Goal: Task Accomplishment & Management: Manage account settings

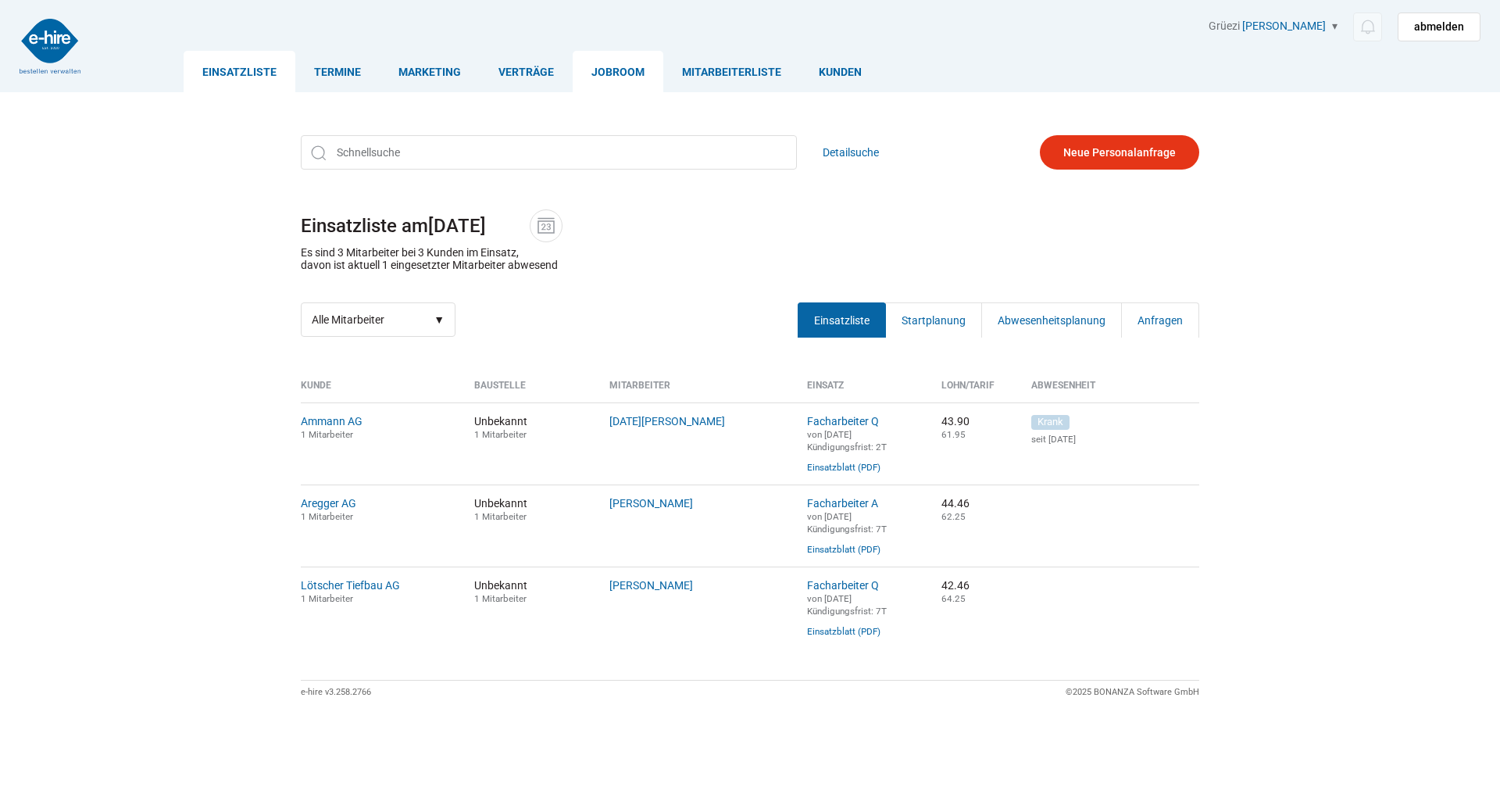
click at [619, 77] on link "Jobroom" at bounding box center [618, 71] width 90 height 42
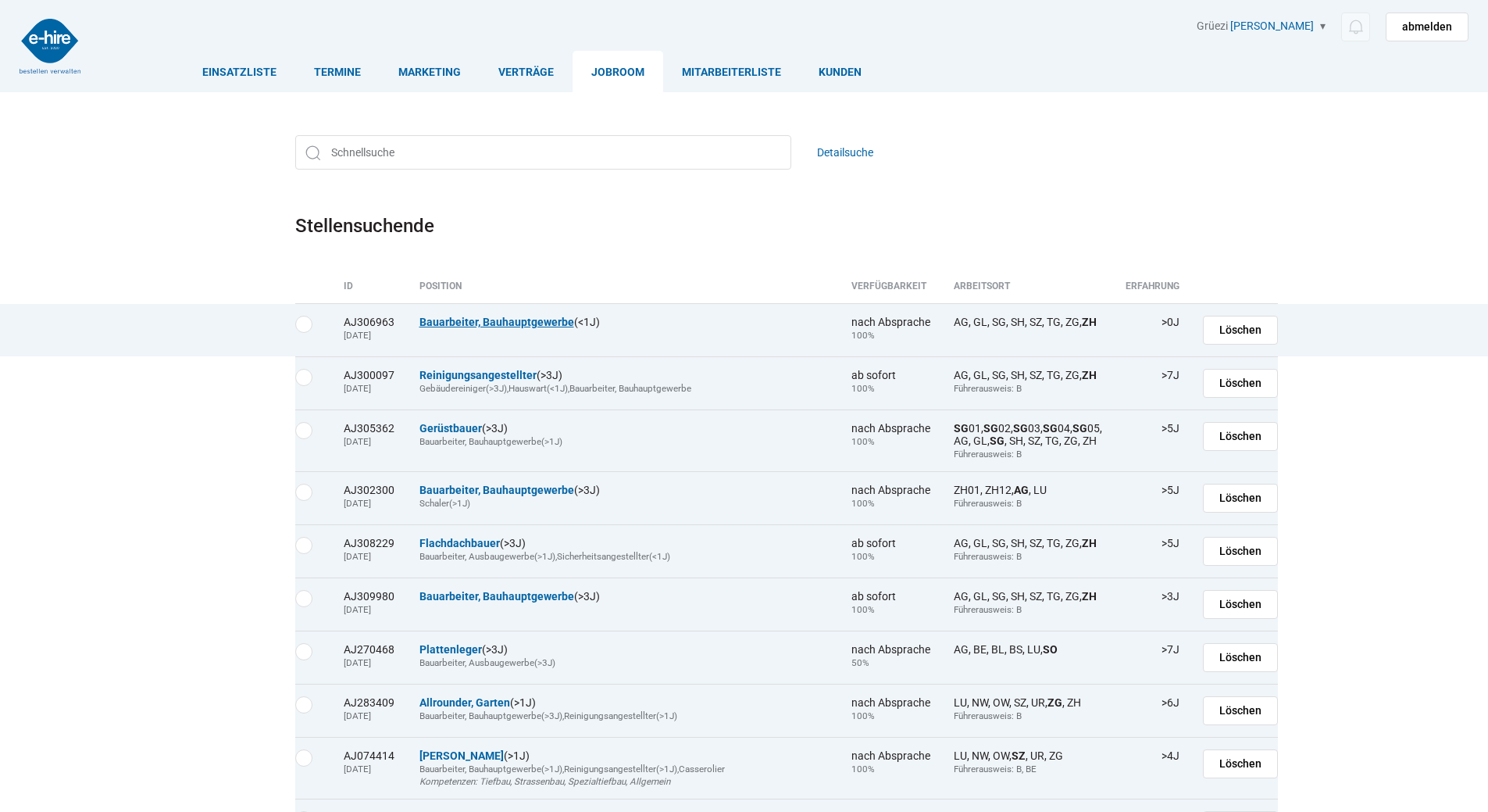
click at [481, 324] on link "Bauarbeiter, Bauhauptgewerbe" at bounding box center [496, 322] width 155 height 12
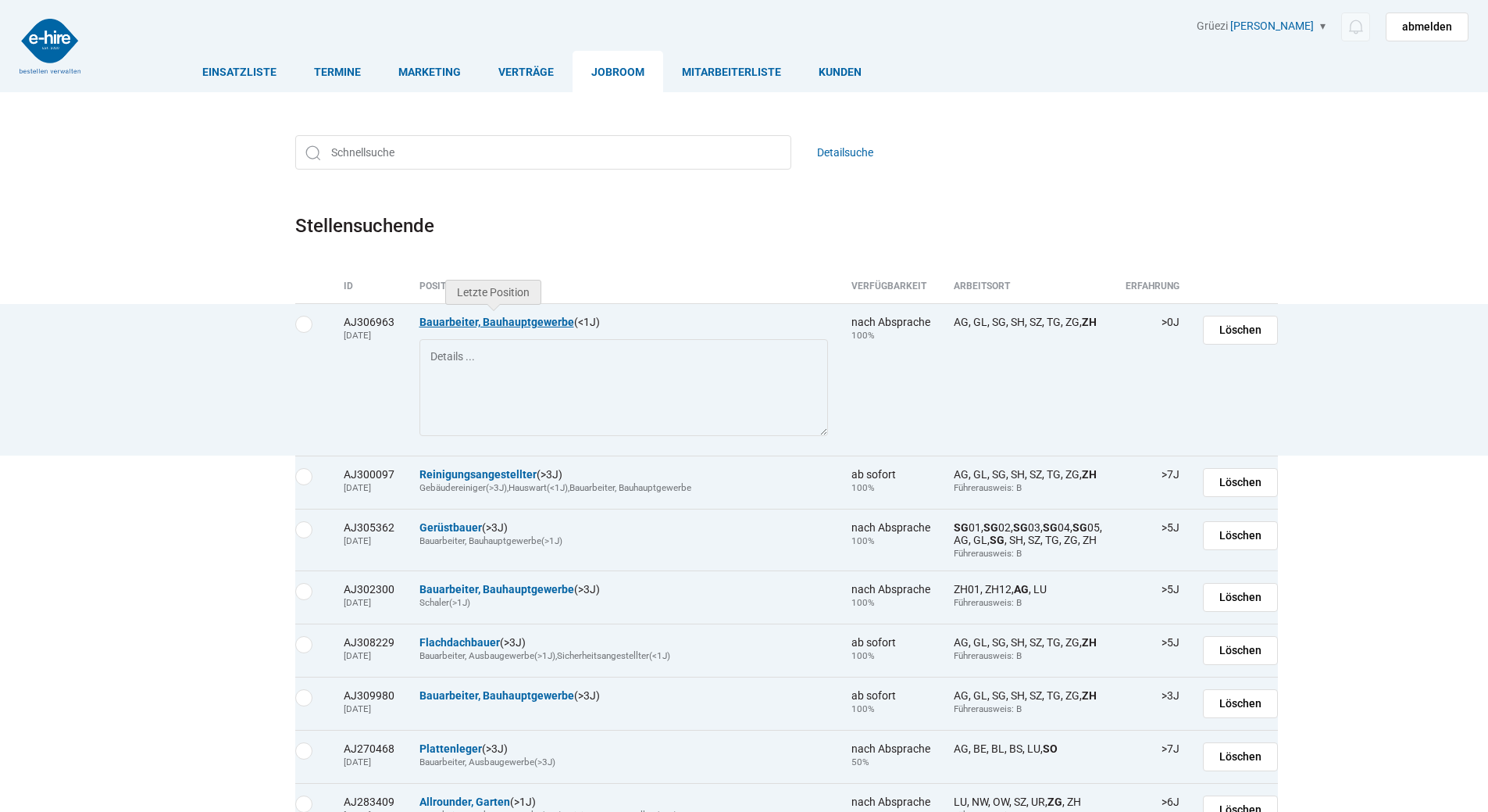
click at [494, 324] on link "Bauarbeiter, Bauhauptgewerbe" at bounding box center [496, 322] width 155 height 12
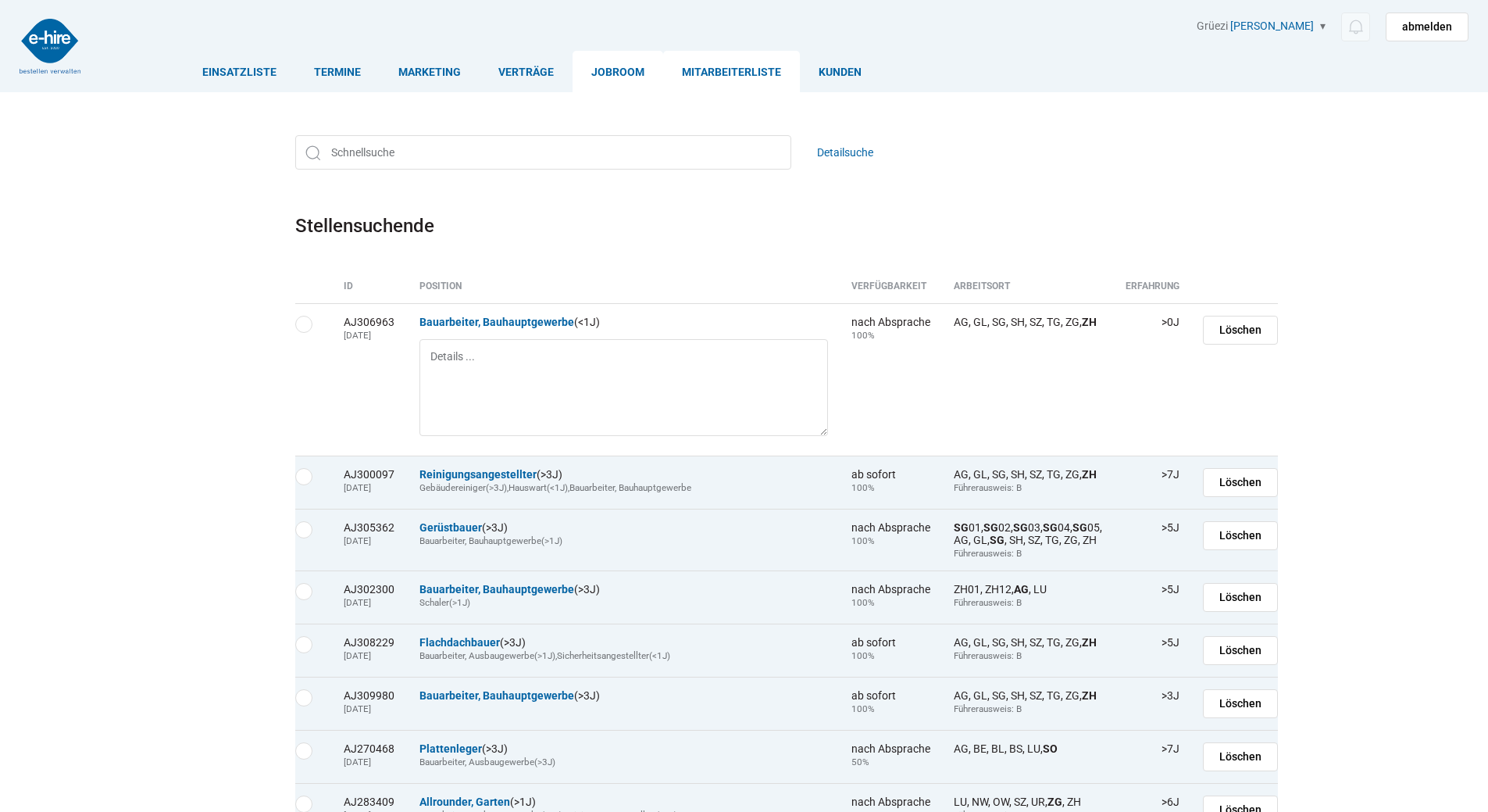
click at [1203, 324] on link "Löschen" at bounding box center [1240, 330] width 75 height 29
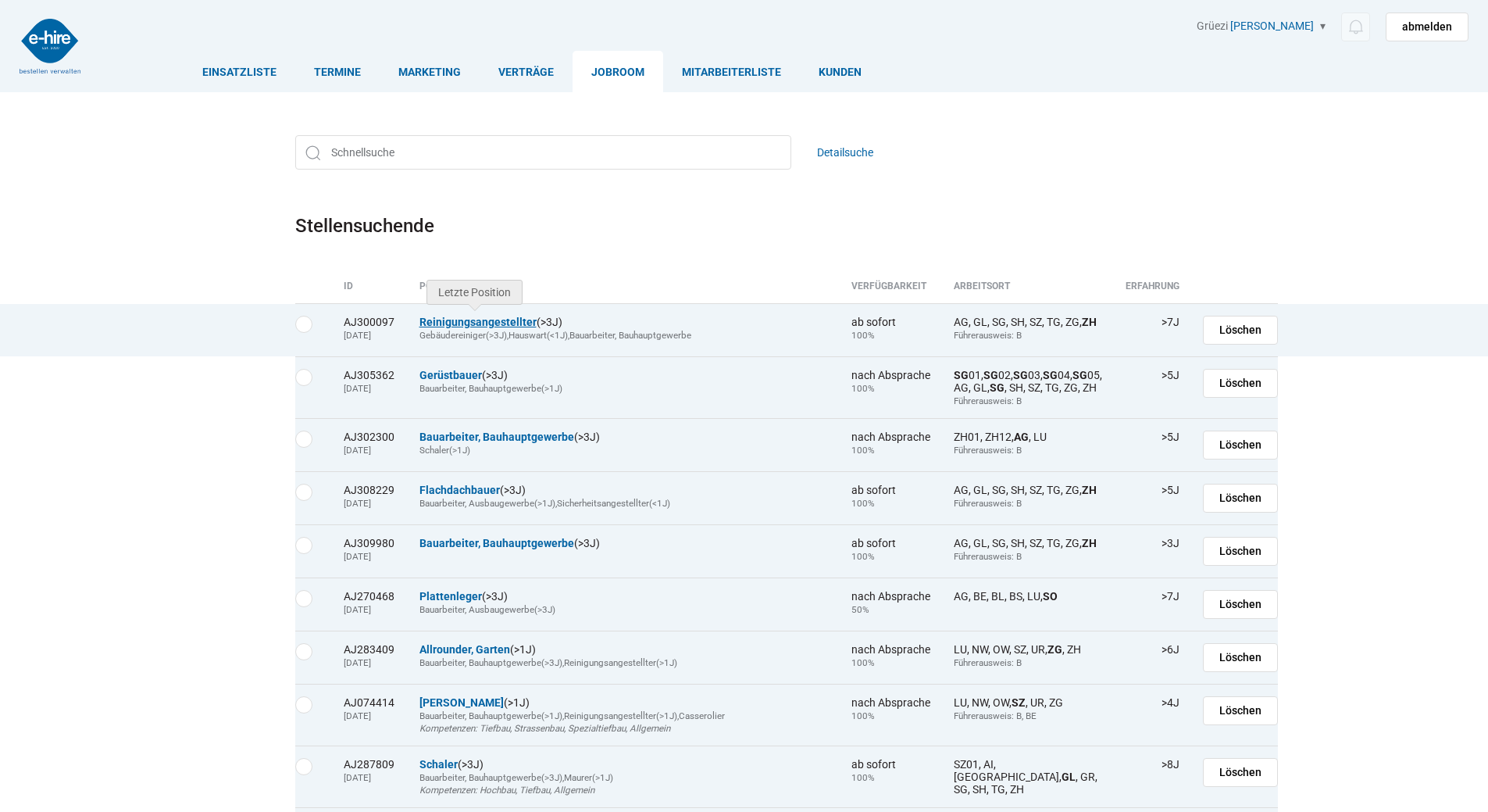
click at [486, 325] on link "Reinigungsangestellter" at bounding box center [478, 322] width 117 height 12
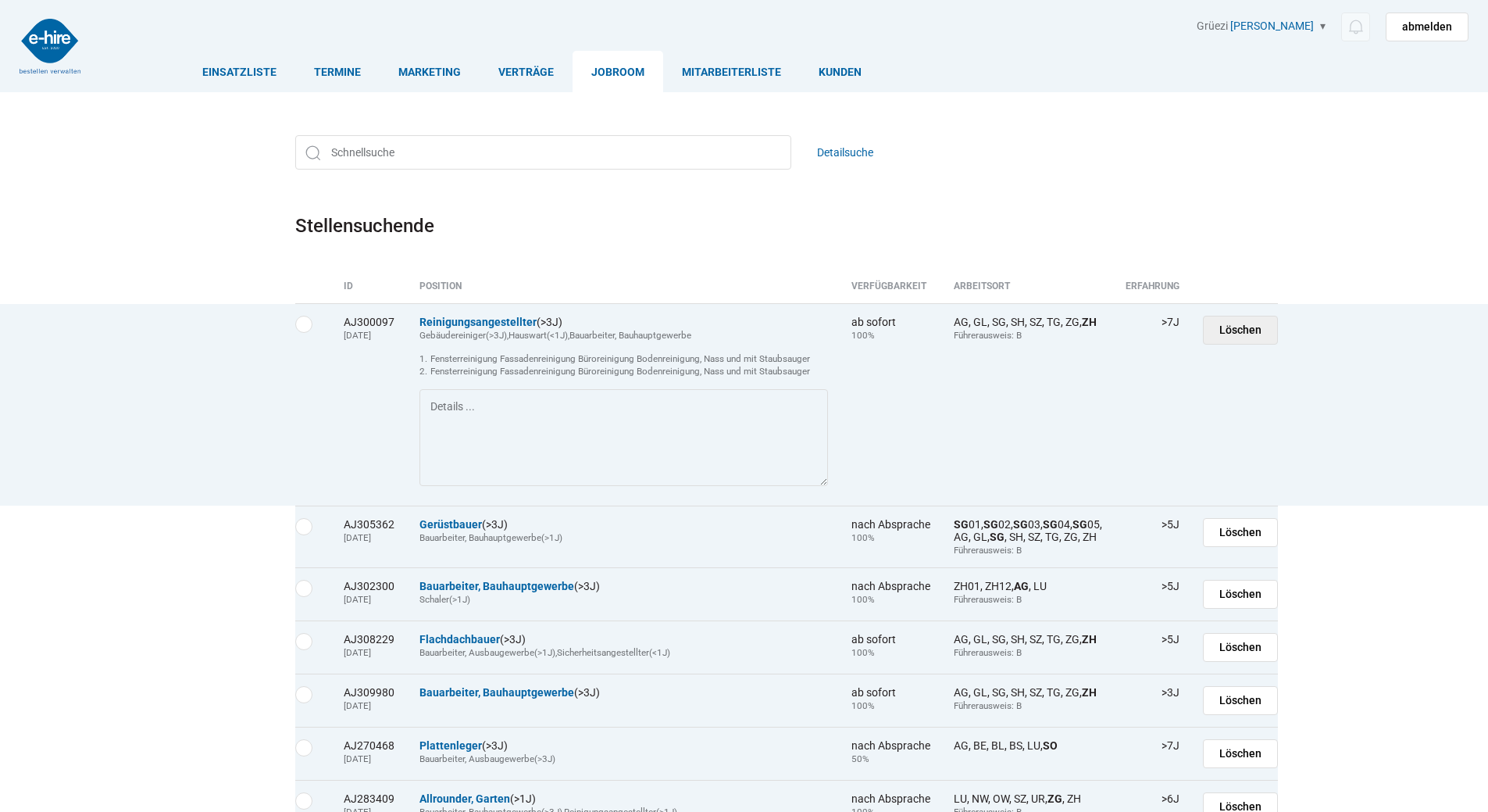
click at [1203, 322] on link "Löschen" at bounding box center [1240, 330] width 75 height 29
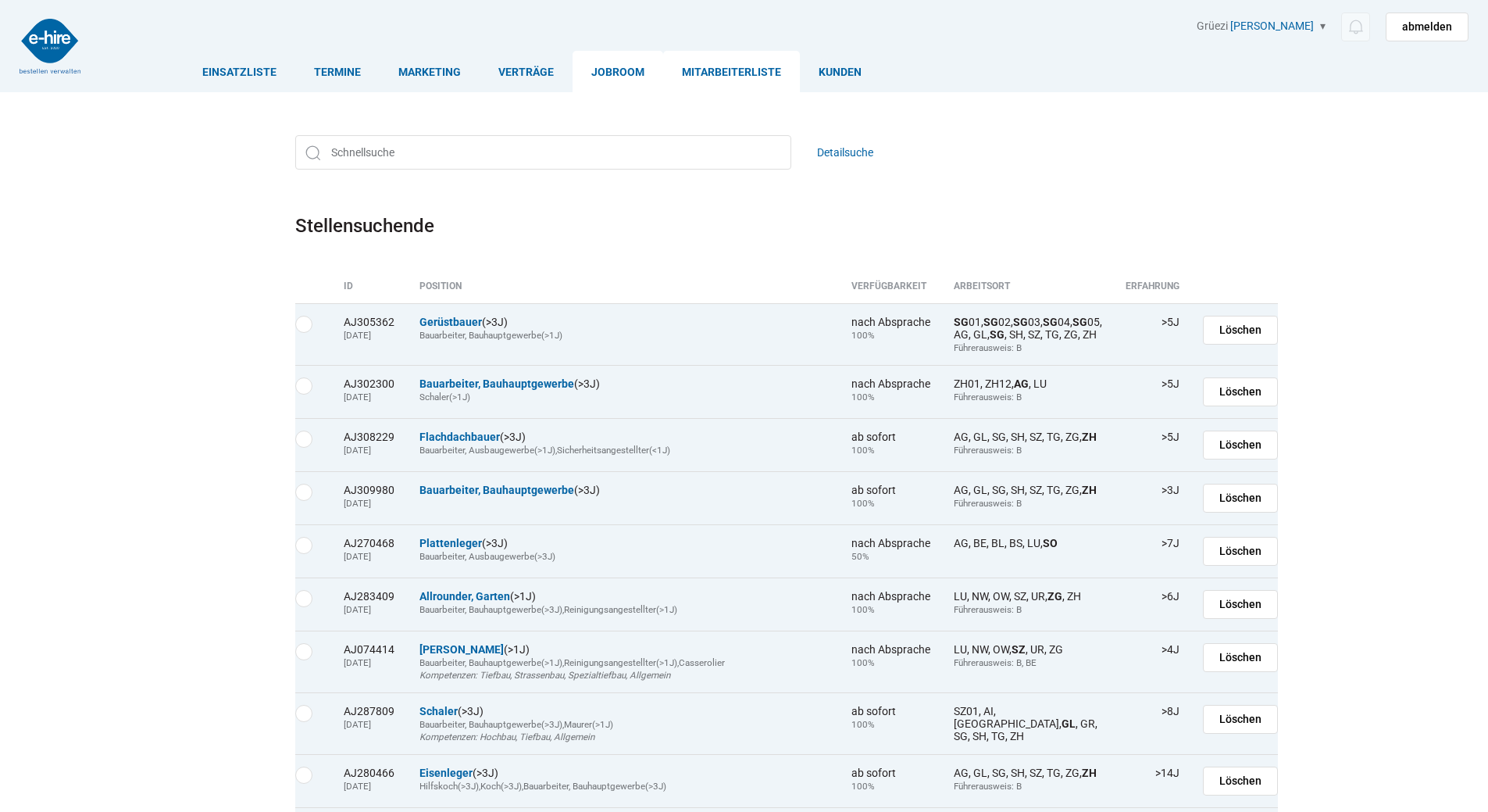
click at [721, 73] on link "Mitarbeiterliste" at bounding box center [732, 71] width 137 height 42
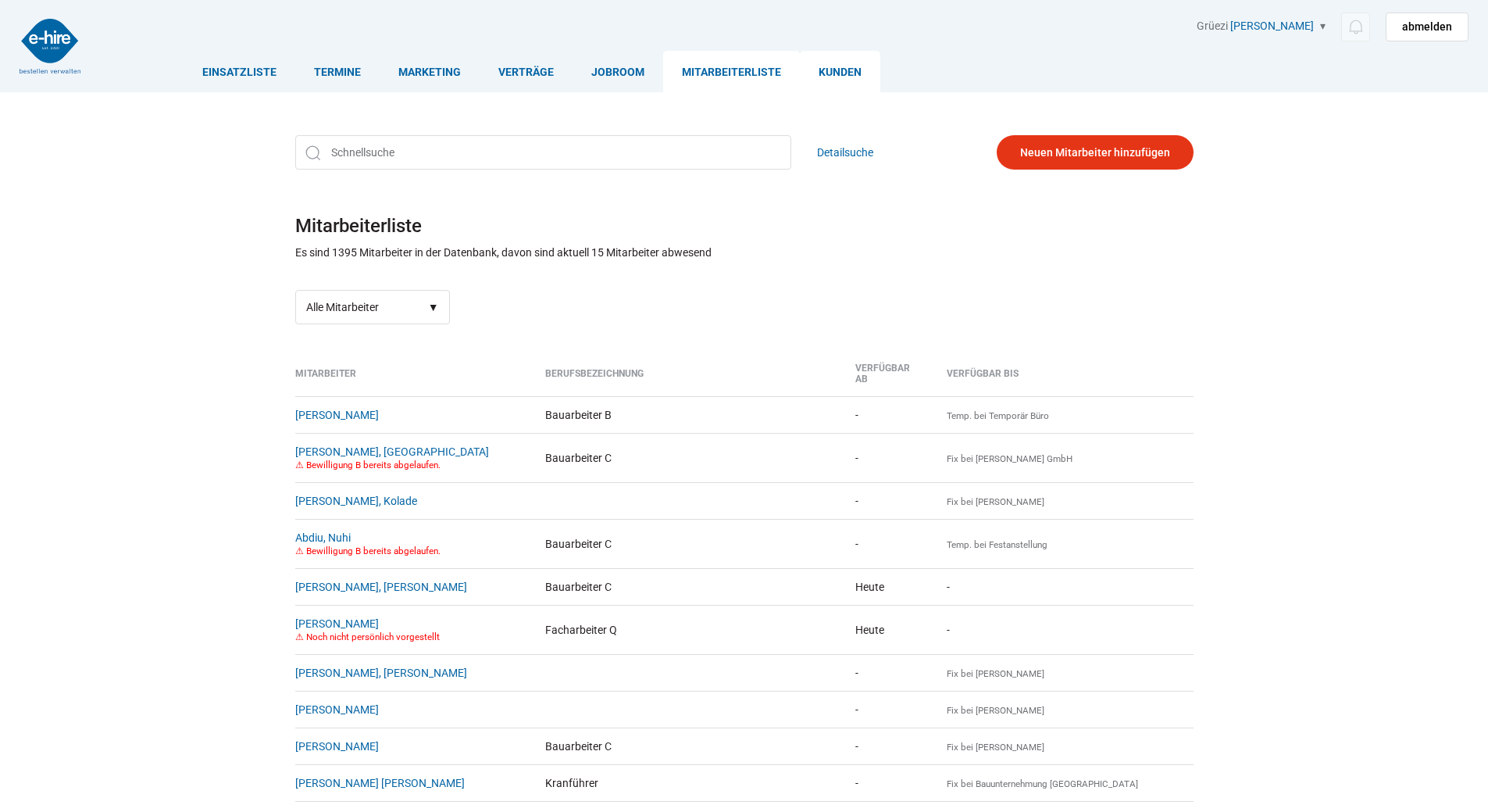
click at [837, 65] on link "Kunden" at bounding box center [840, 71] width 81 height 42
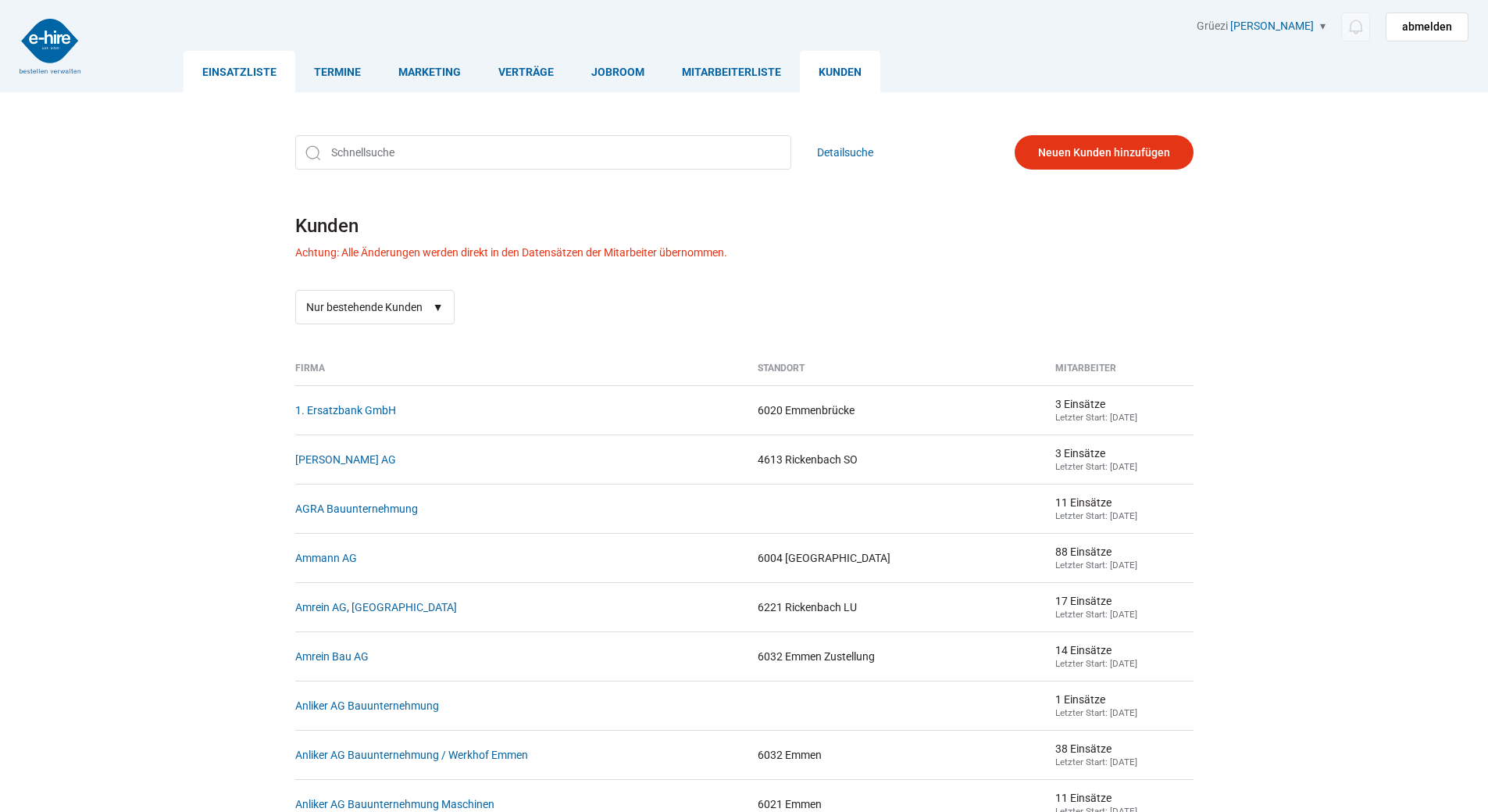
click at [217, 70] on link "Einsatzliste" at bounding box center [240, 71] width 111 height 42
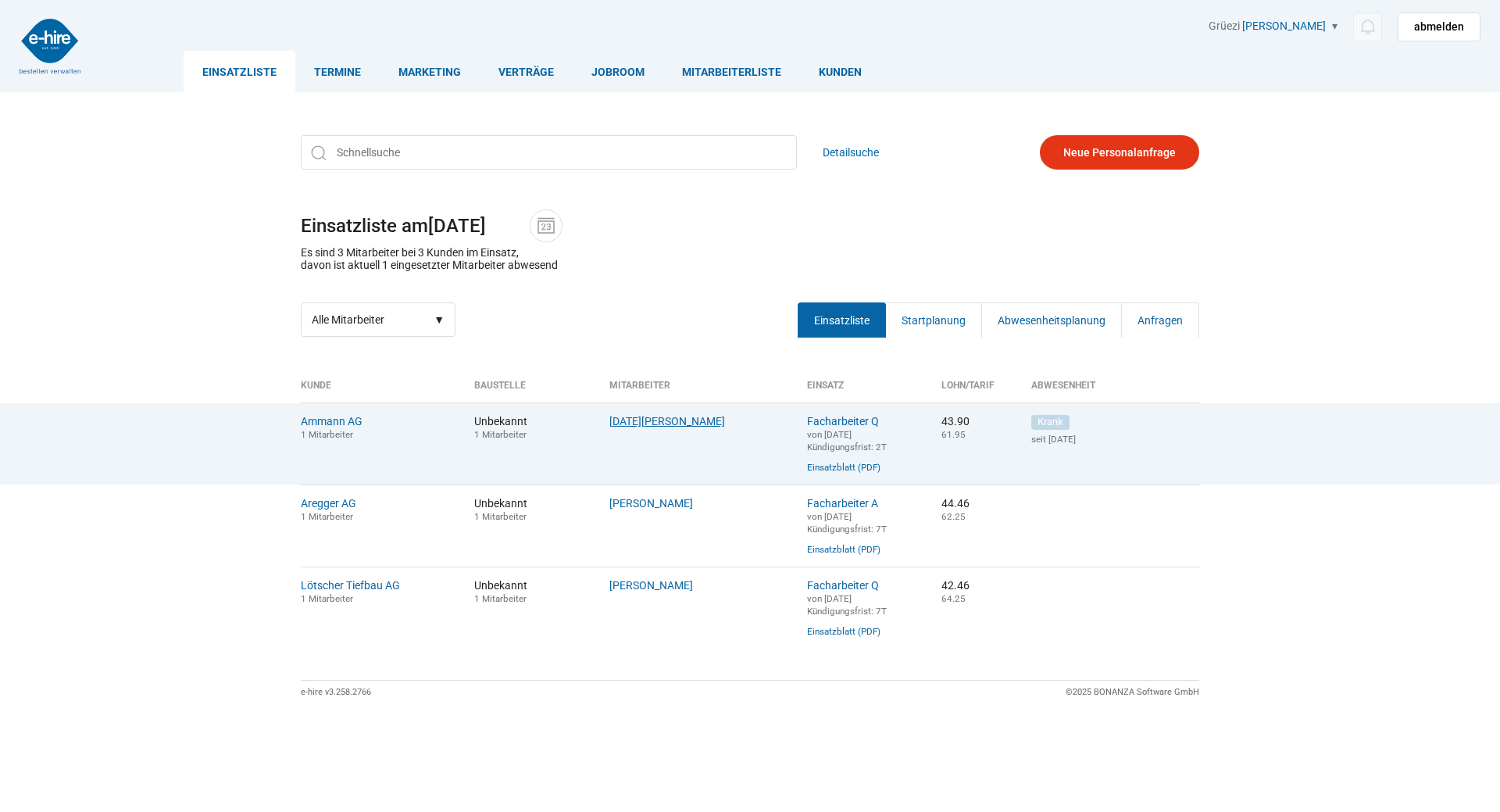
click at [641, 427] on link "Lohri, Stefan" at bounding box center [667, 421] width 116 height 12
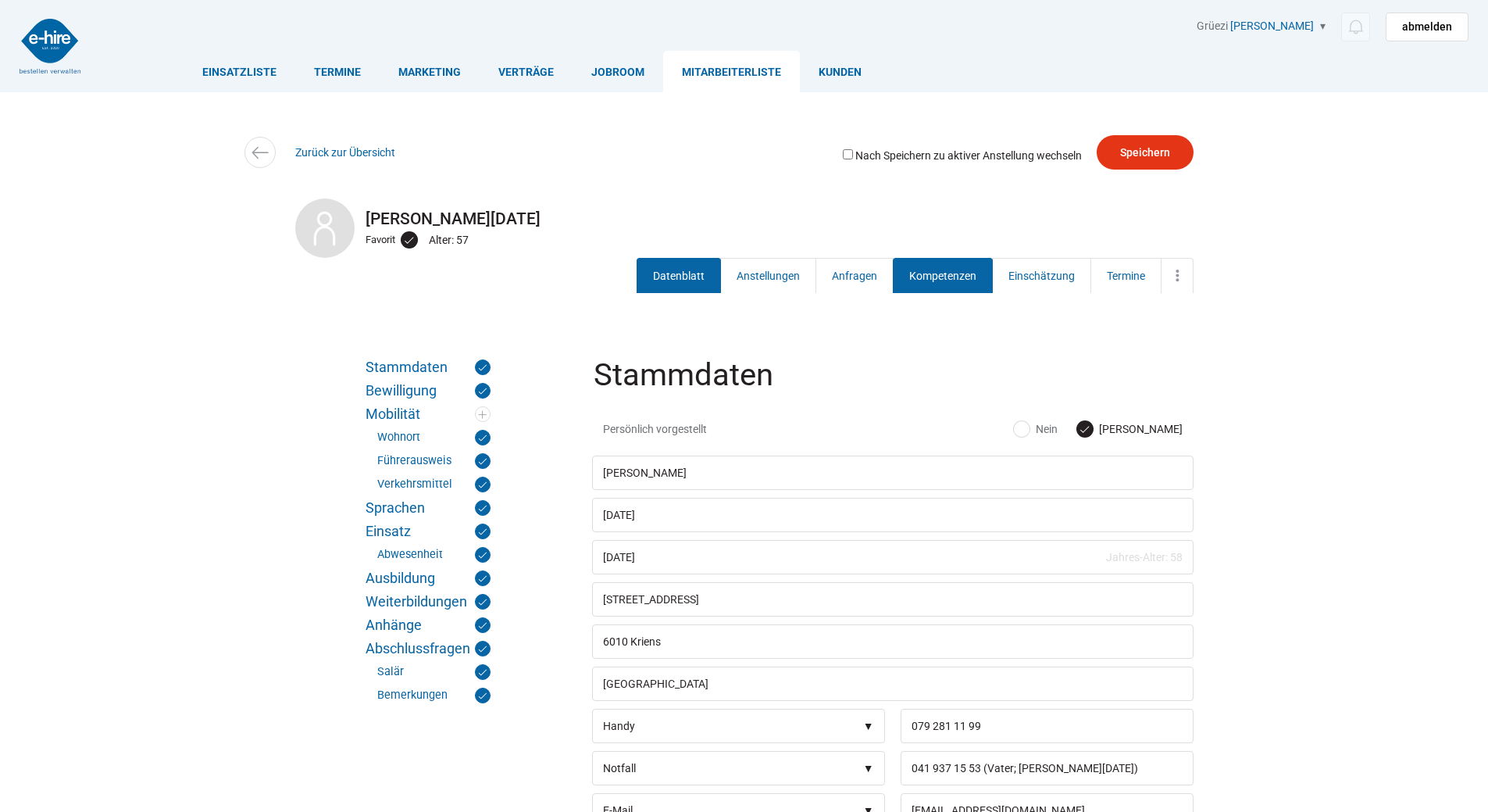
click at [947, 287] on link "Kompetenzen" at bounding box center [942, 275] width 100 height 35
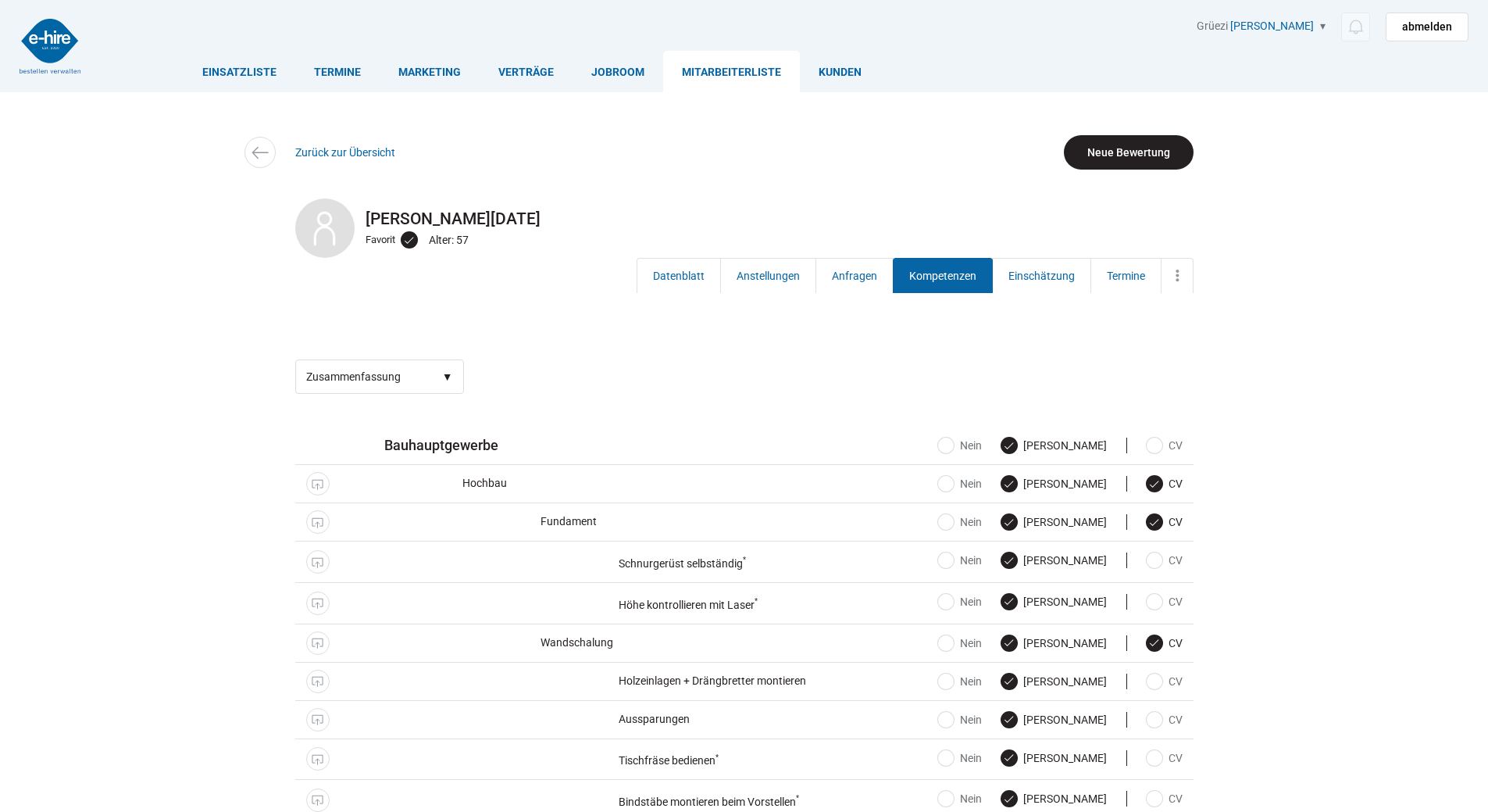
click at [1110, 149] on link "Neue Bewertung" at bounding box center [1129, 152] width 130 height 34
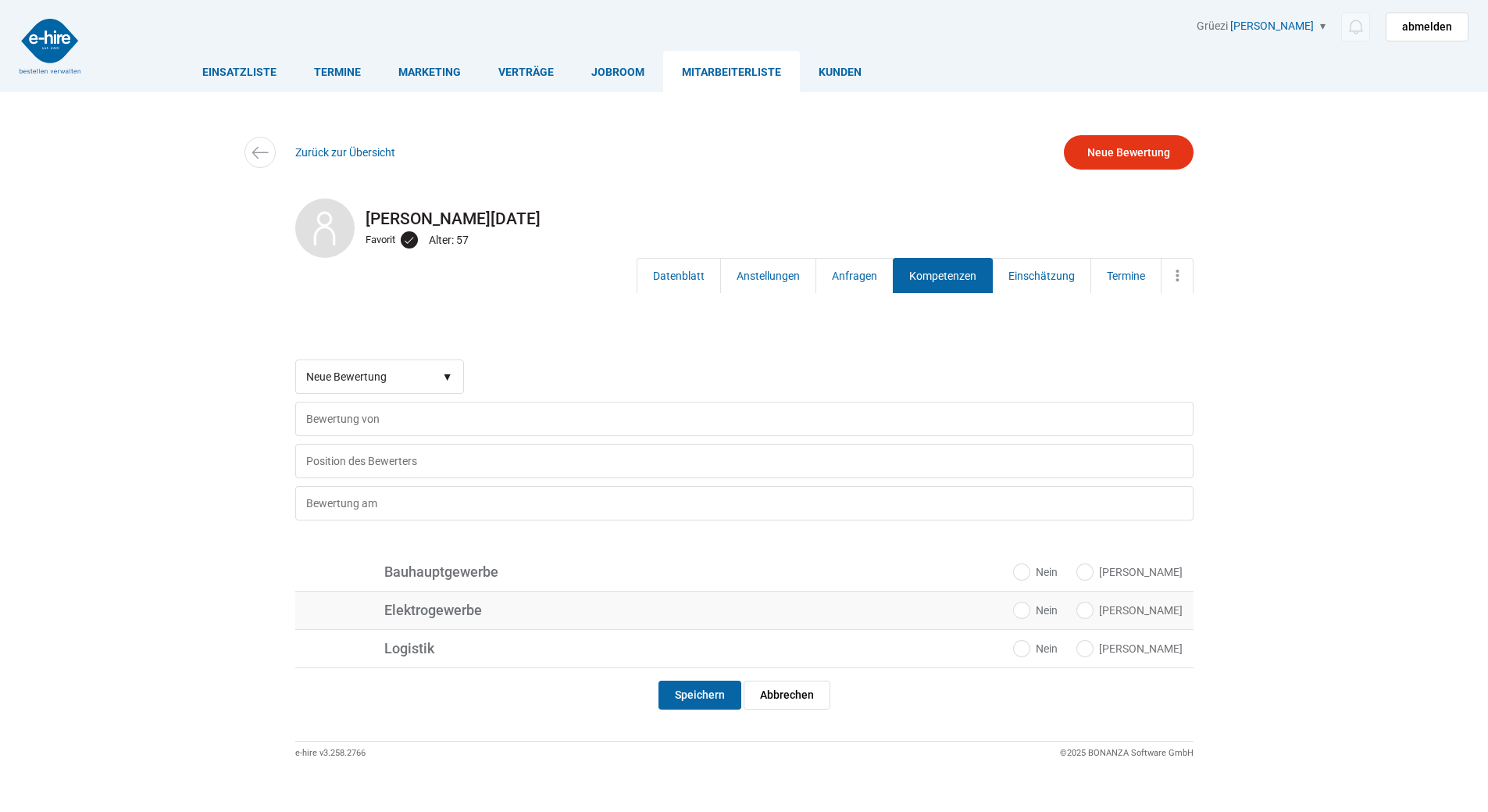
click at [1159, 618] on label "Ja" at bounding box center [1130, 610] width 105 height 16
radio input "true"
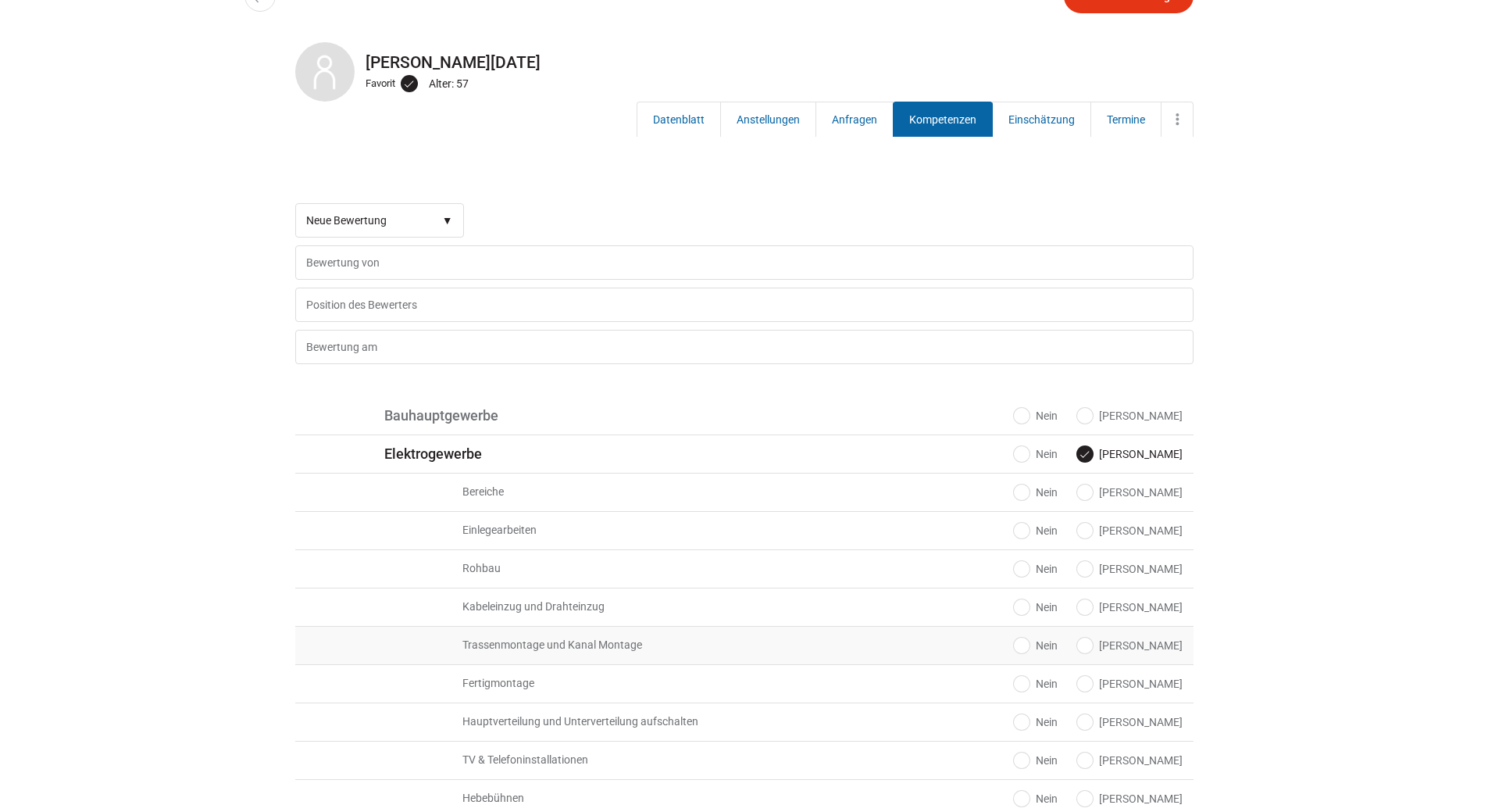
scroll to position [312, 0]
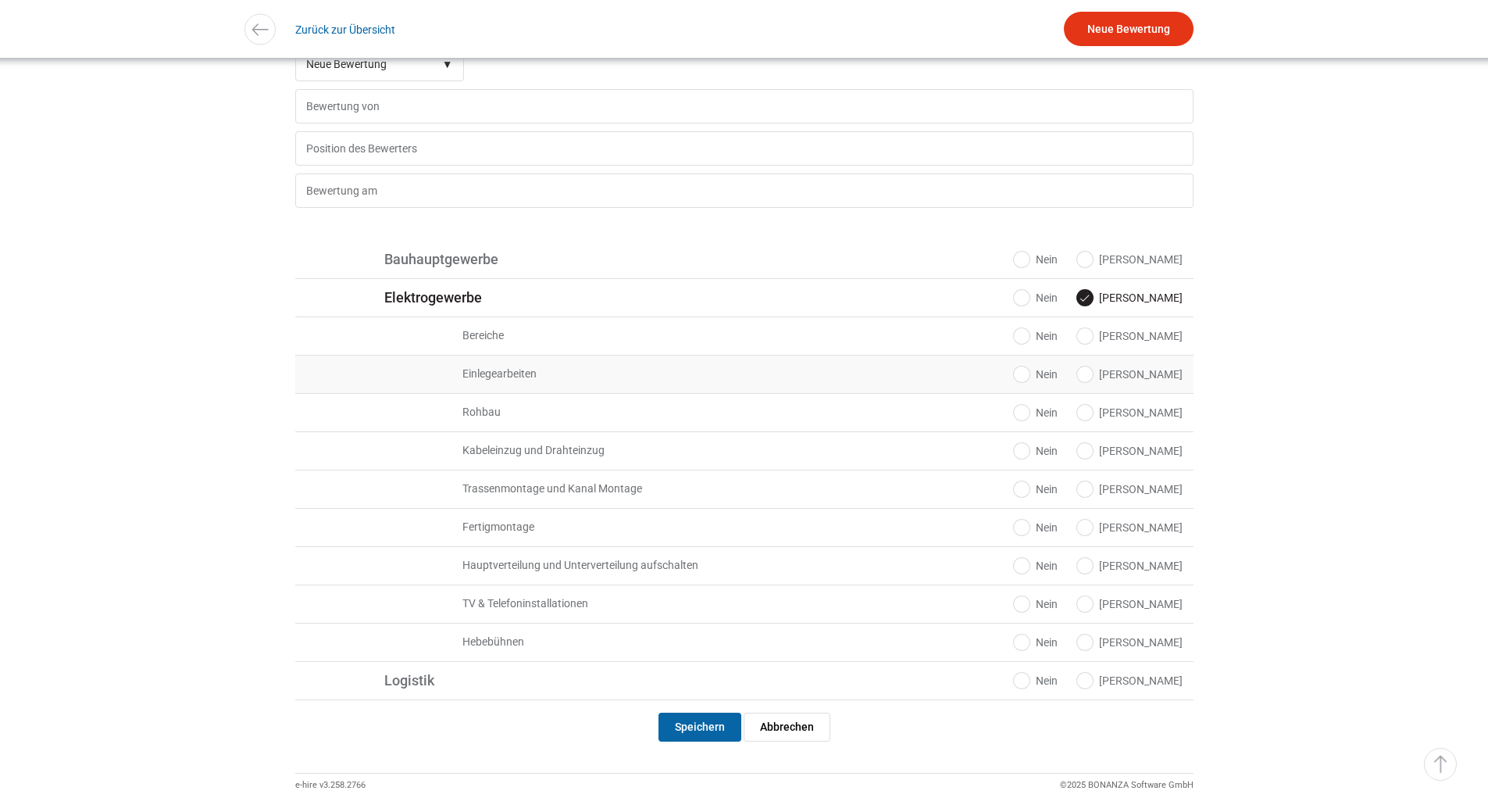
click at [1154, 380] on label "[PERSON_NAME]" at bounding box center [1130, 374] width 105 height 16
radio input "true"
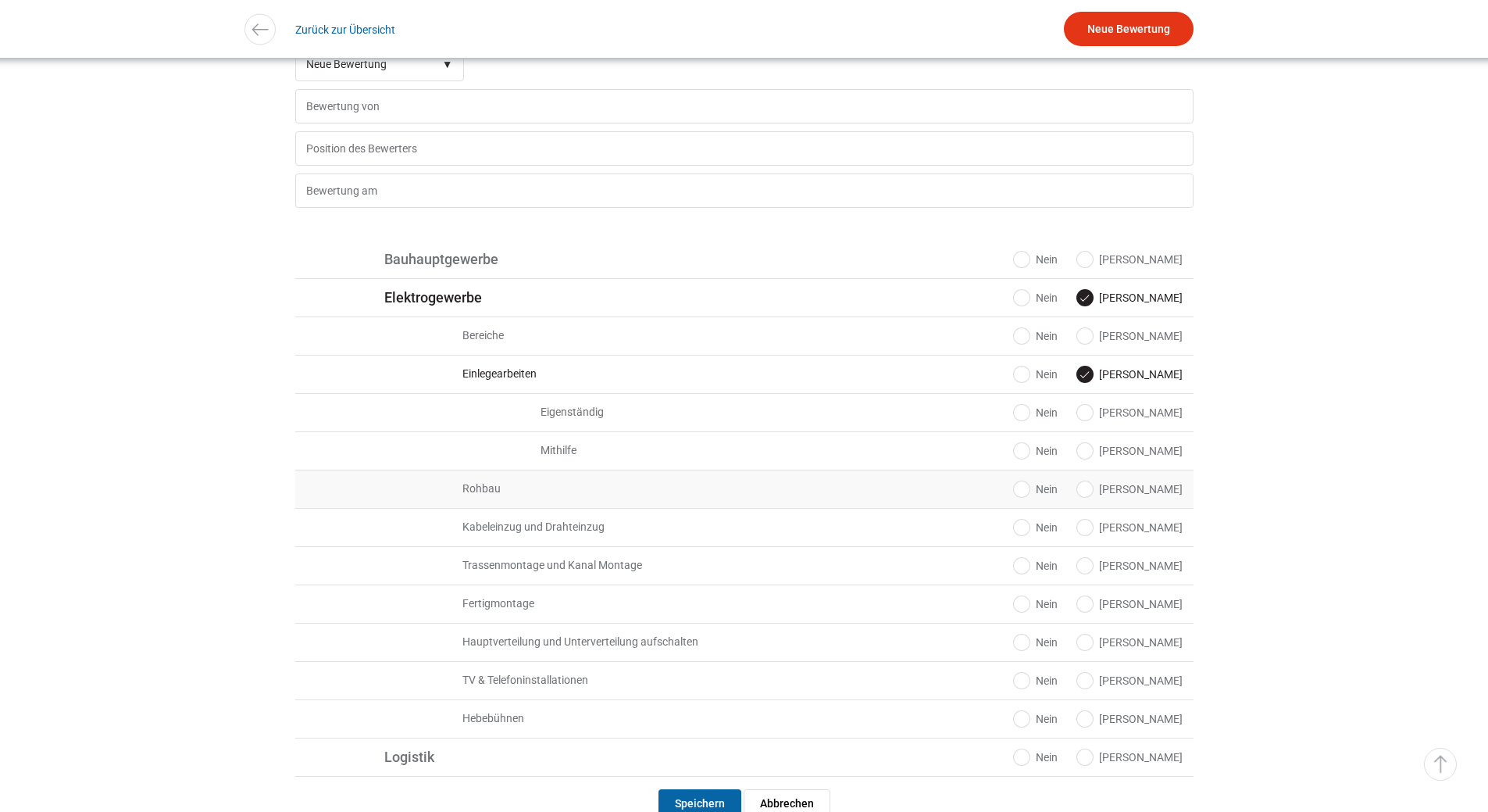
click at [1159, 497] on label "Ja" at bounding box center [1130, 489] width 105 height 16
radio input "true"
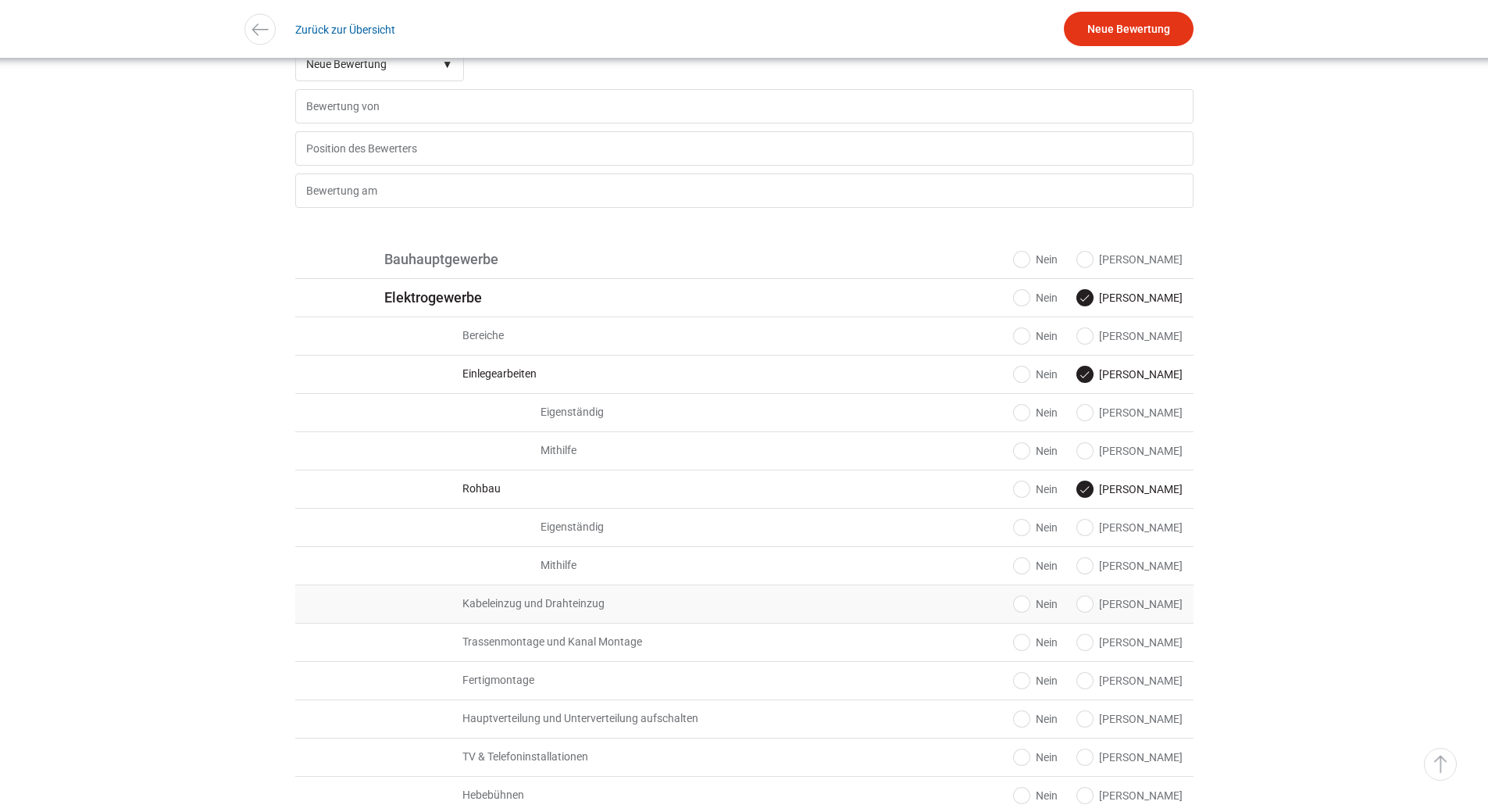
click at [1157, 606] on label "Ja" at bounding box center [1130, 604] width 105 height 16
radio input "true"
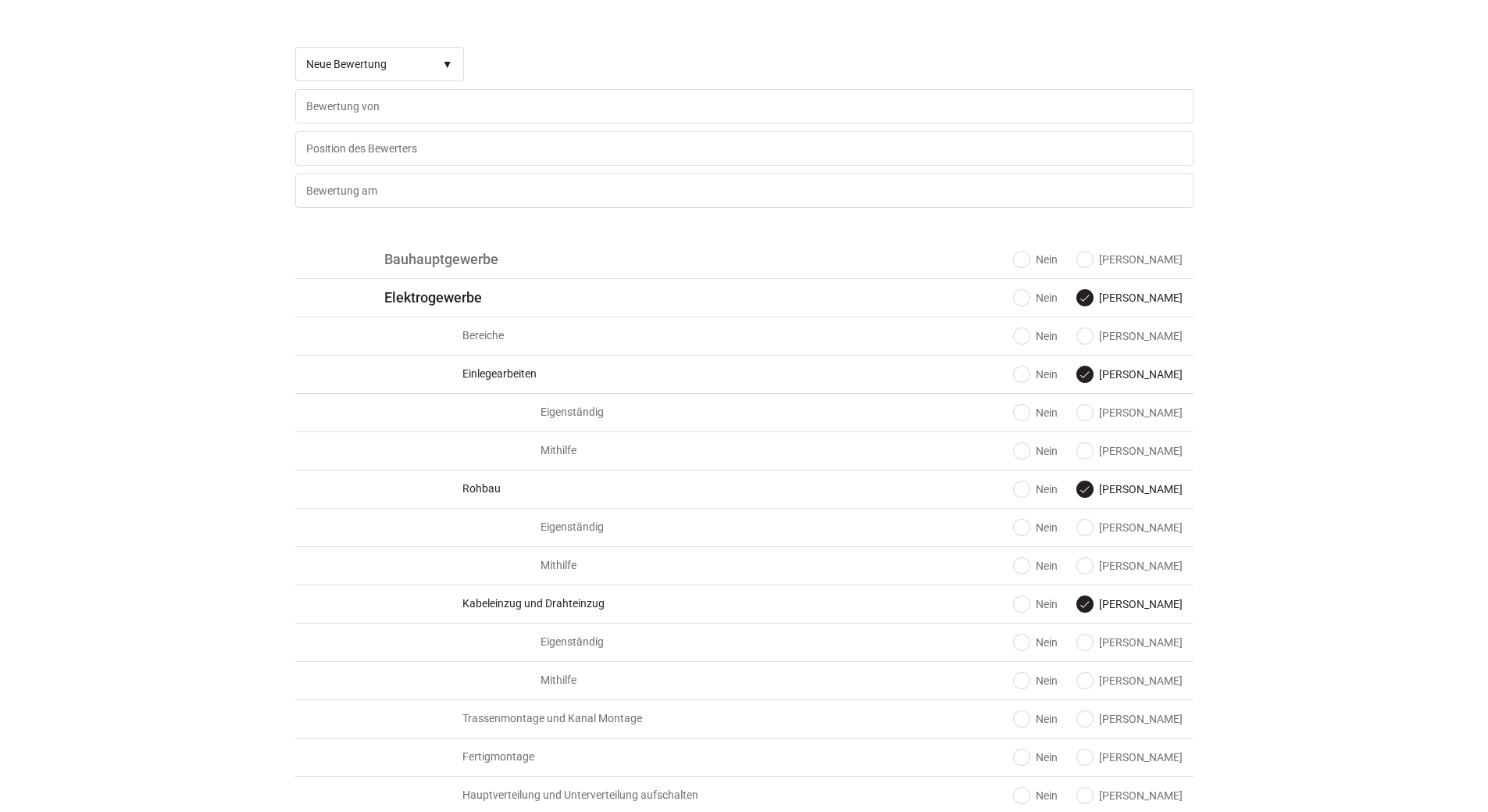
scroll to position [0, 0]
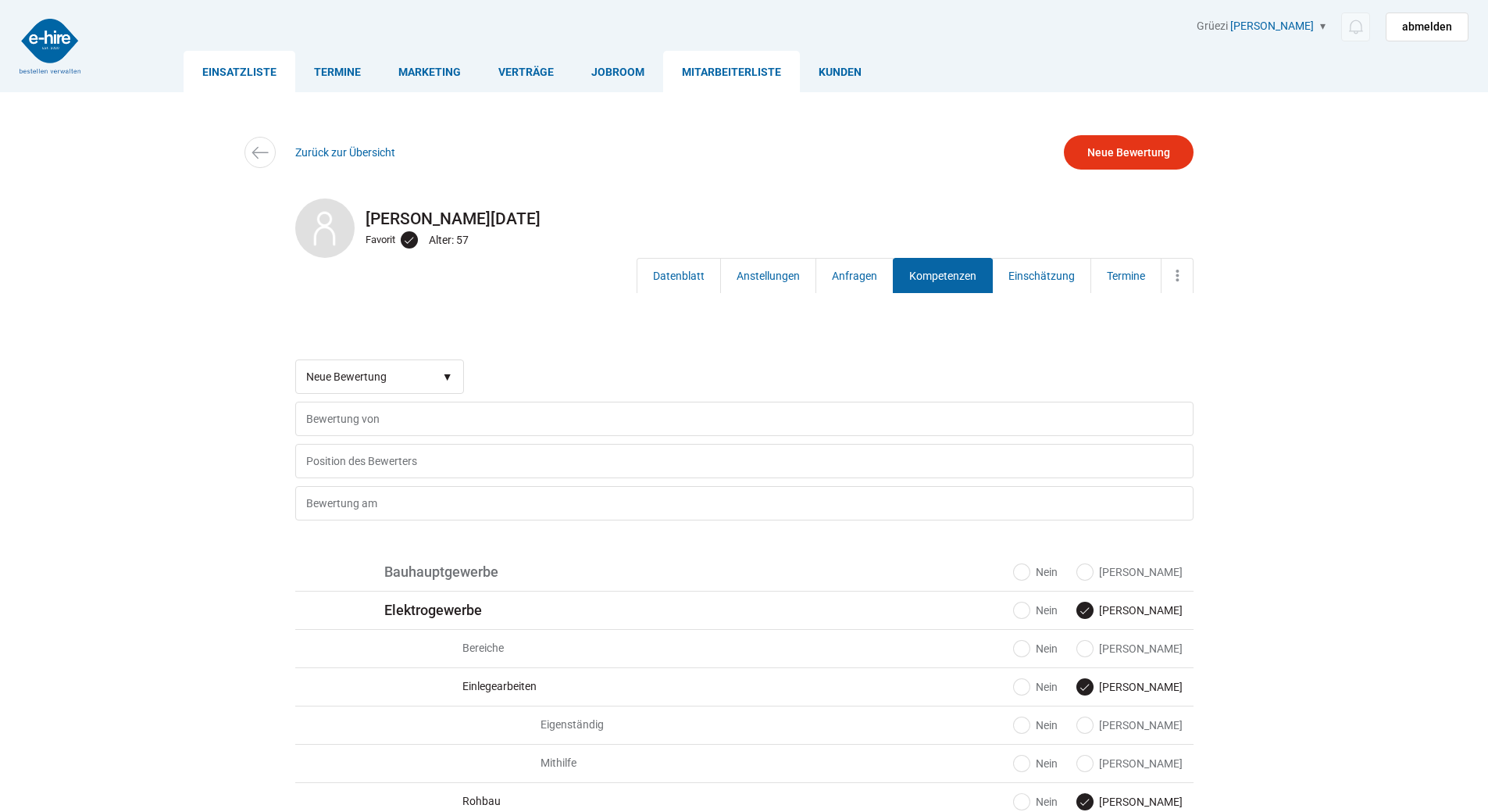
click at [240, 69] on link "Einsatzliste" at bounding box center [240, 71] width 111 height 42
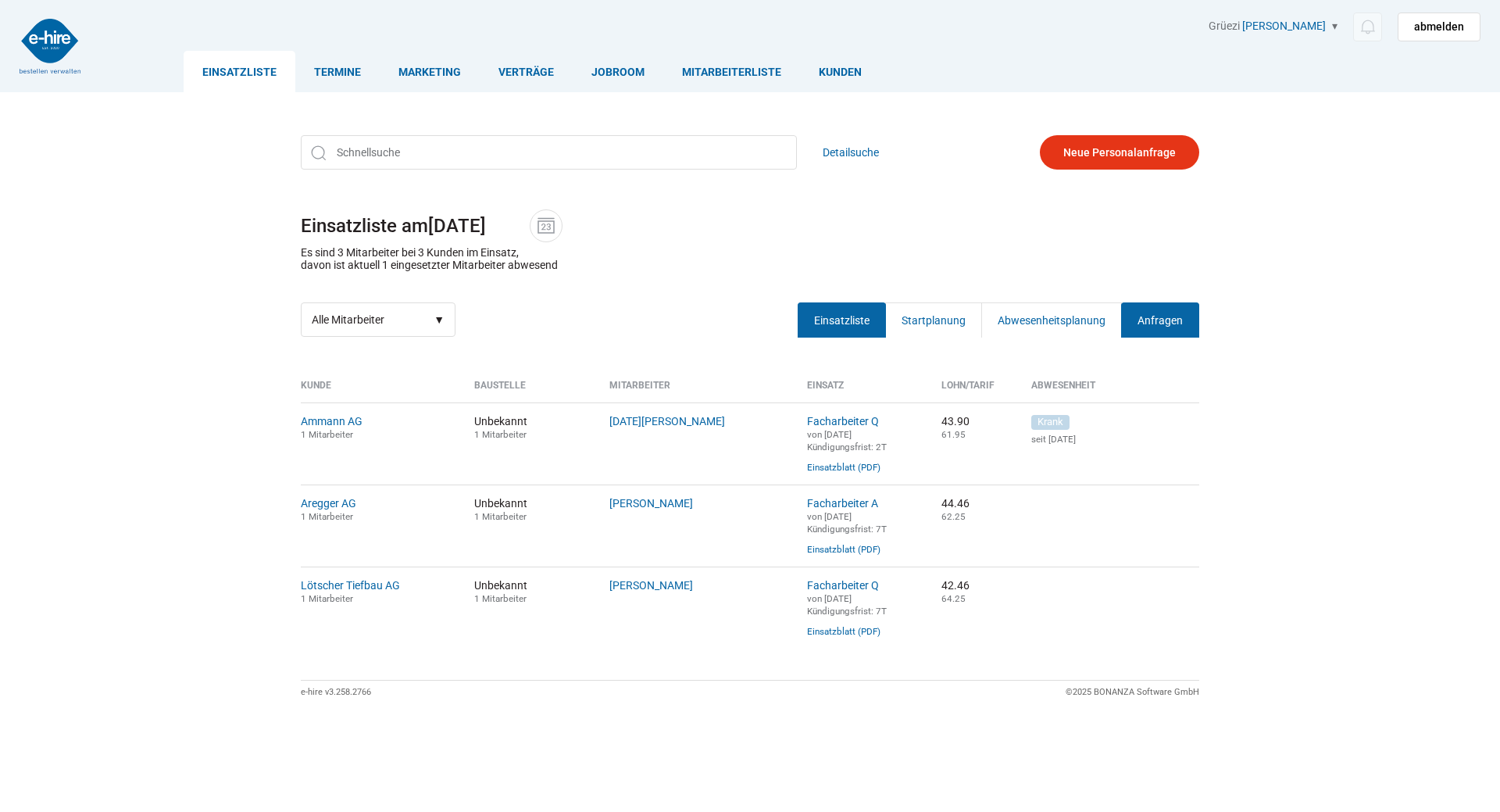
click at [1151, 323] on link "Anfragen" at bounding box center [1160, 320] width 78 height 35
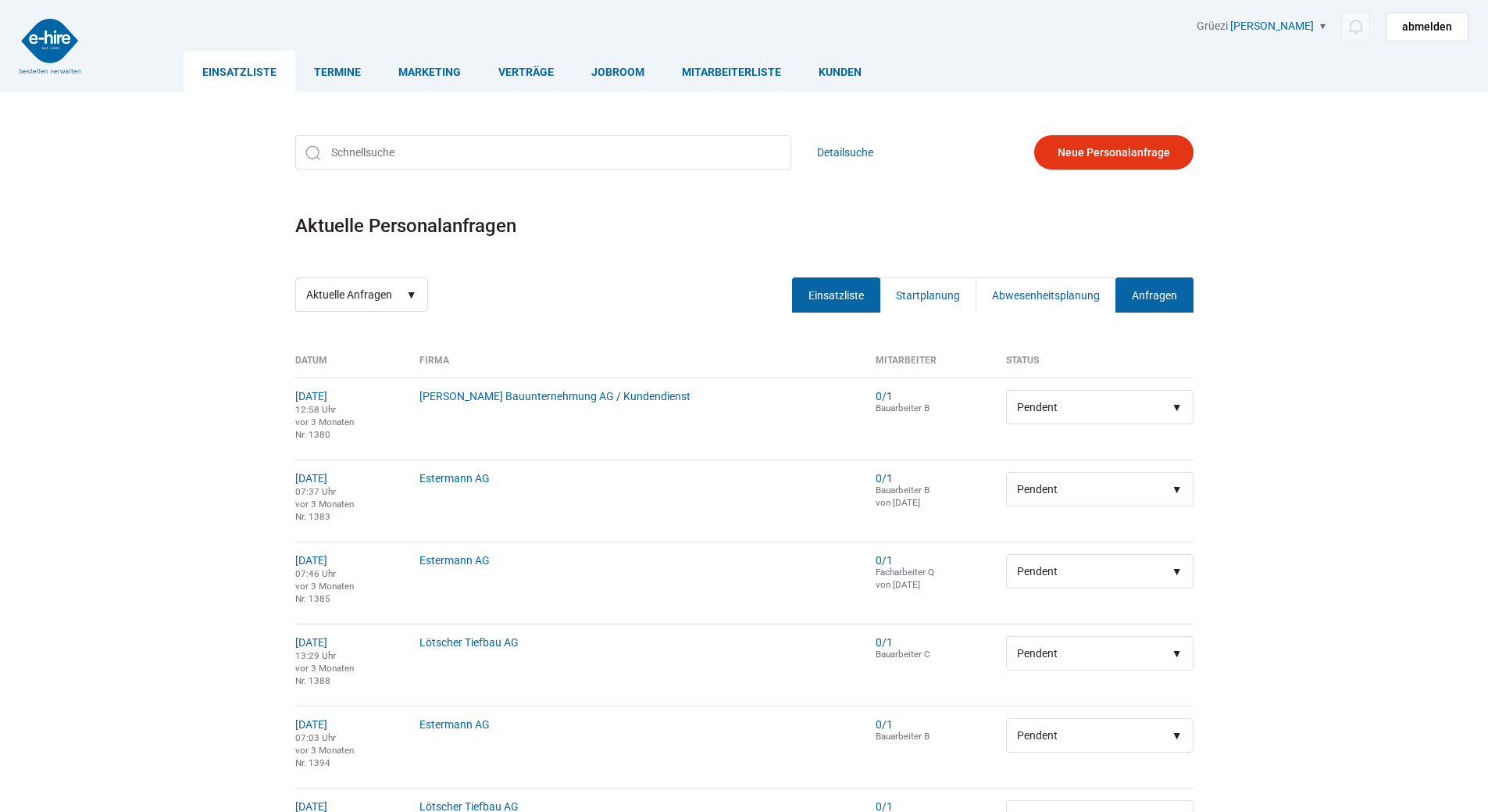
click at [830, 295] on link "Einsatzliste" at bounding box center [836, 295] width 88 height 35
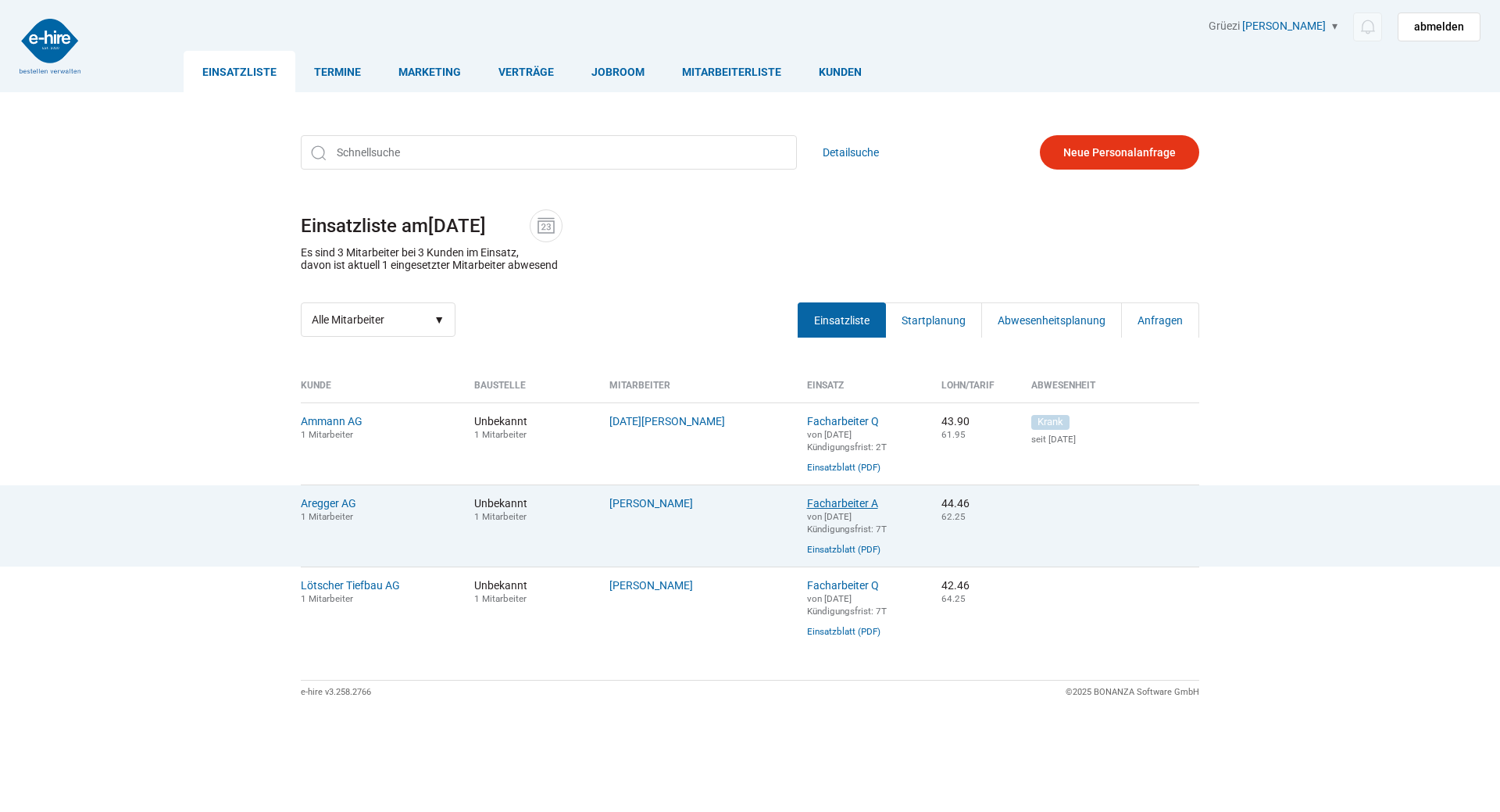
click at [830, 509] on link "Facharbeiter A" at bounding box center [842, 503] width 71 height 12
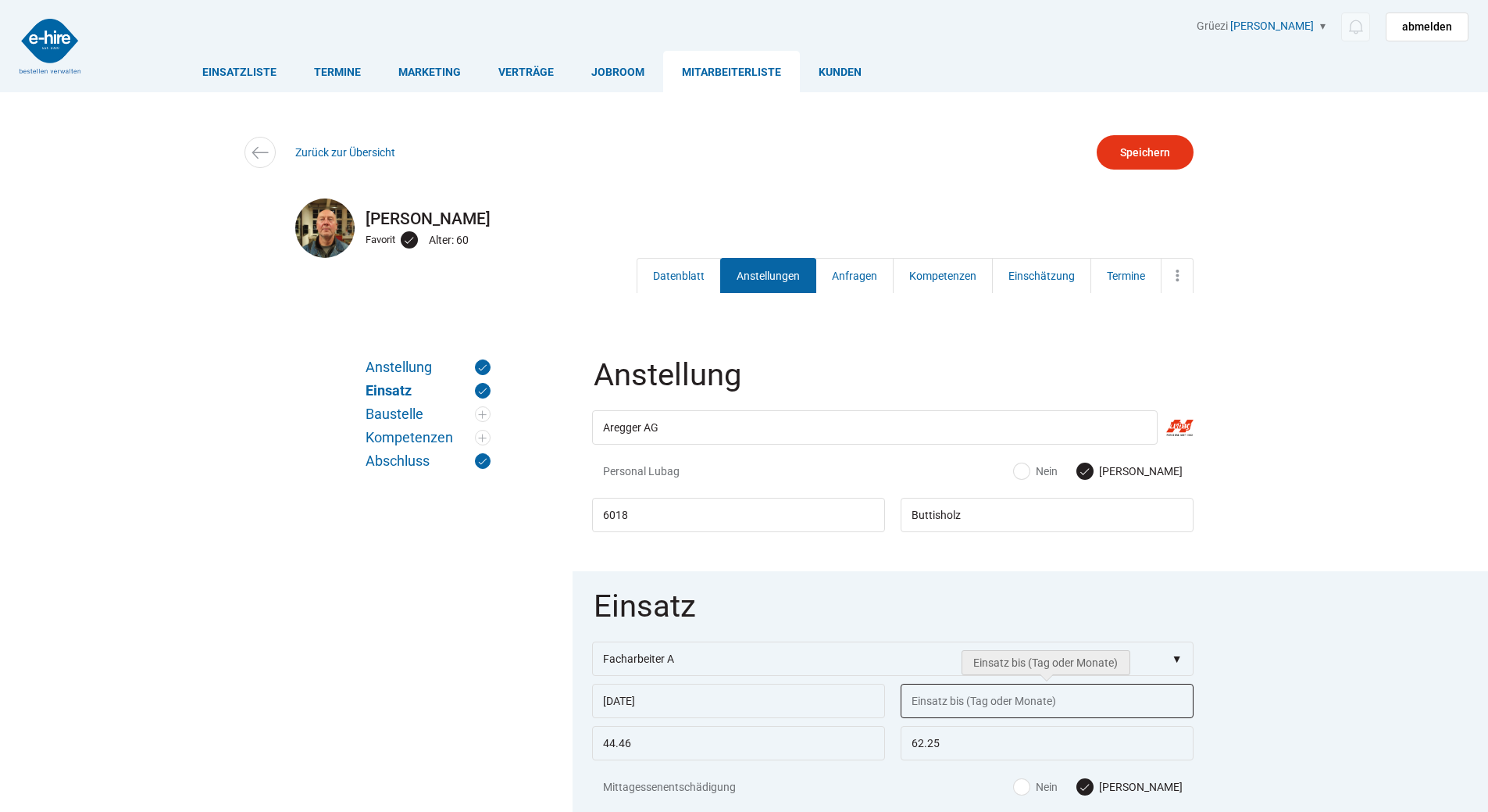
click at [970, 709] on input "text" at bounding box center [1047, 701] width 293 height 34
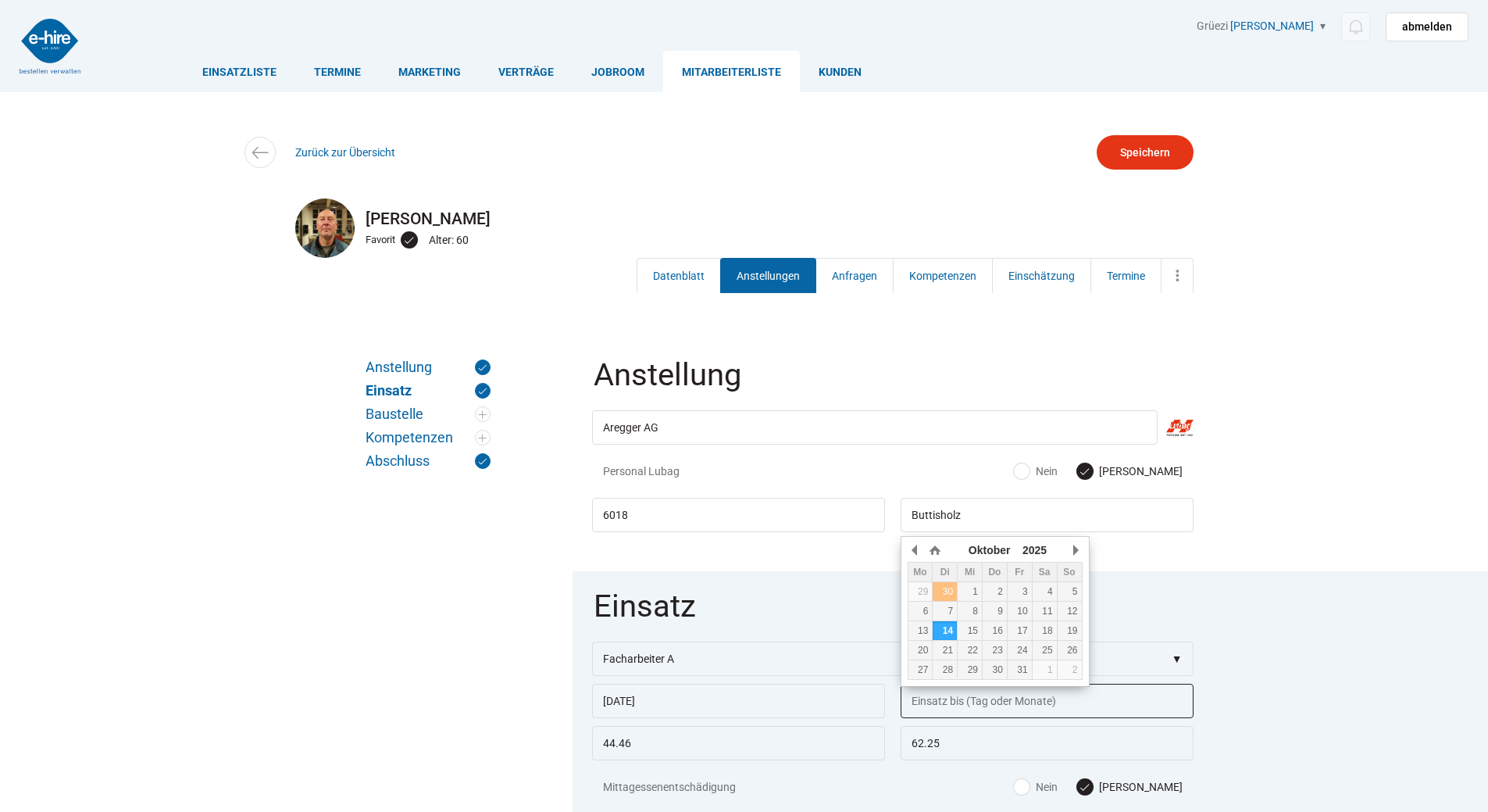
click at [942, 591] on div "30" at bounding box center [944, 591] width 24 height 11
type input "[DATE]"
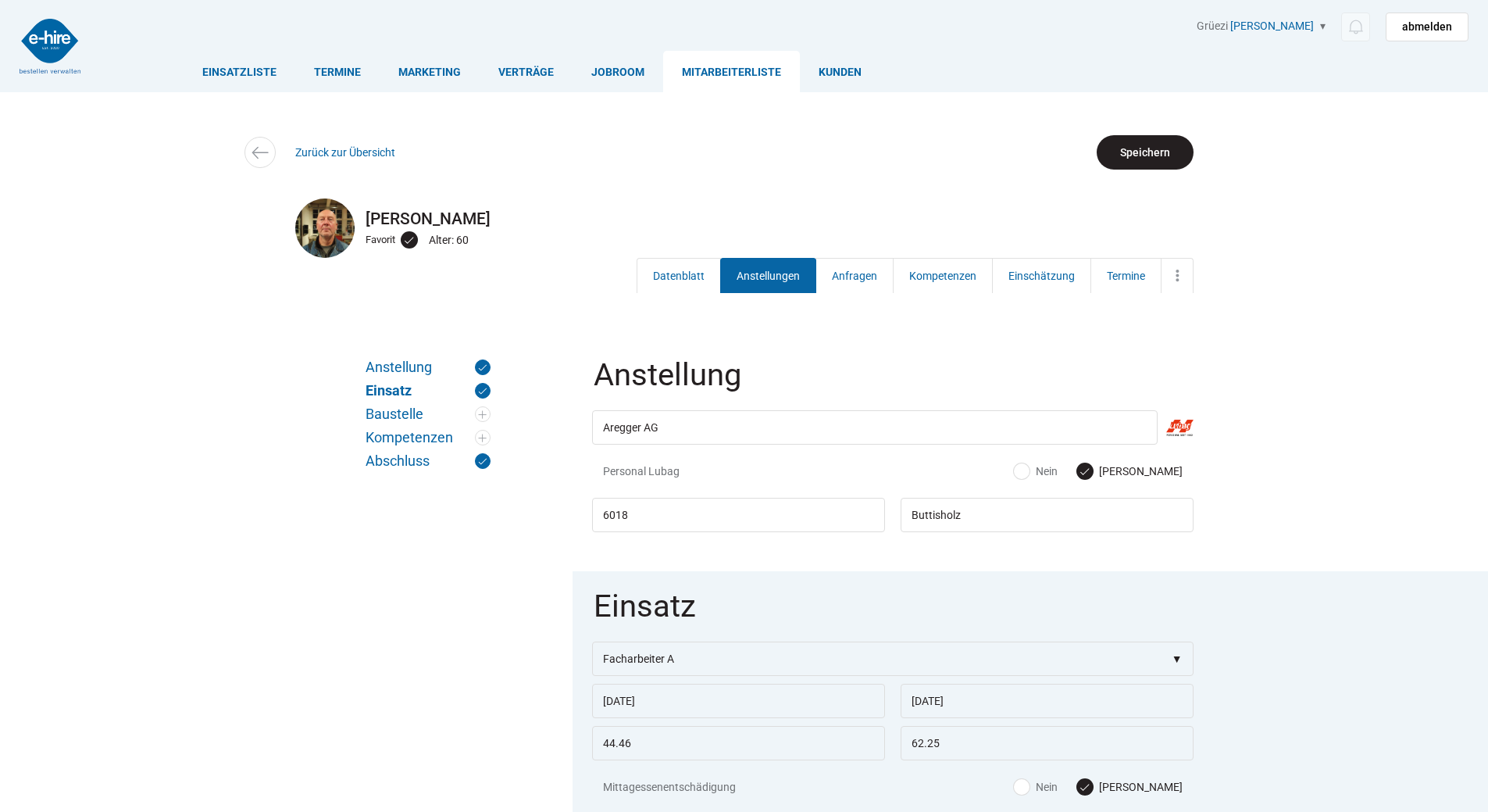
click at [1128, 157] on input "Speichern" at bounding box center [1146, 152] width 97 height 34
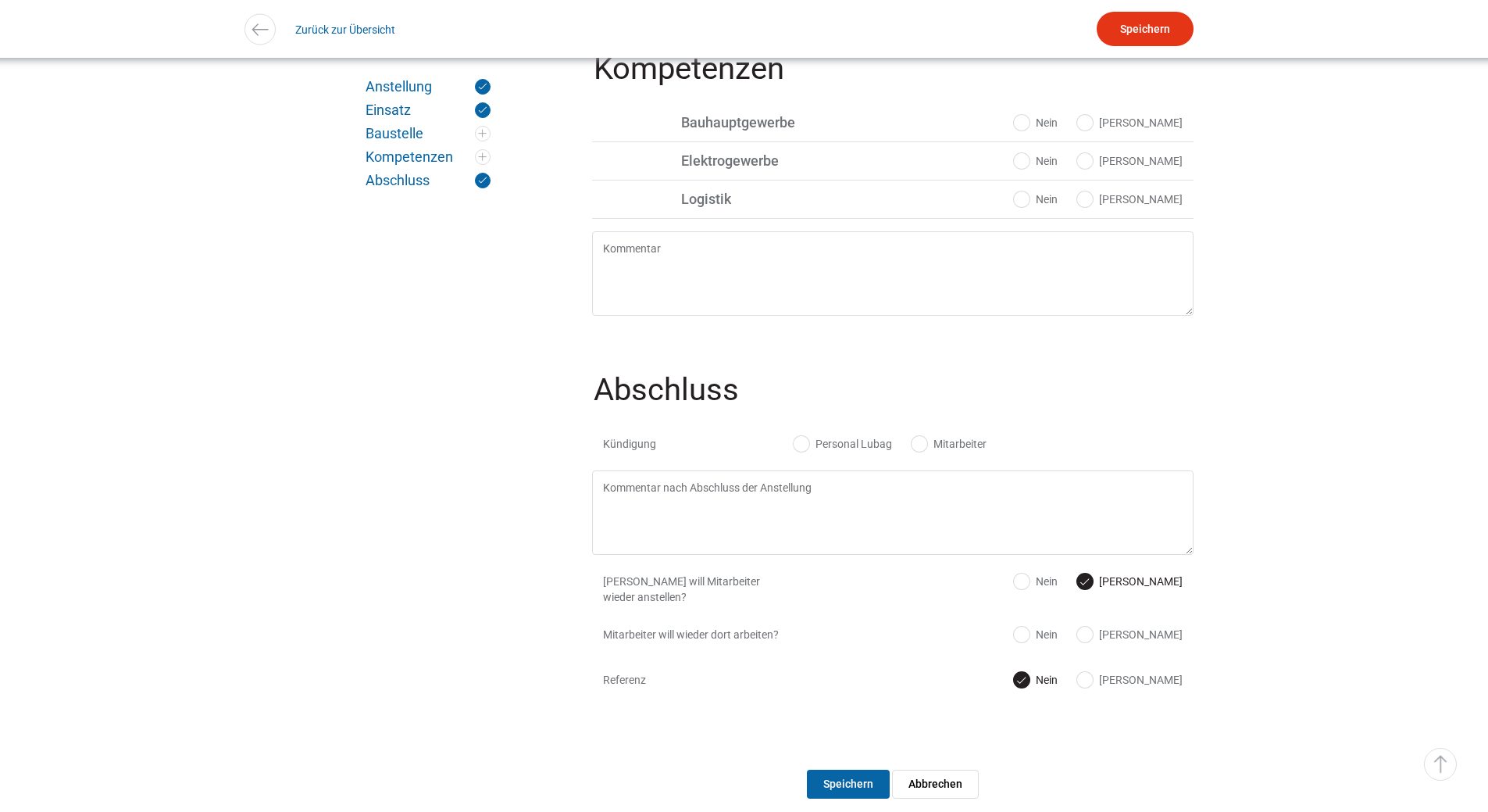
scroll to position [1352, 0]
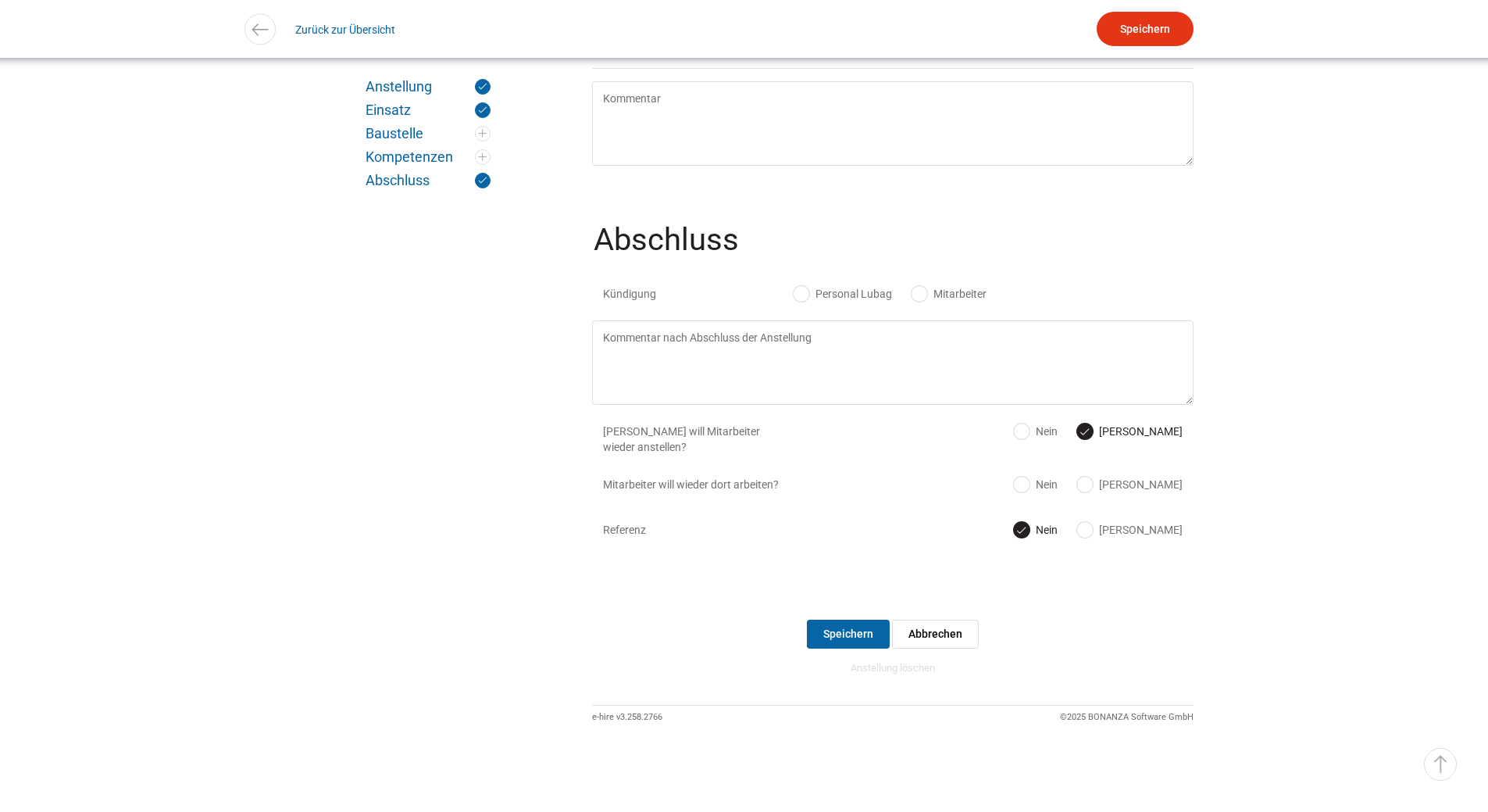
click at [795, 288] on label "Personal Lubag" at bounding box center [842, 294] width 98 height 16
radio input "true"
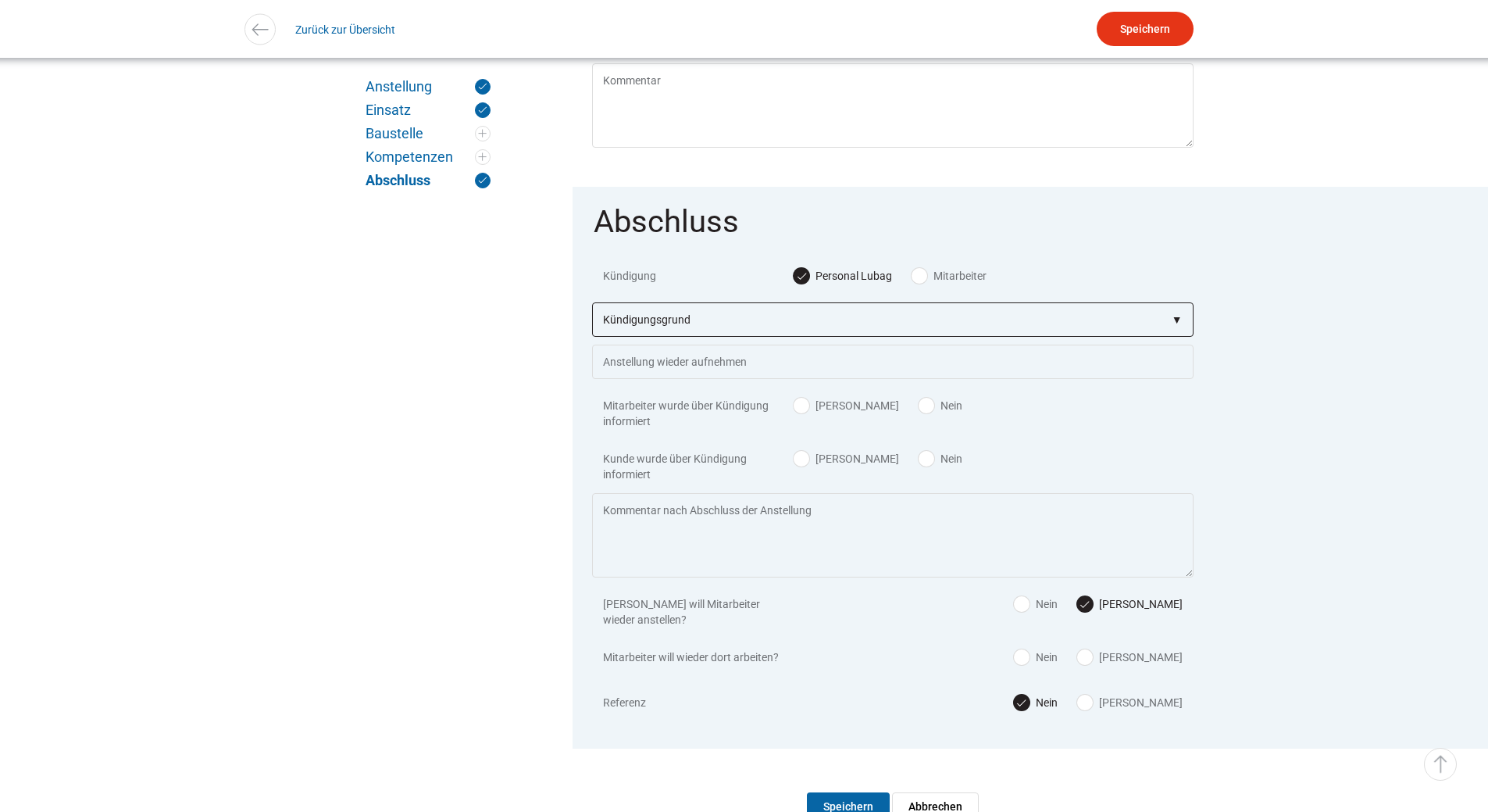
click at [713, 332] on select"] "Kündigungsgrund zu wenig Arbeit Mitarbeiter hatte neue Stelle Firma Konkurs im …" at bounding box center [893, 319] width 602 height 34
select select"] "auf eigenen Wunsch"
click at [592, 313] on select"] "Kündigungsgrund zu wenig Arbeit Mitarbeiter hatte neue Stelle Firma Konkurs im …" at bounding box center [893, 319] width 602 height 34
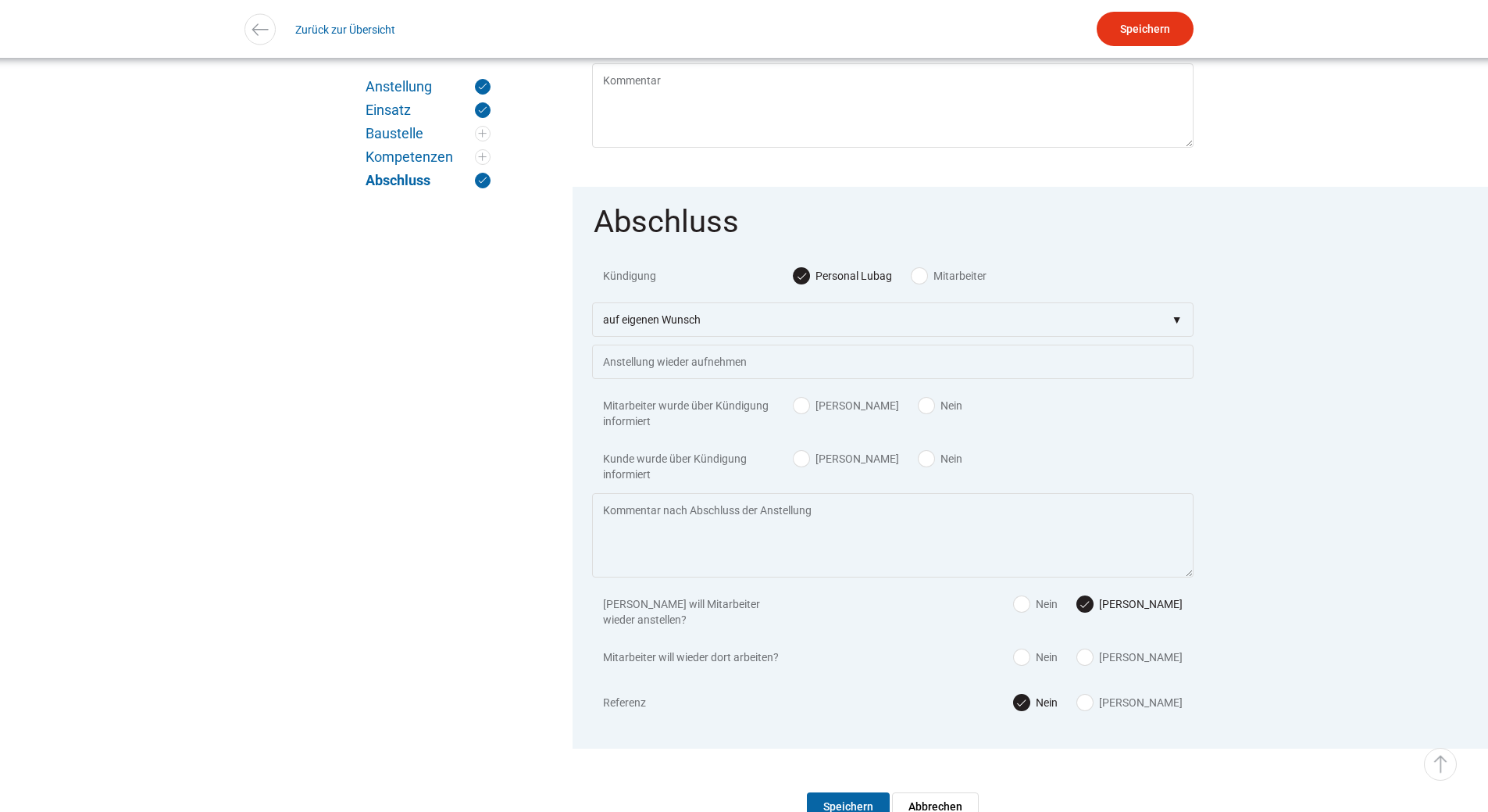
click at [812, 413] on label "Ja" at bounding box center [846, 405] width 105 height 16
radio input "true"
click at [918, 466] on label "Nein" at bounding box center [940, 459] width 43 height 16
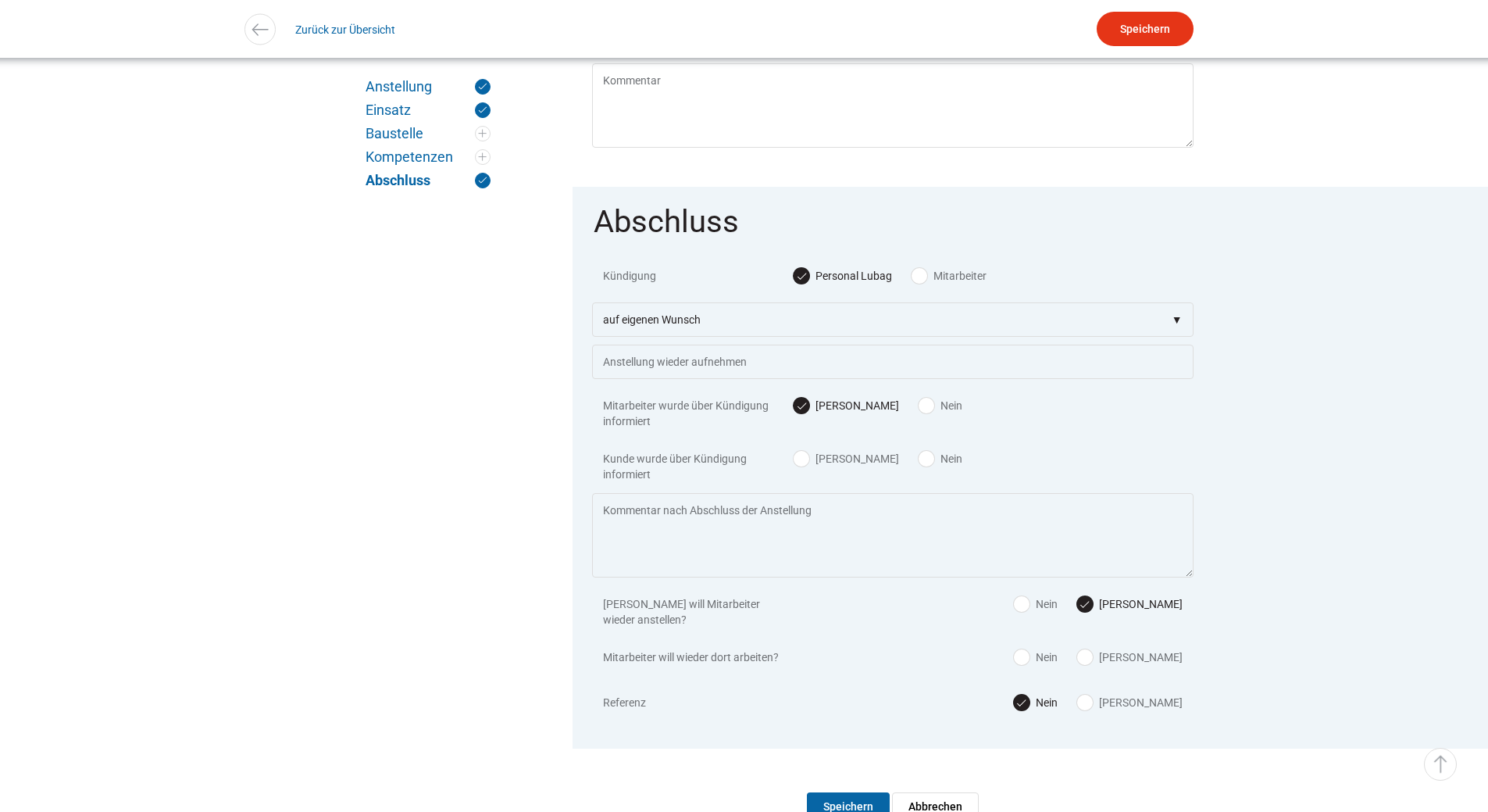
radio input "true"
click at [1168, 17] on input "Speichern" at bounding box center [1146, 28] width 97 height 34
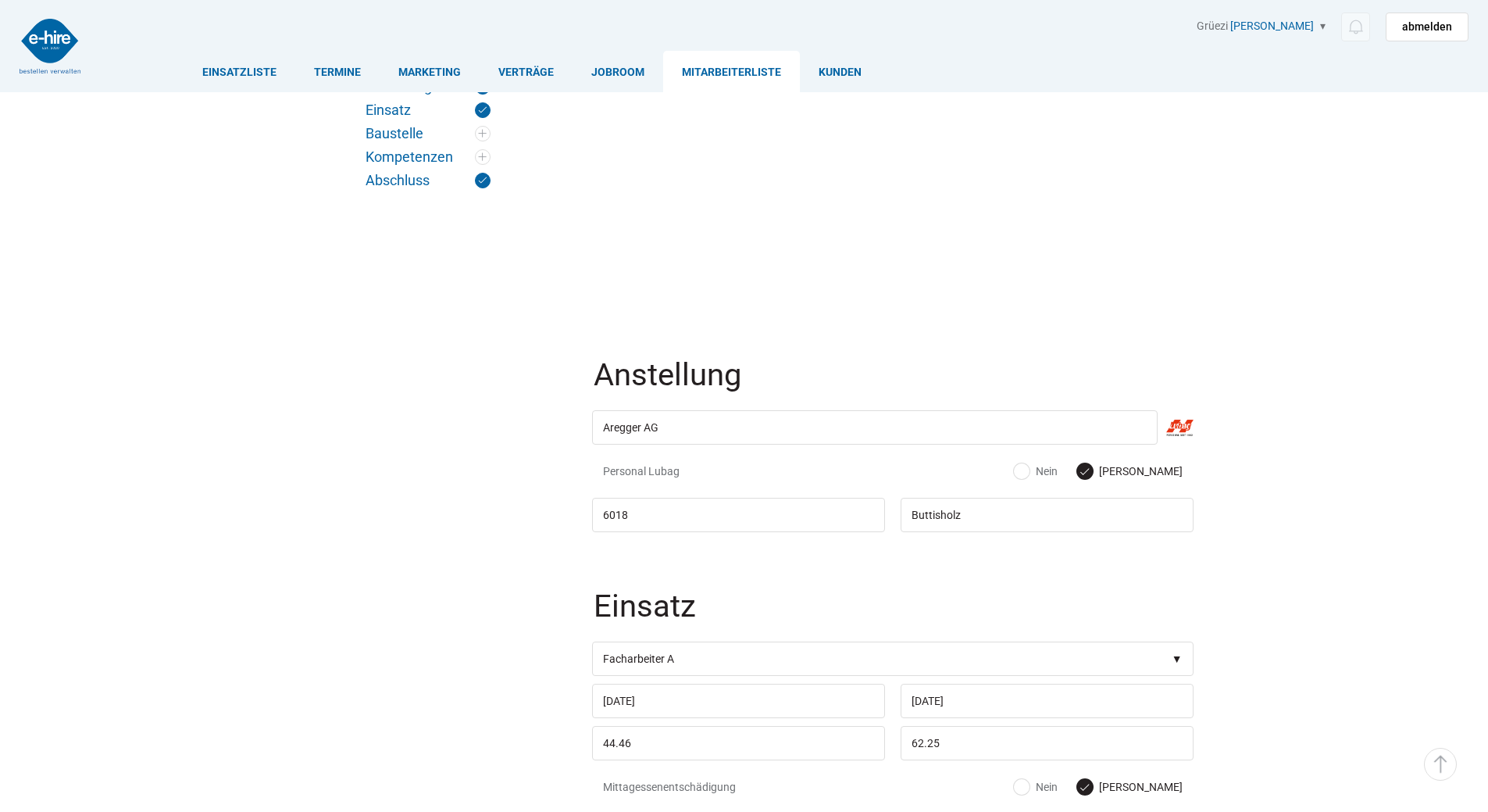
scroll to position [1352, 0]
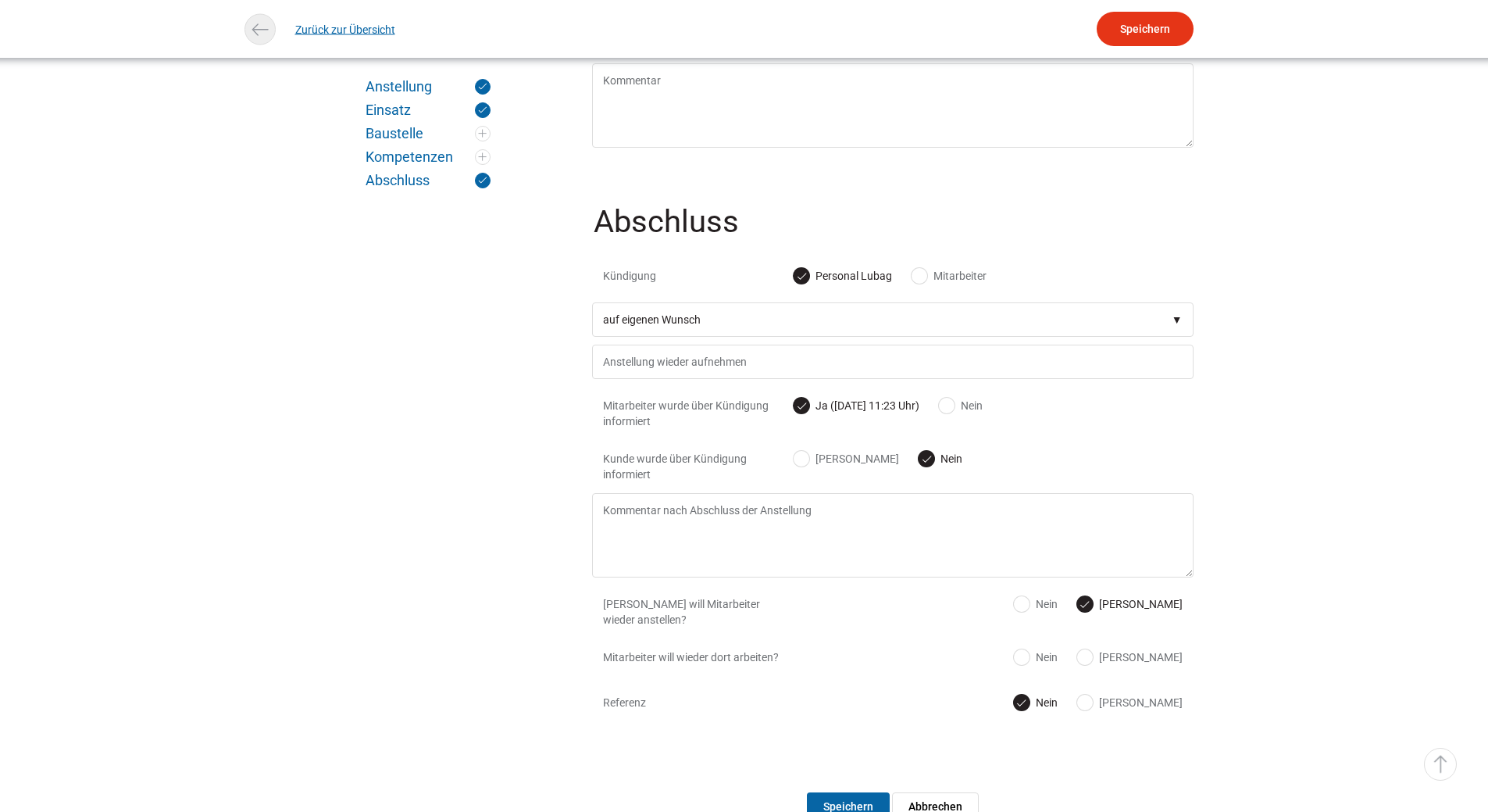
click at [357, 41] on link "Zurück zur Übersicht" at bounding box center [345, 29] width 100 height 35
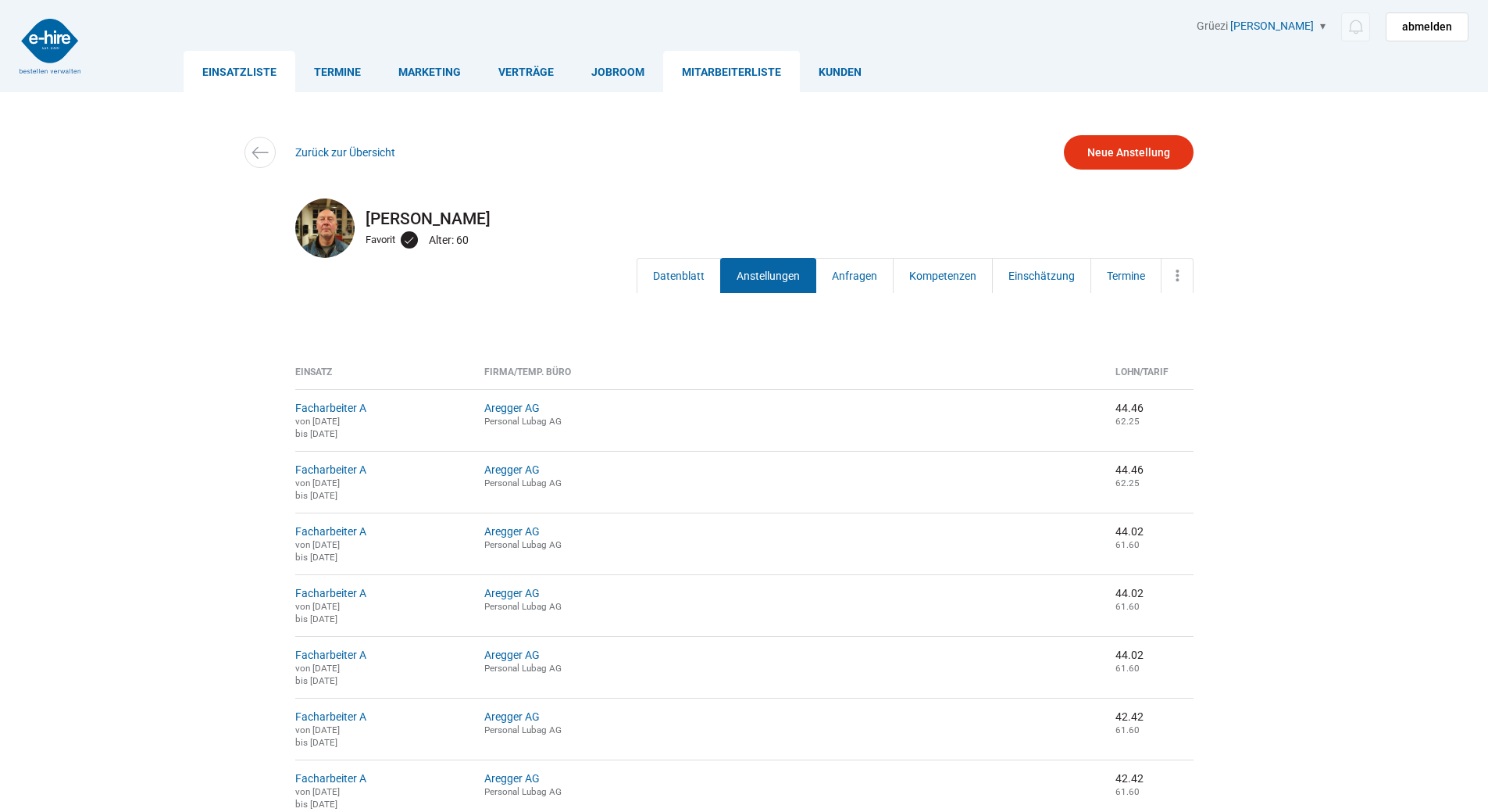
click at [249, 65] on link "Einsatzliste" at bounding box center [240, 71] width 111 height 42
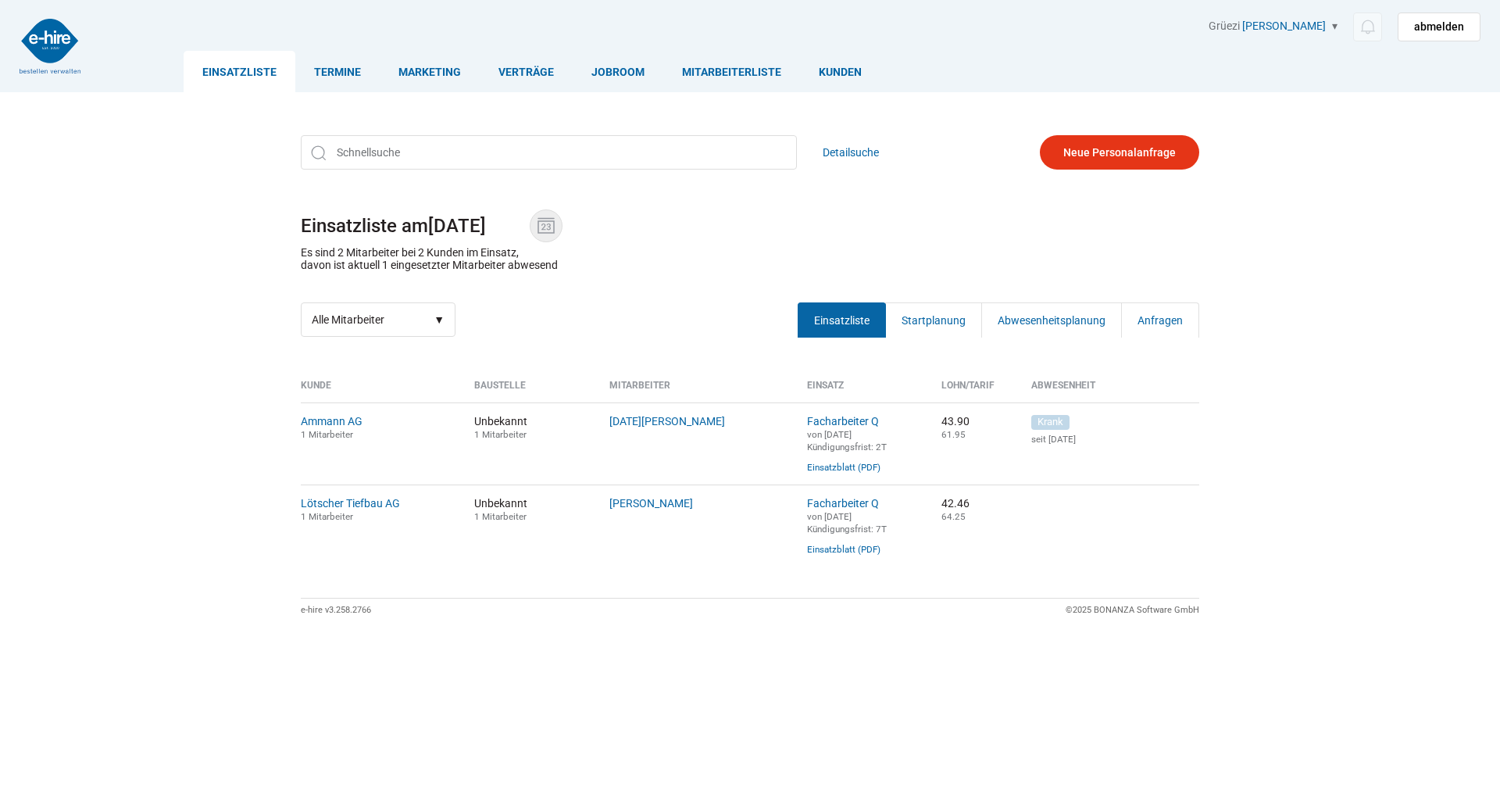
click at [554, 225] on img at bounding box center [546, 226] width 23 height 23
click at [530, 225] on input "[DATE]" at bounding box center [479, 226] width 102 height 22
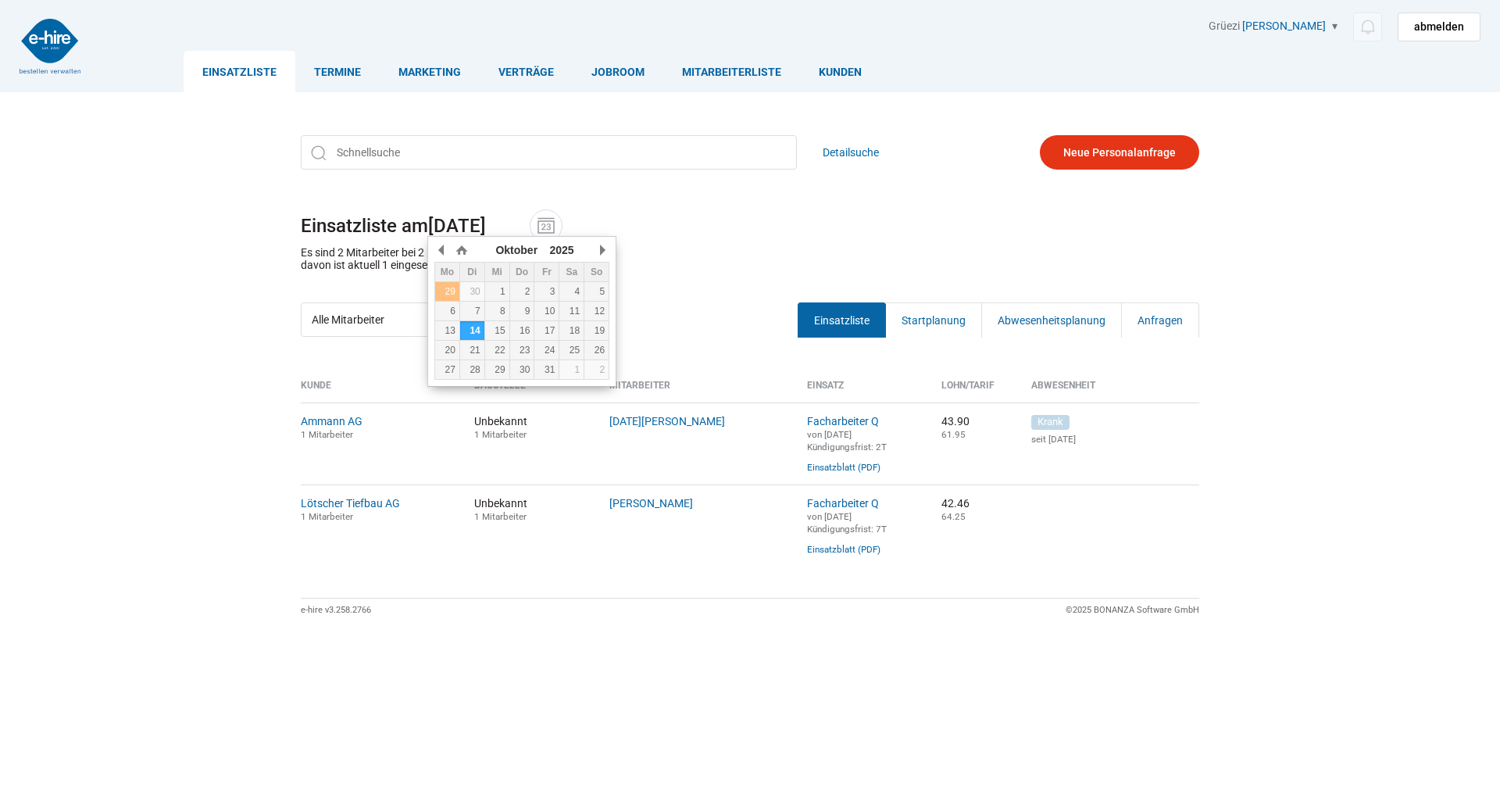
click at [449, 289] on div "29" at bounding box center [447, 291] width 24 height 11
type input "[DATE]"
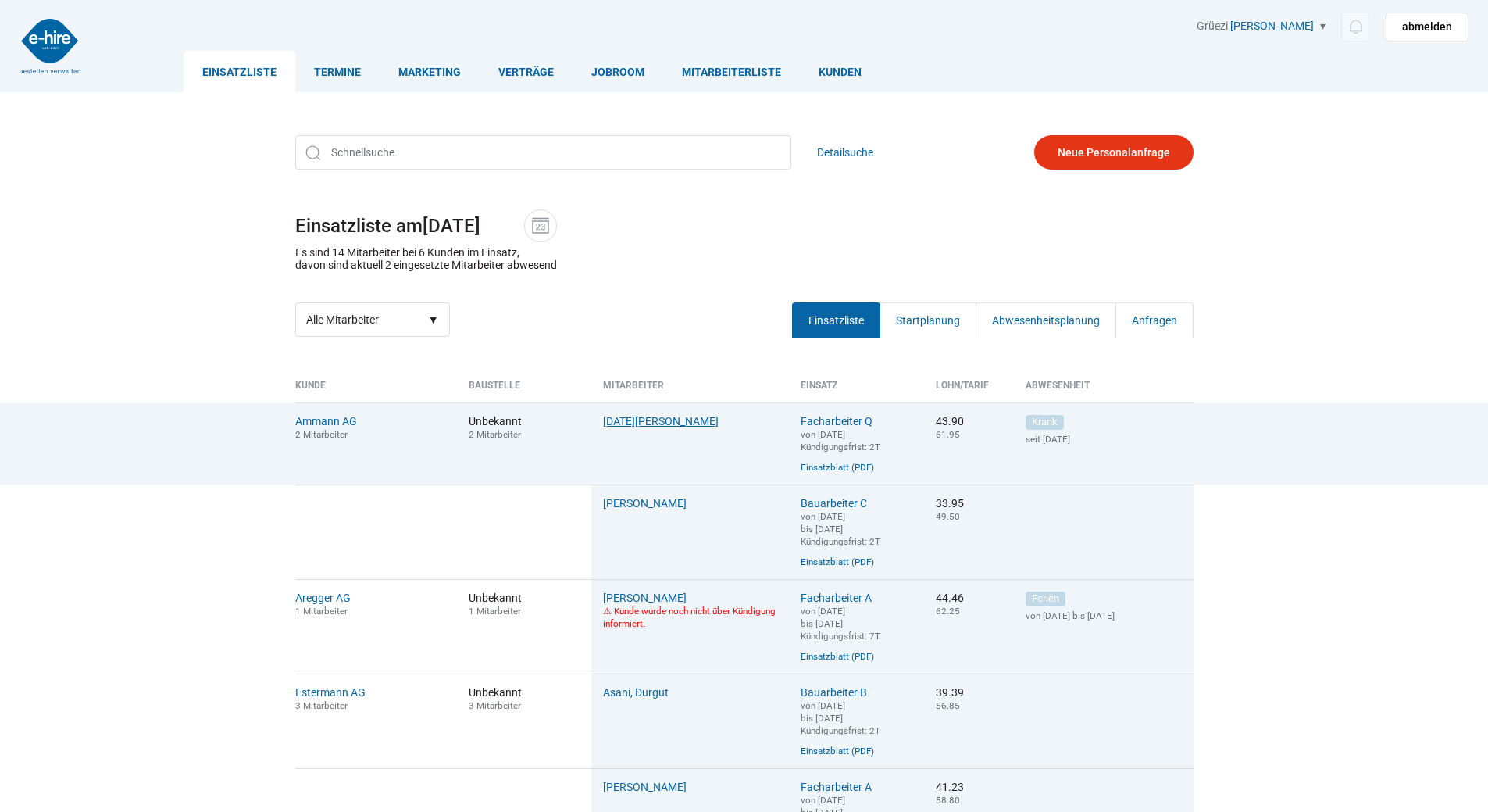
click at [615, 427] on link "[DATE][PERSON_NAME]" at bounding box center [661, 421] width 116 height 12
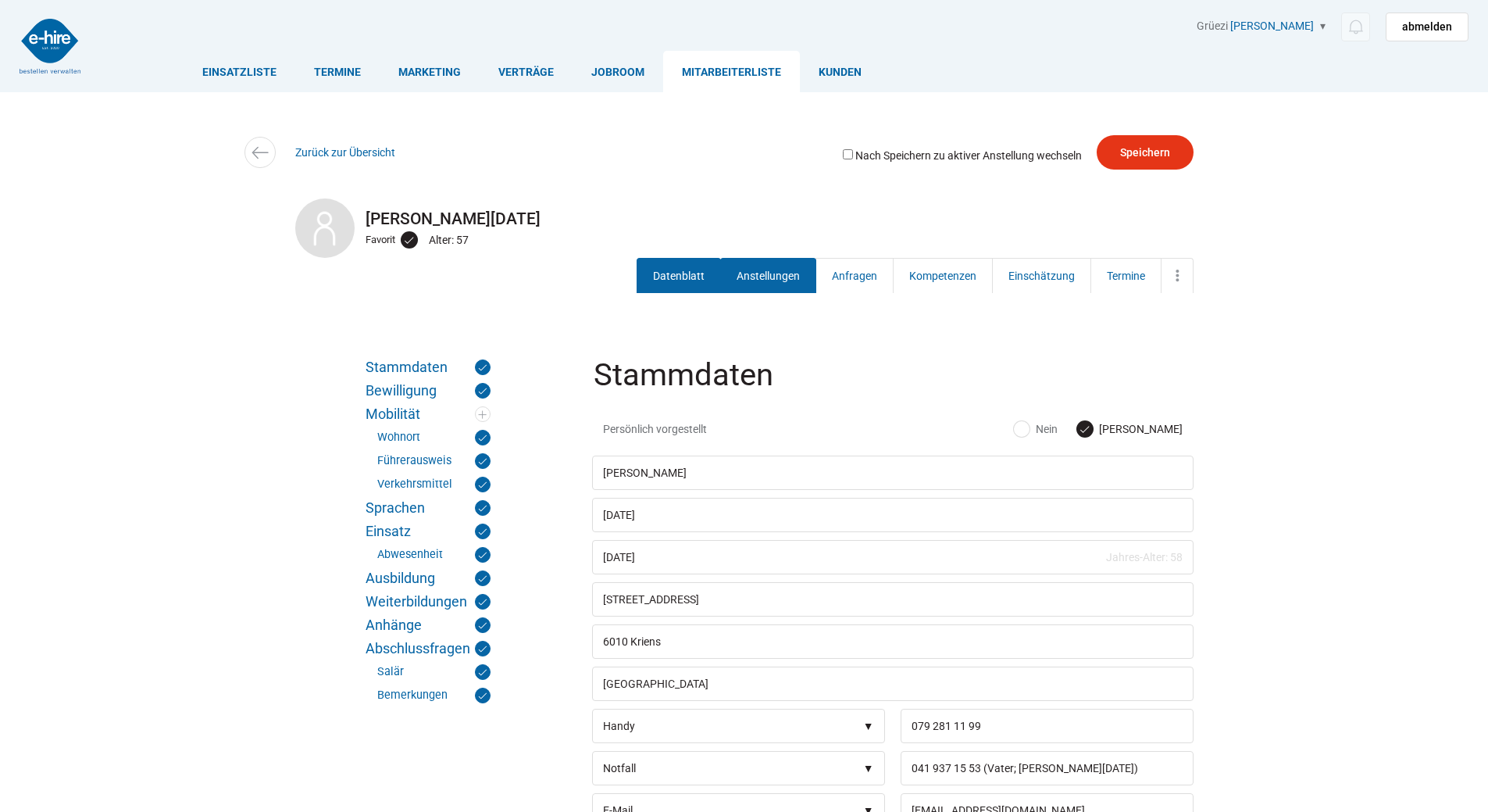
click at [763, 278] on link "Anstellungen" at bounding box center [768, 275] width 96 height 35
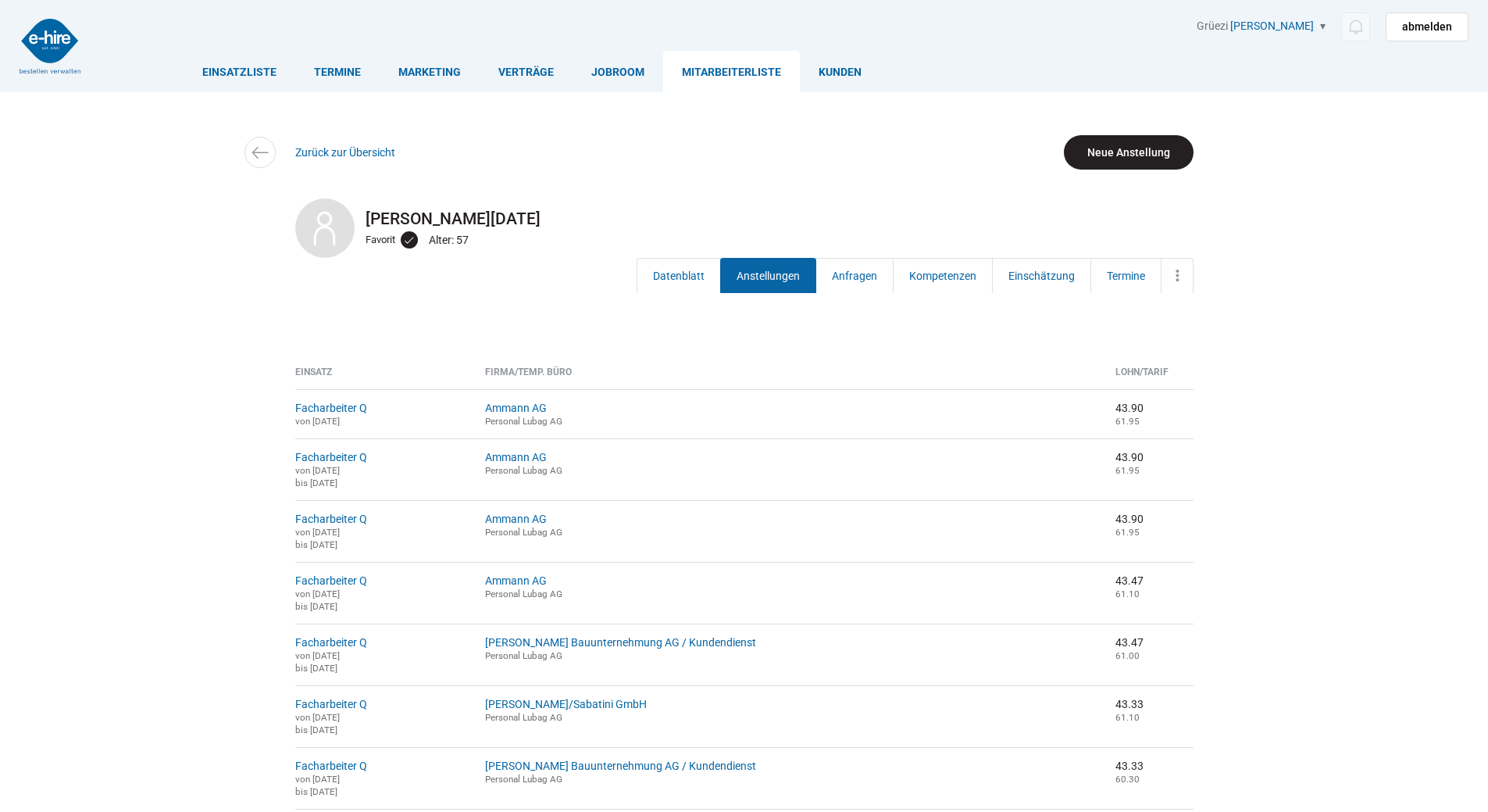
click at [1127, 159] on link "Neue Anstellung" at bounding box center [1129, 152] width 130 height 34
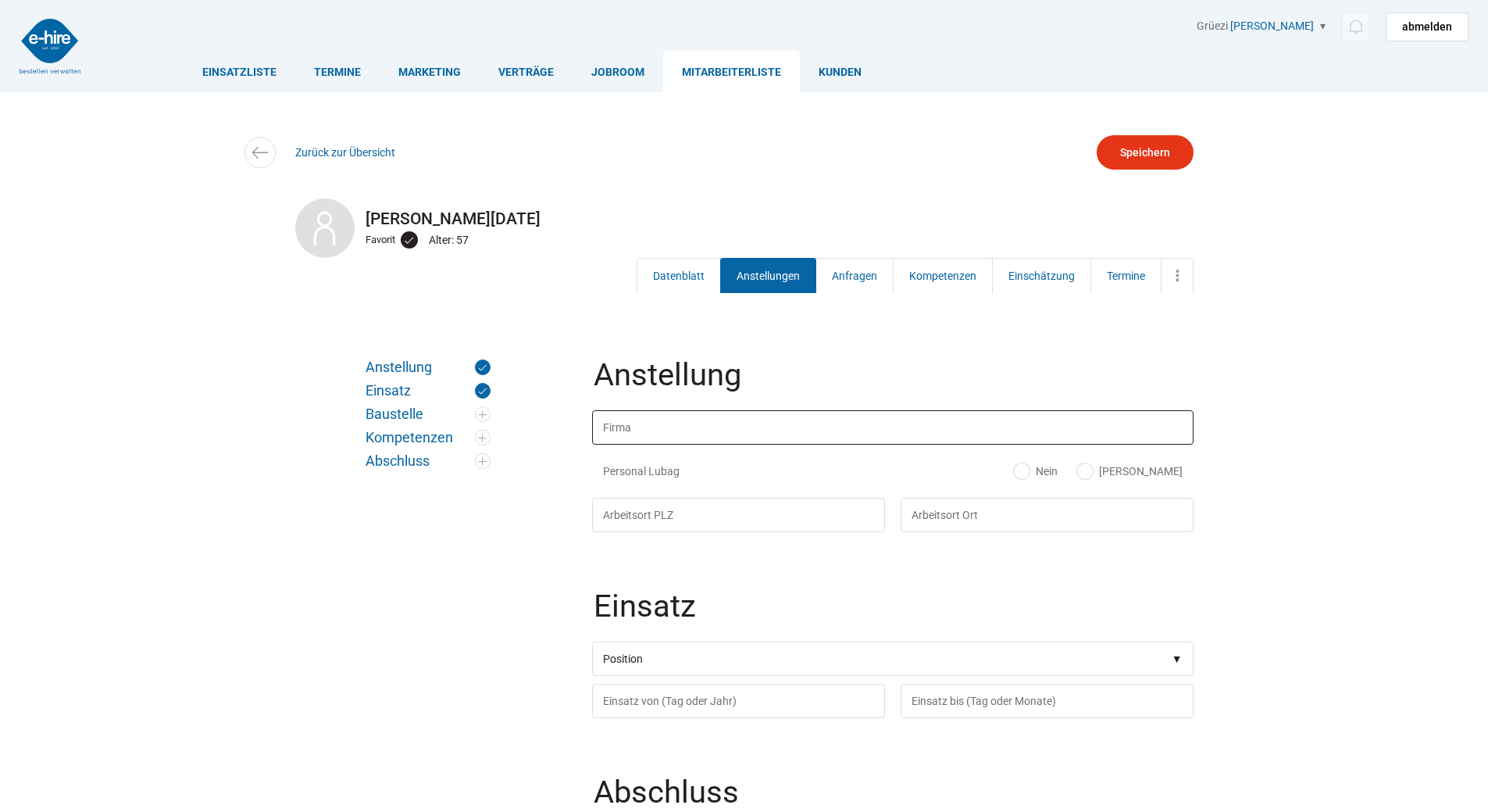
click at [652, 425] on input "text" at bounding box center [893, 427] width 602 height 34
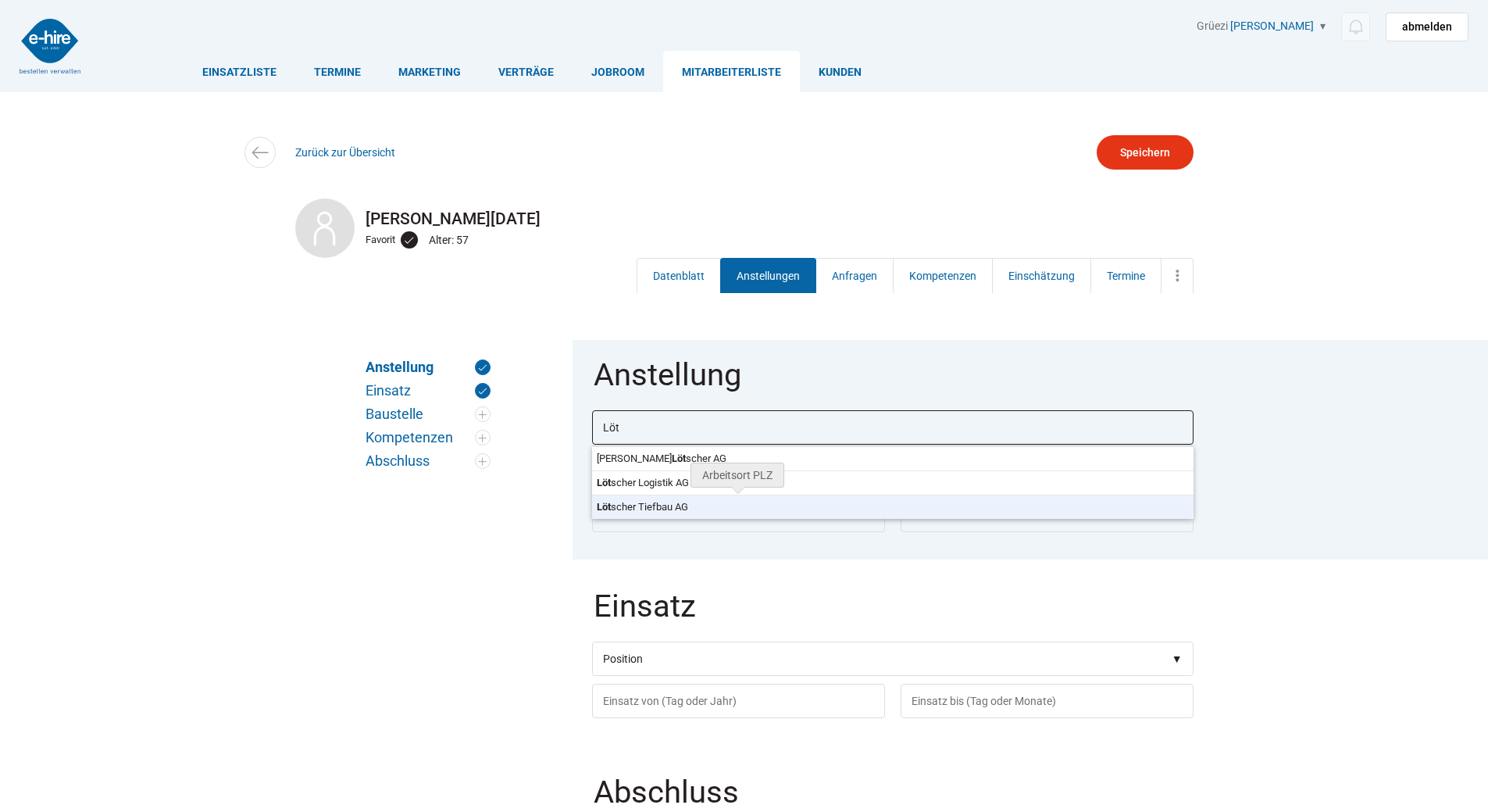
type input "Lötscher Tiefbau AG"
type input "6014"
type input "[GEOGRAPHIC_DATA]"
click at [714, 504] on body "Einsatzliste Termine Marketing Verträge Jobroom Mitarbeiterliste [PERSON_NAME] …" at bounding box center [744, 406] width 1488 height 812
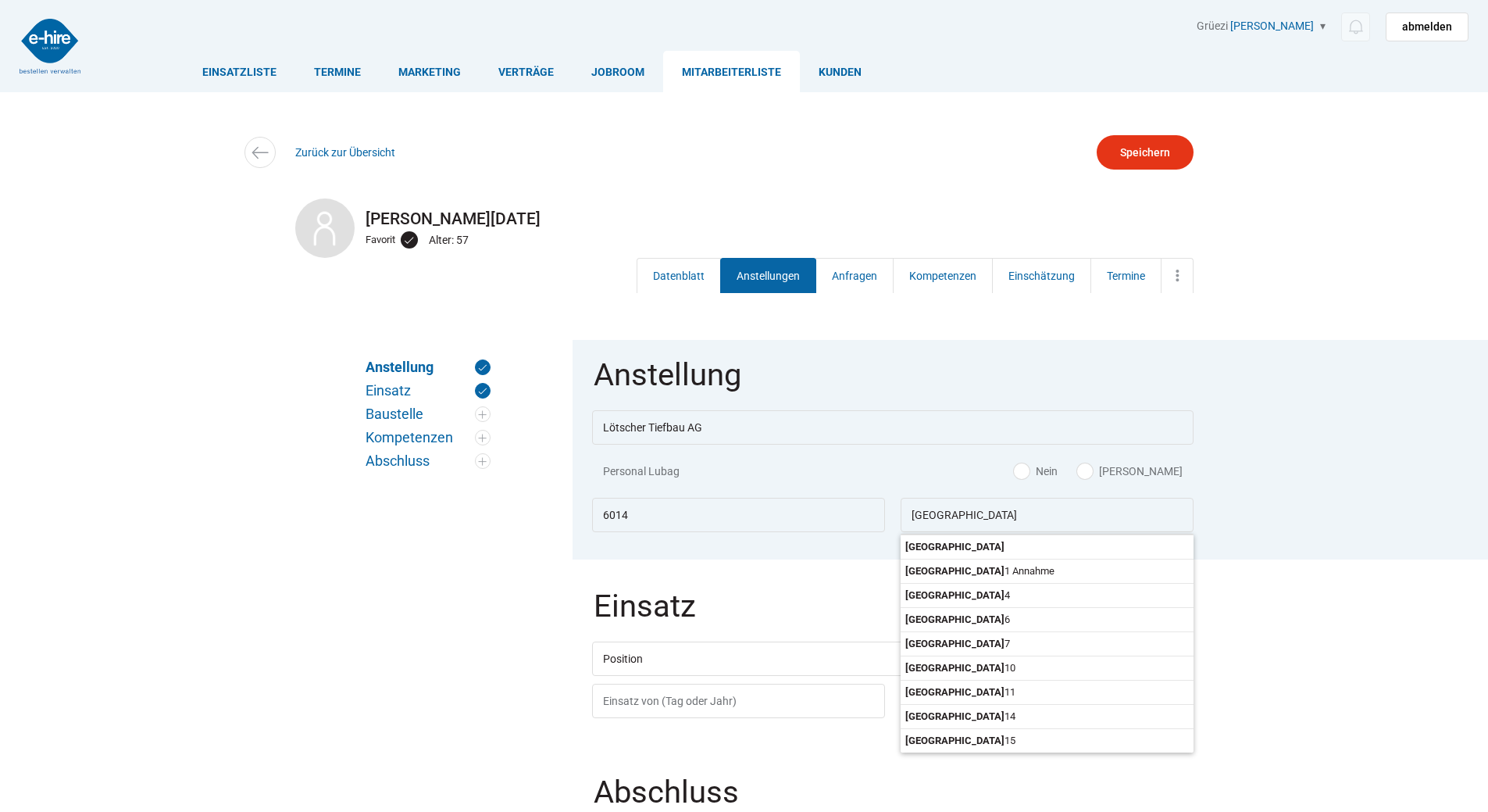
click at [1167, 468] on label "[PERSON_NAME]" at bounding box center [1130, 471] width 105 height 16
radio input "true"
click at [670, 674] on select"] "Position Bauarbeiter C Bauarbeiter B Facharbeiter A Facharbeiter Q Vorarbeiter …" at bounding box center [893, 658] width 602 height 34
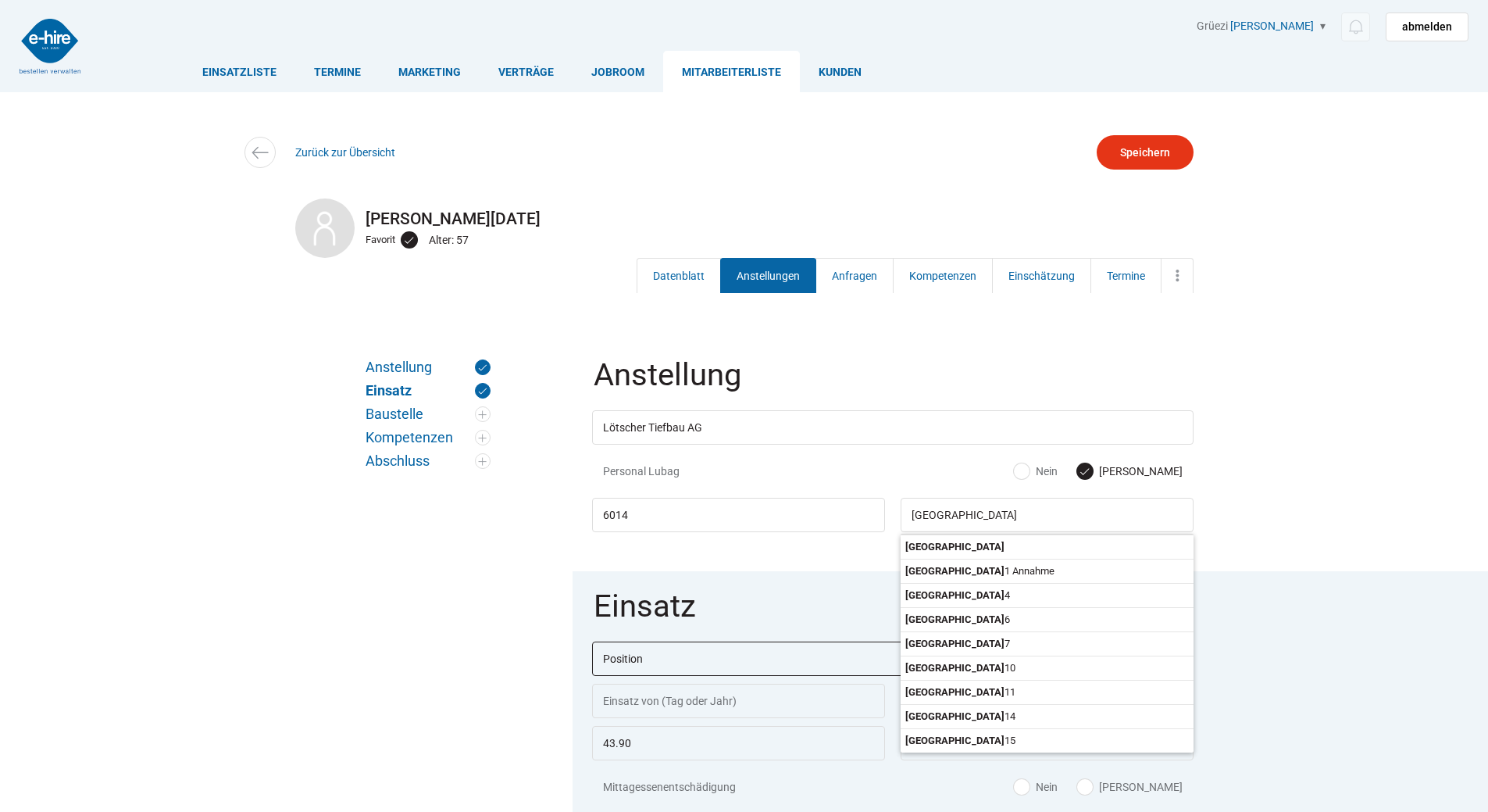
select select"] "Vorarbeiter"
click at [592, 643] on select"] "Position Bauarbeiter C Bauarbeiter B Facharbeiter A Facharbeiter Q Vorarbeiter …" at bounding box center [893, 658] width 602 height 34
click at [1046, 525] on input "Luzern" at bounding box center [1047, 515] width 293 height 34
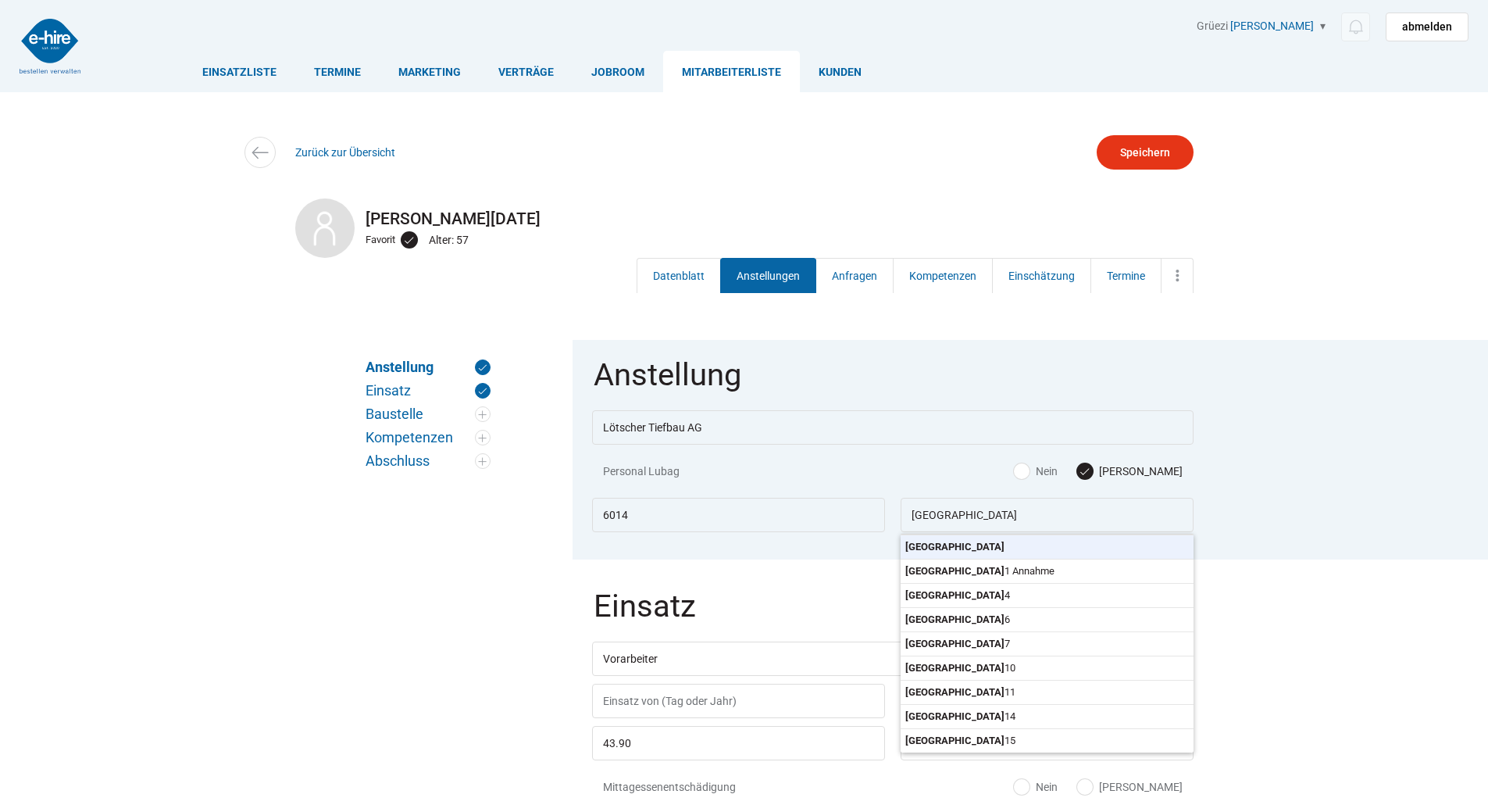
drag, startPoint x: 930, startPoint y: 555, endPoint x: 924, endPoint y: 562, distance: 9.2
click at [930, 555] on body "Einsatzliste Termine Marketing Verträge Jobroom Mitarbeiterliste Kunden Grüezi …" at bounding box center [744, 406] width 1488 height 812
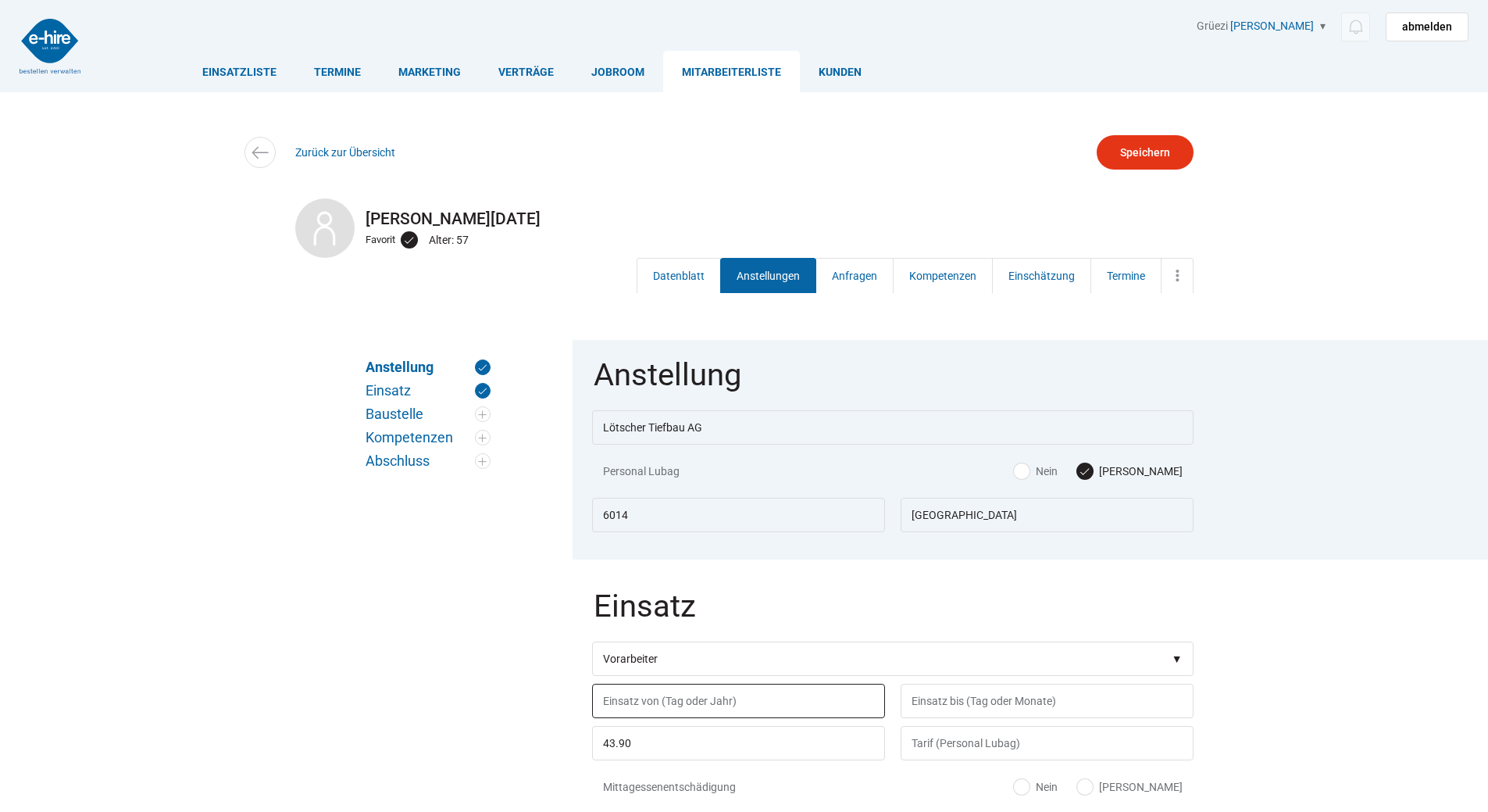
click at [667, 717] on input "text" at bounding box center [738, 701] width 293 height 34
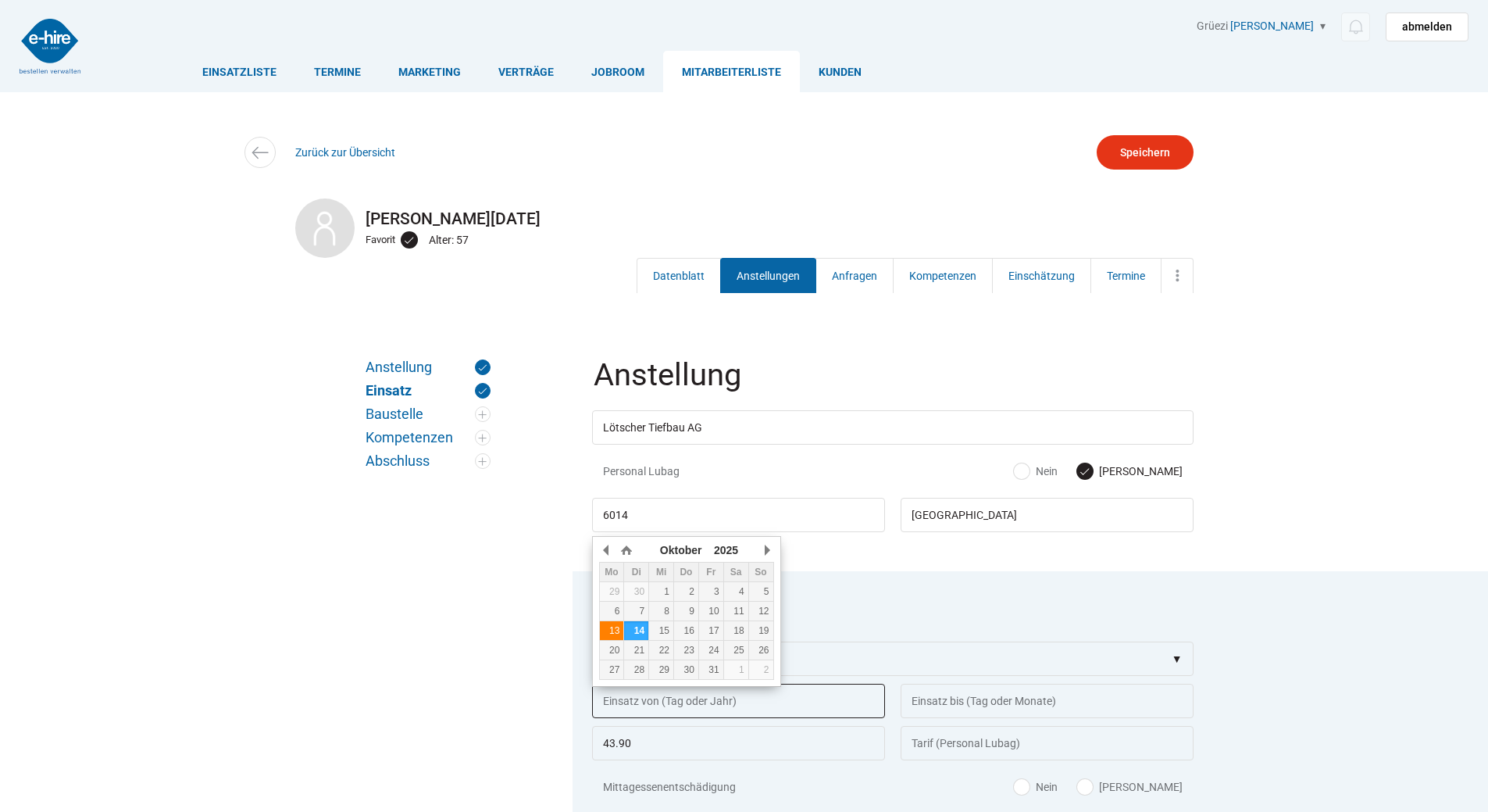
click at [614, 632] on div "13" at bounding box center [611, 630] width 24 height 11
type input "13.10.2025"
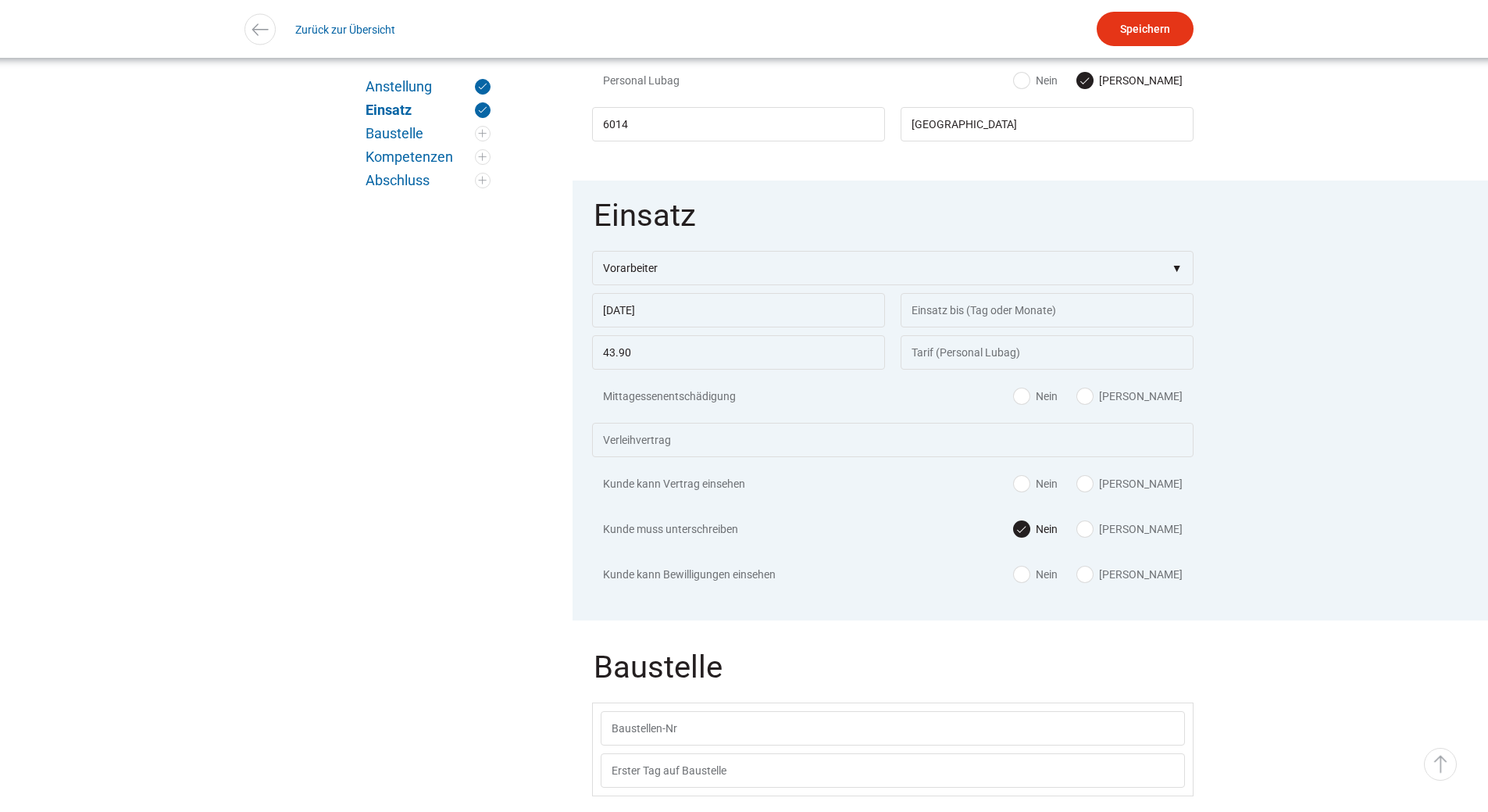
scroll to position [703, 0]
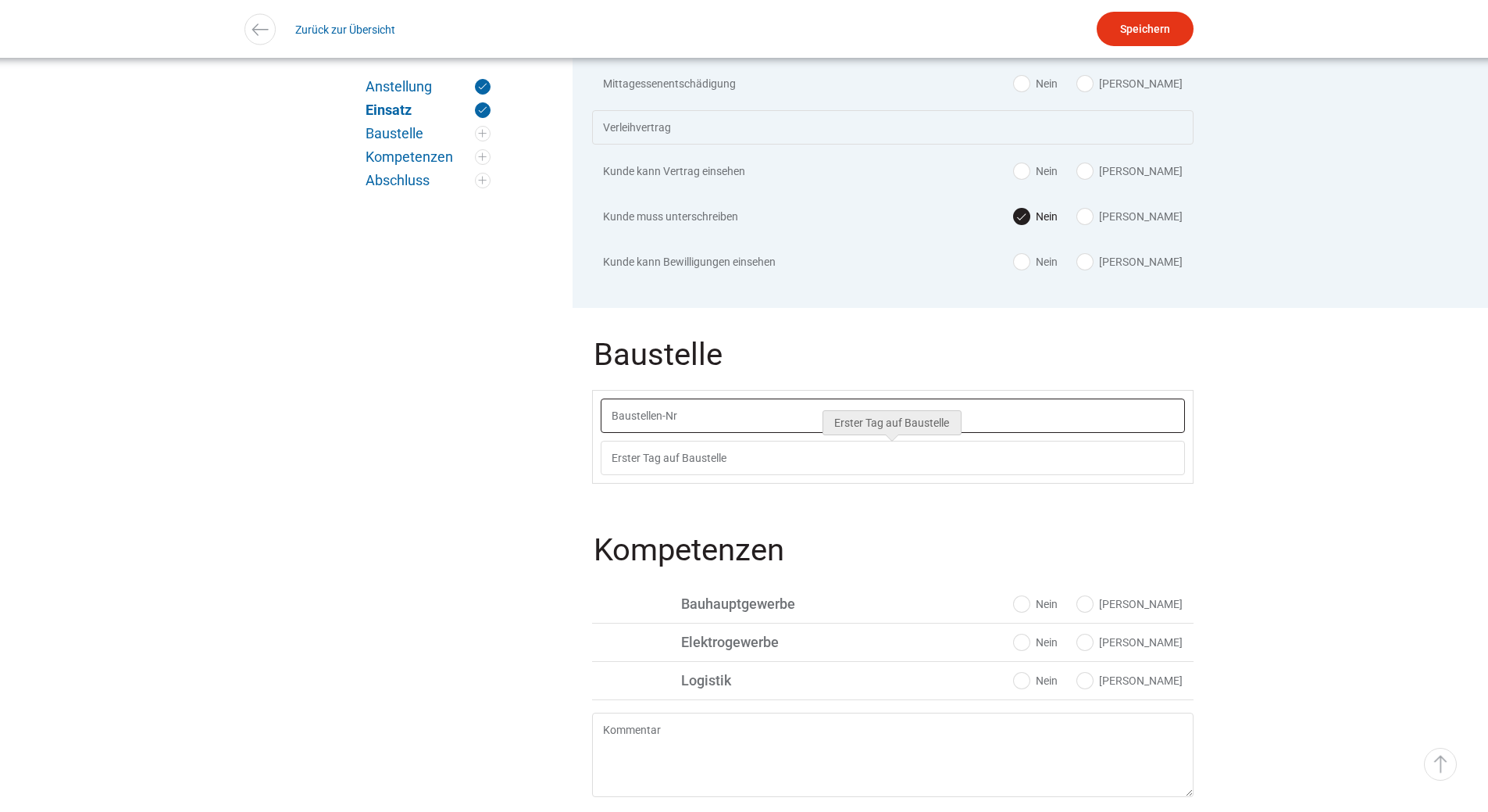
click at [635, 424] on input "text" at bounding box center [893, 415] width 585 height 34
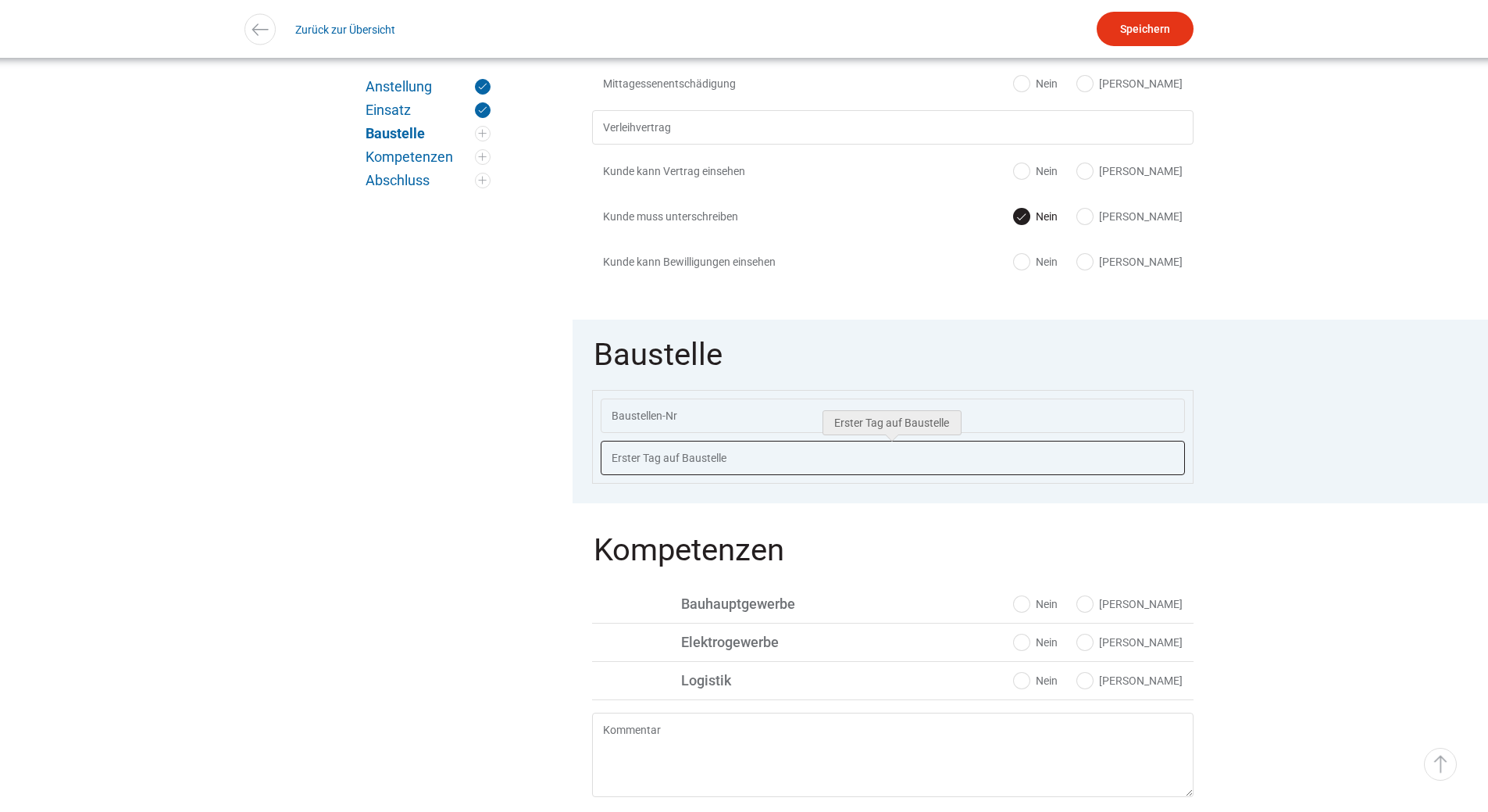
click at [658, 469] on input "text" at bounding box center [893, 457] width 585 height 34
click at [1433, 769] on link "▵ Nach oben" at bounding box center [1440, 763] width 33 height 33
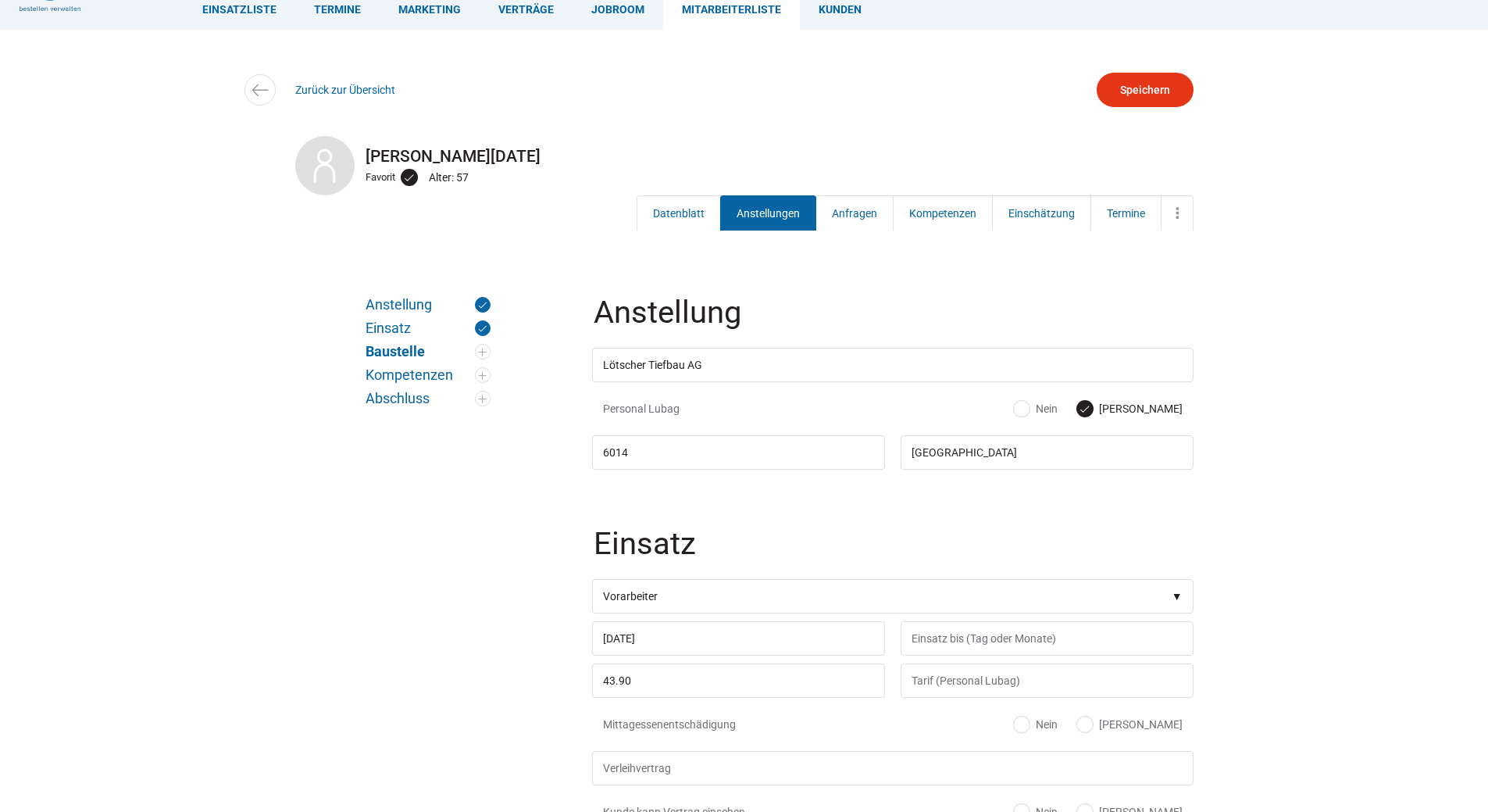
scroll to position [0, 0]
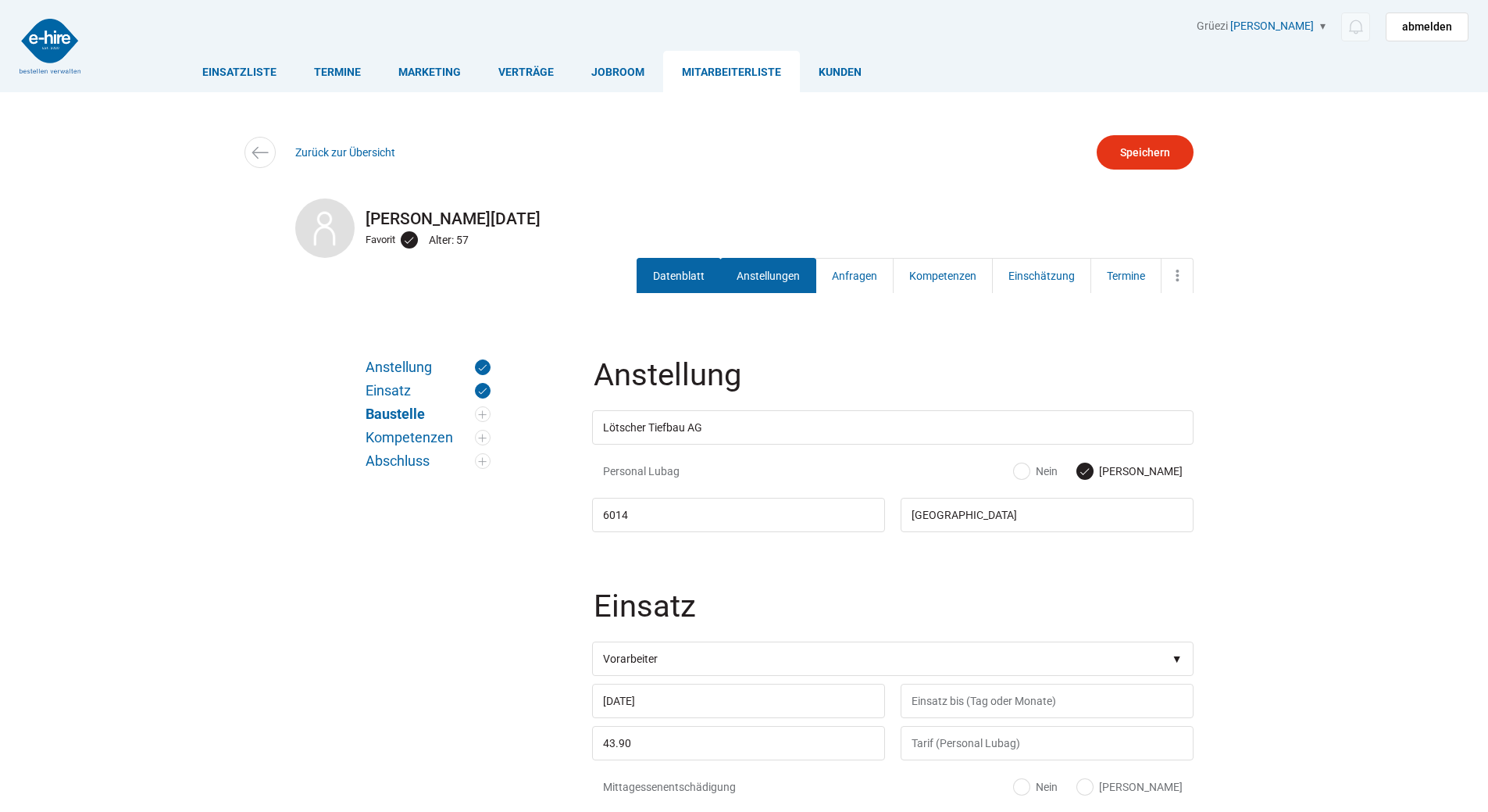
click at [672, 278] on link "Datenblatt" at bounding box center [679, 275] width 84 height 35
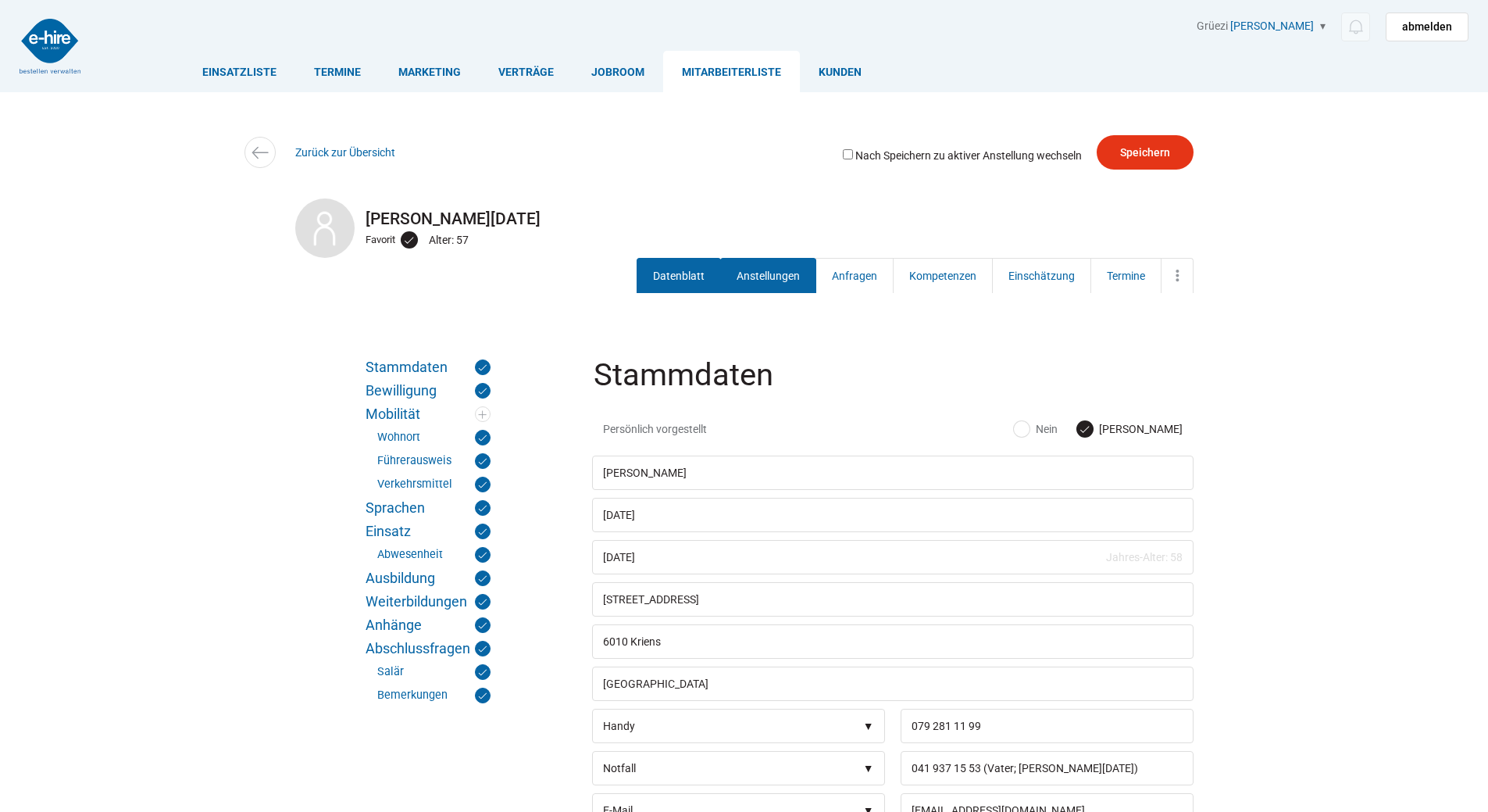
click at [779, 282] on link "Anstellungen" at bounding box center [768, 275] width 96 height 35
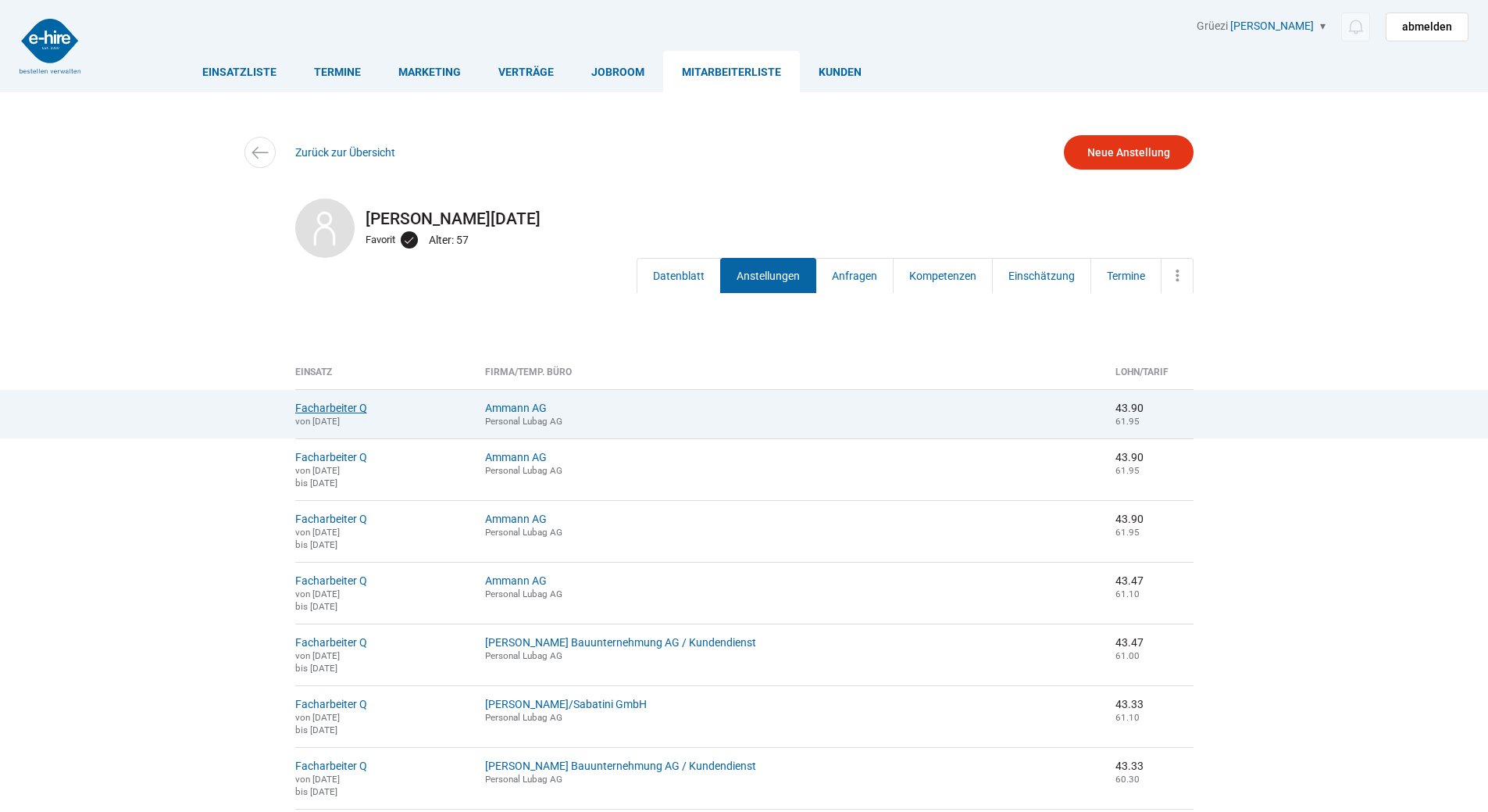
click at [325, 404] on link "Facharbeiter Q" at bounding box center [331, 408] width 72 height 12
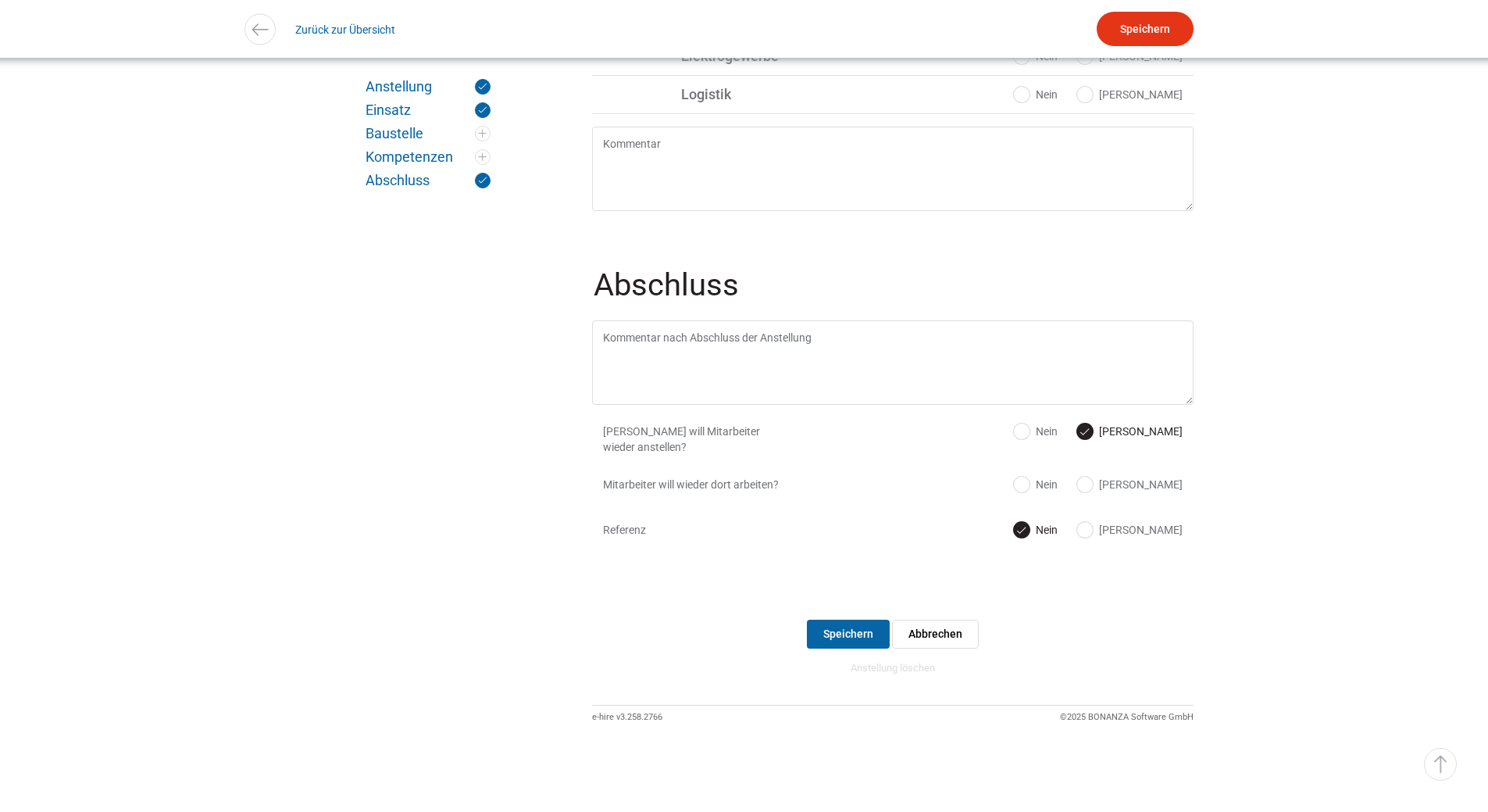
scroll to position [839, 0]
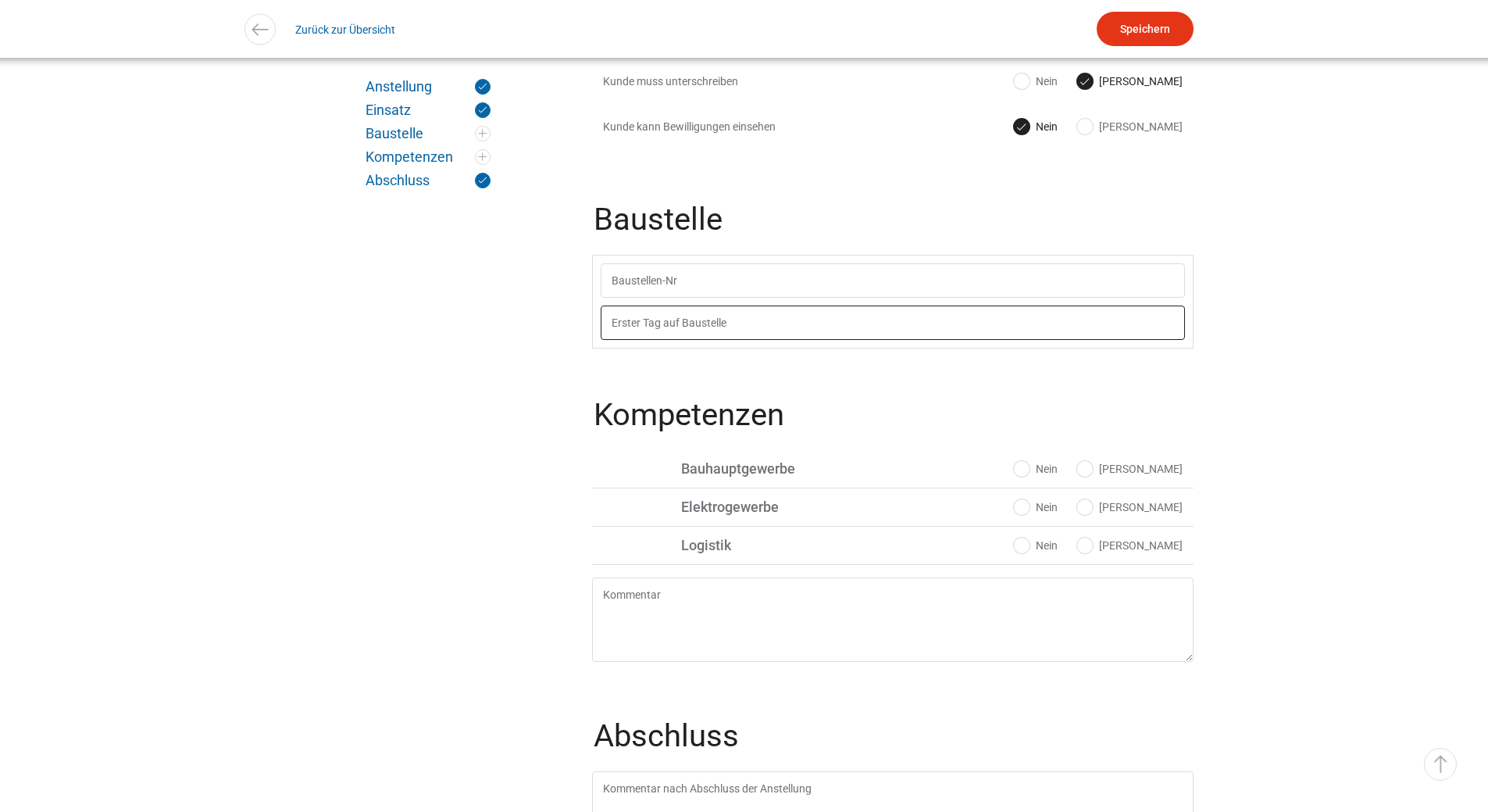
click at [699, 325] on input "text" at bounding box center [893, 322] width 585 height 34
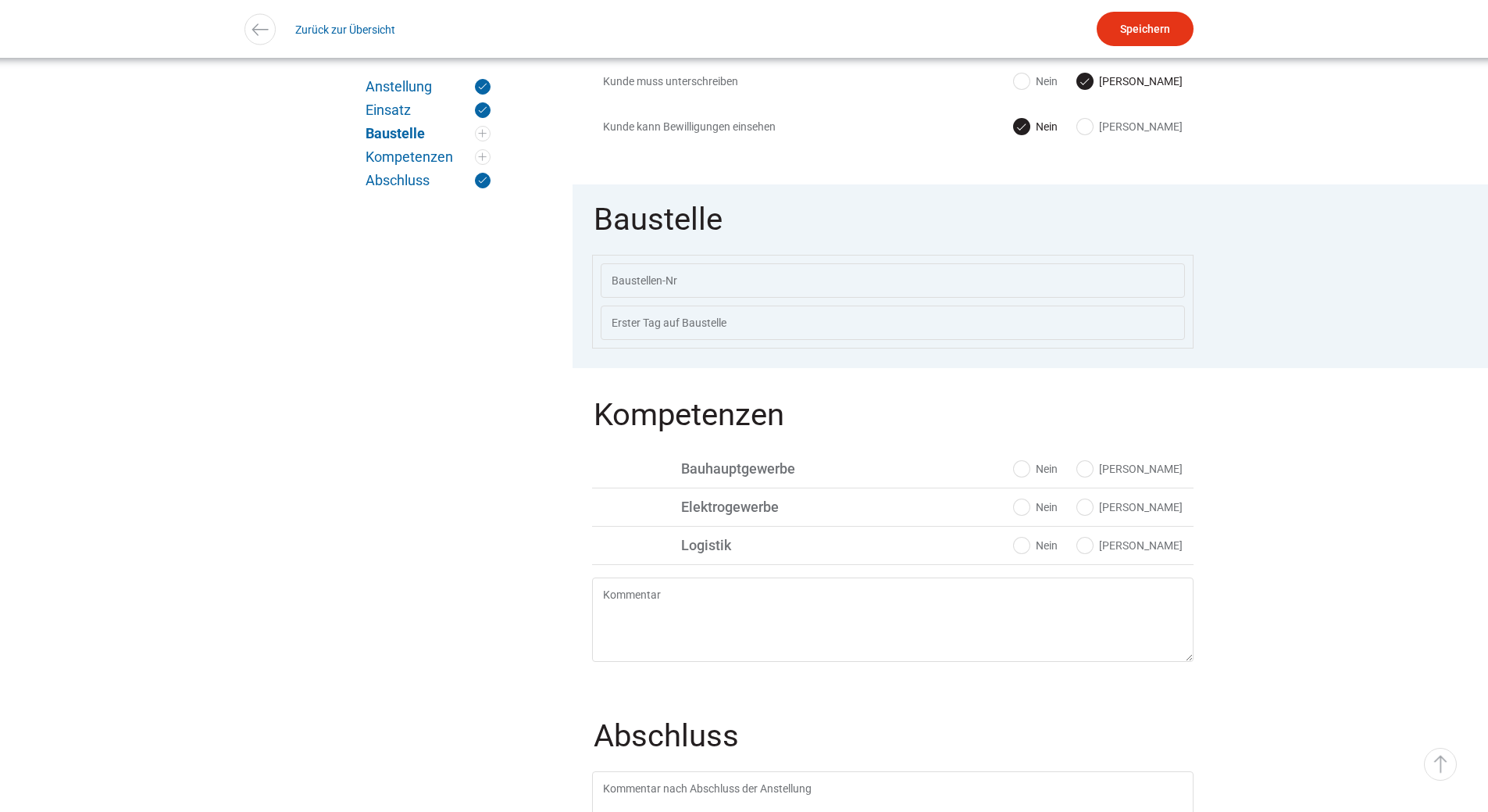
click at [912, 398] on fieldset "Kompetenzen Ja Nein Bauhauptgewerbe Ja Nein Public Display Hochbau Ja Nein Publ…" at bounding box center [893, 534] width 602 height 310
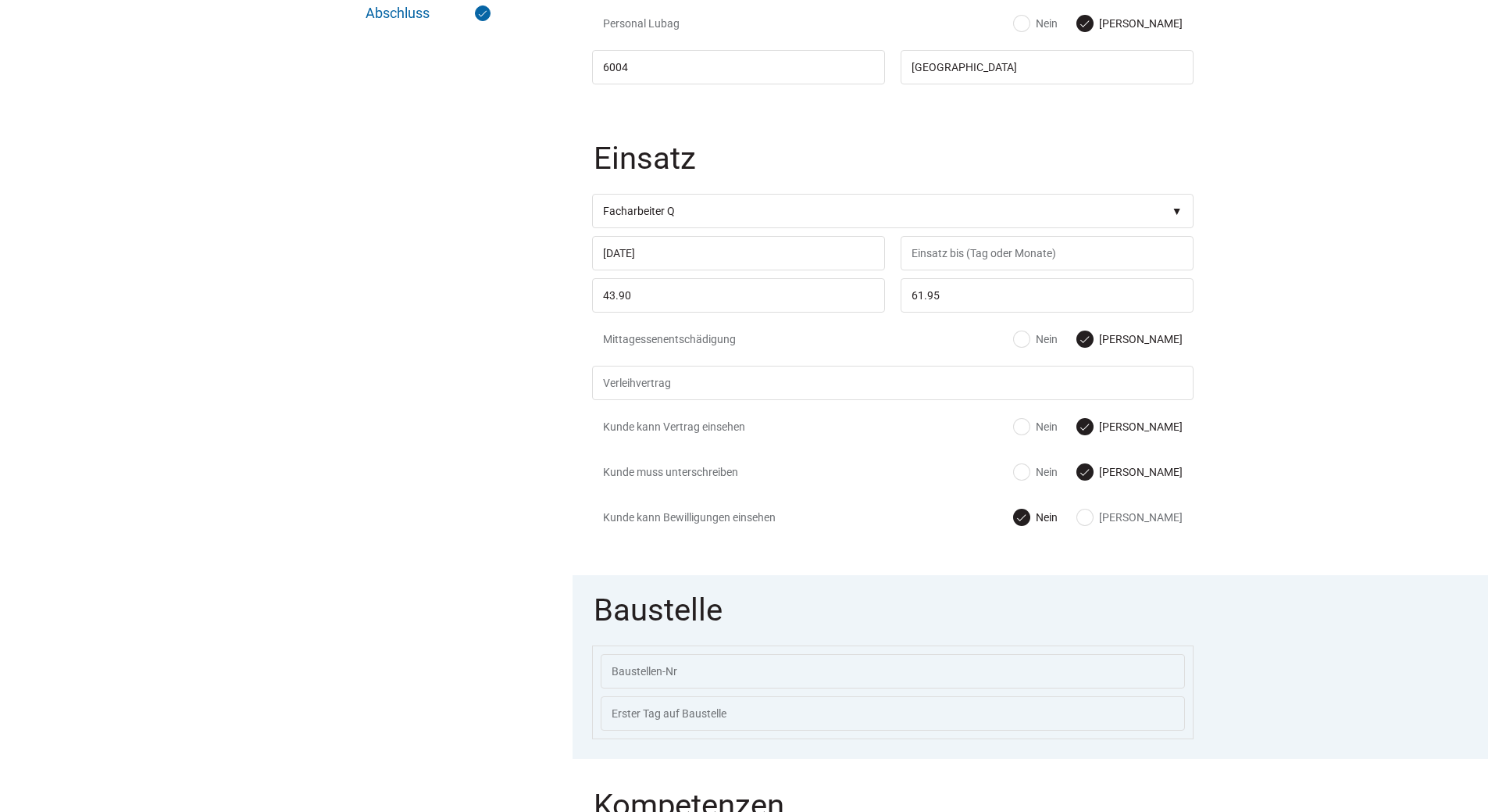
scroll to position [57, 0]
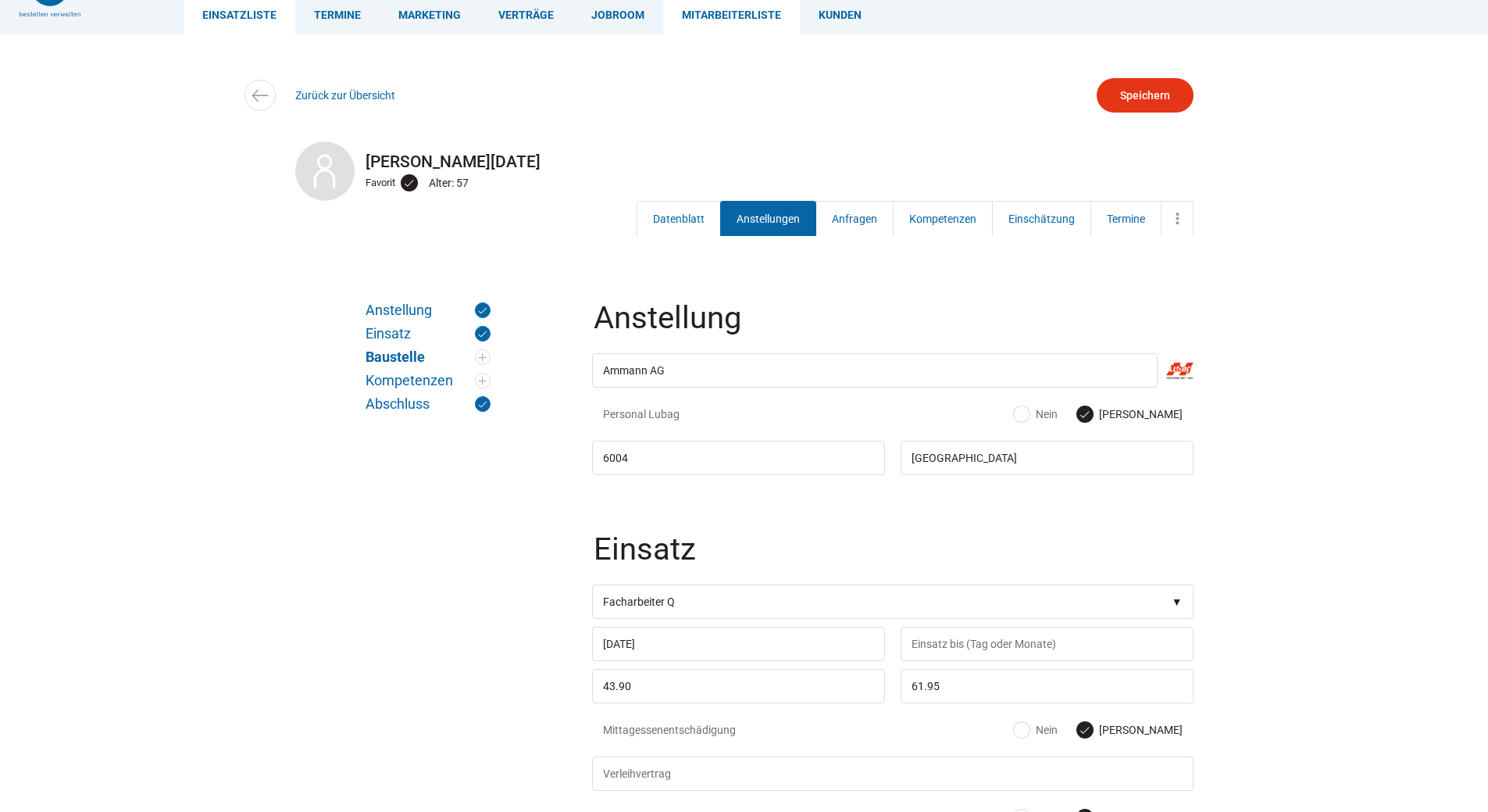
click at [217, 21] on link "Einsatzliste" at bounding box center [240, 14] width 111 height 42
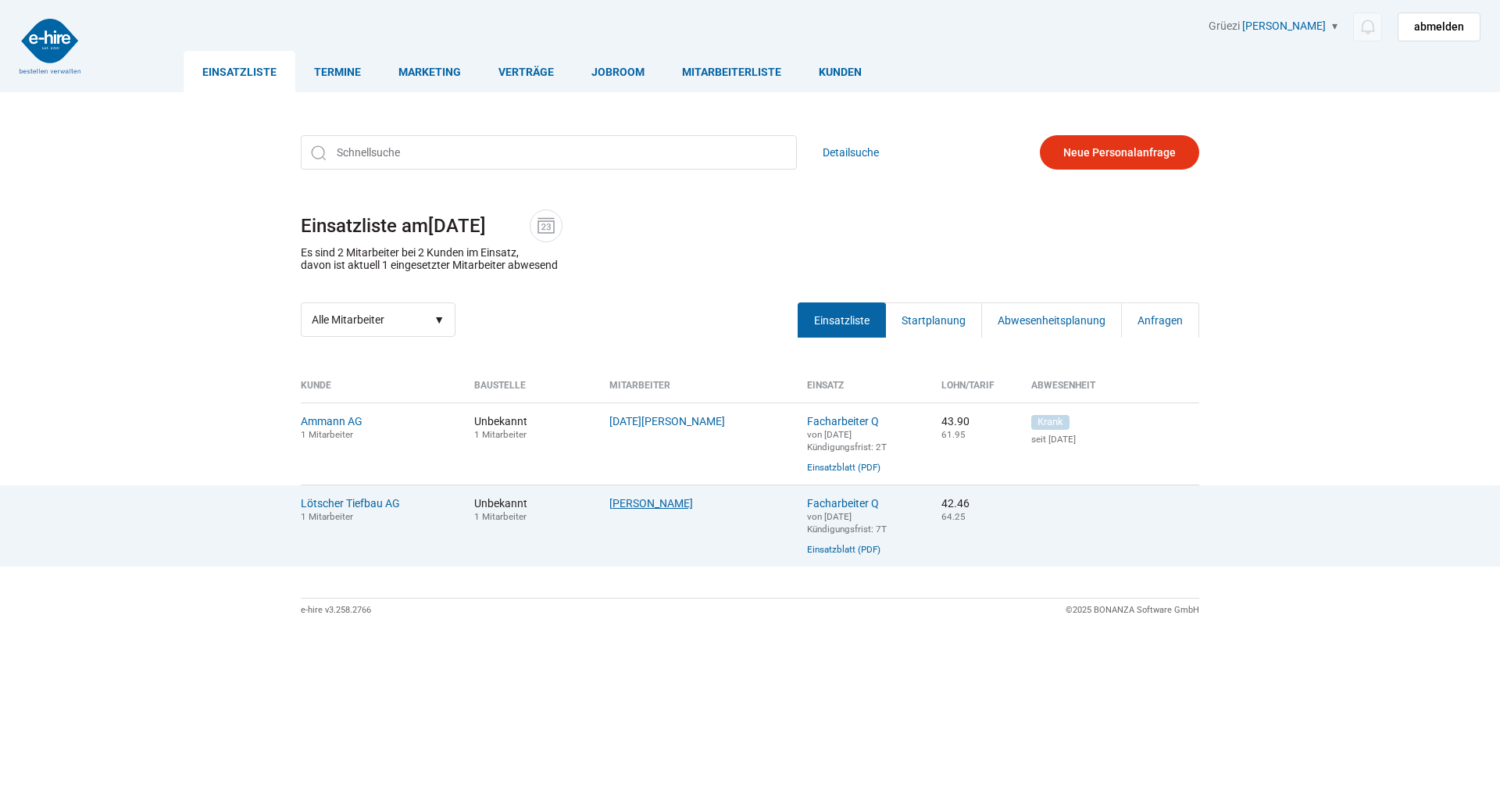
click at [625, 502] on link "[PERSON_NAME]" at bounding box center [651, 503] width 83 height 12
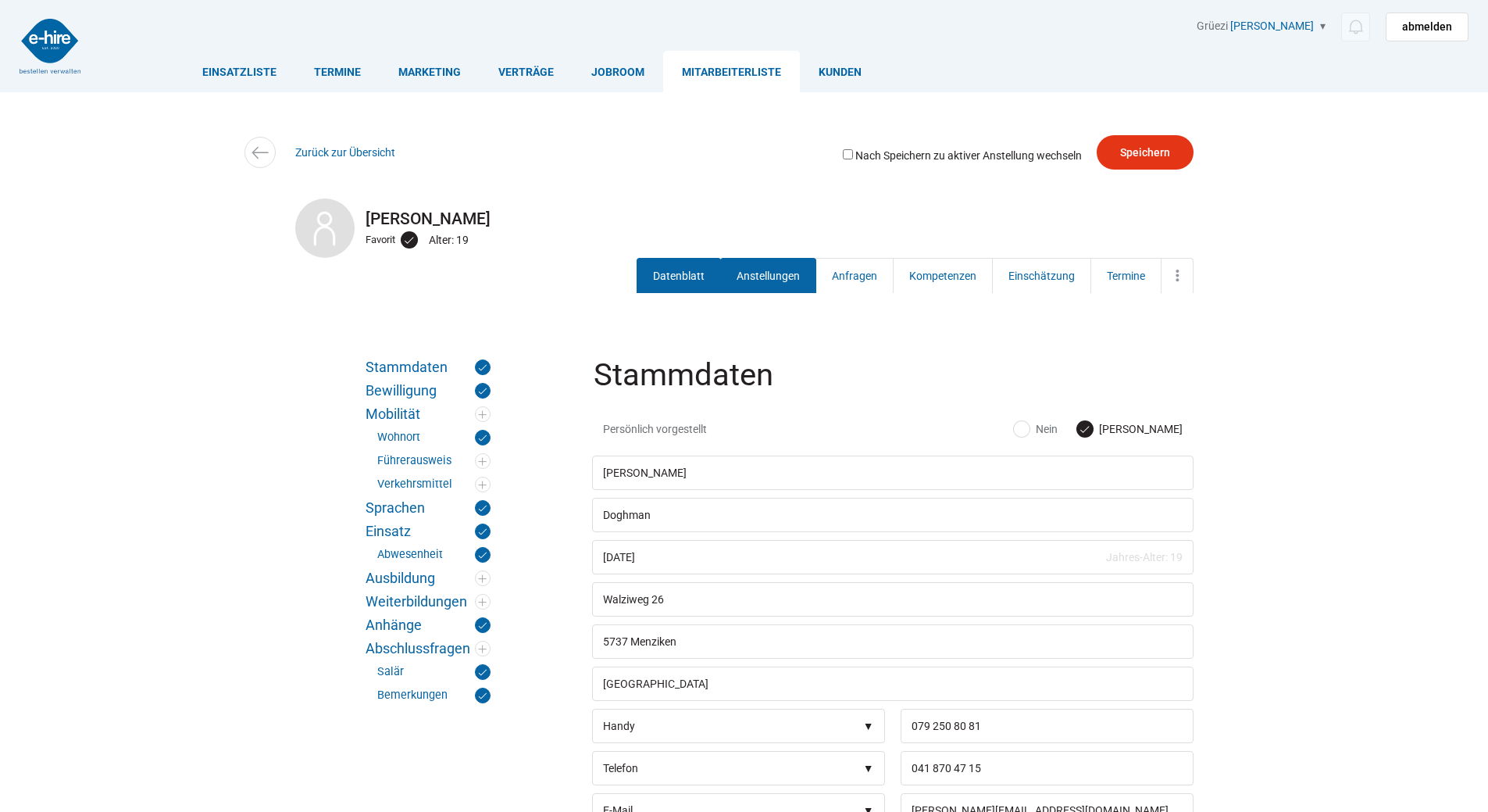
click at [761, 265] on link "Anstellungen" at bounding box center [768, 275] width 96 height 35
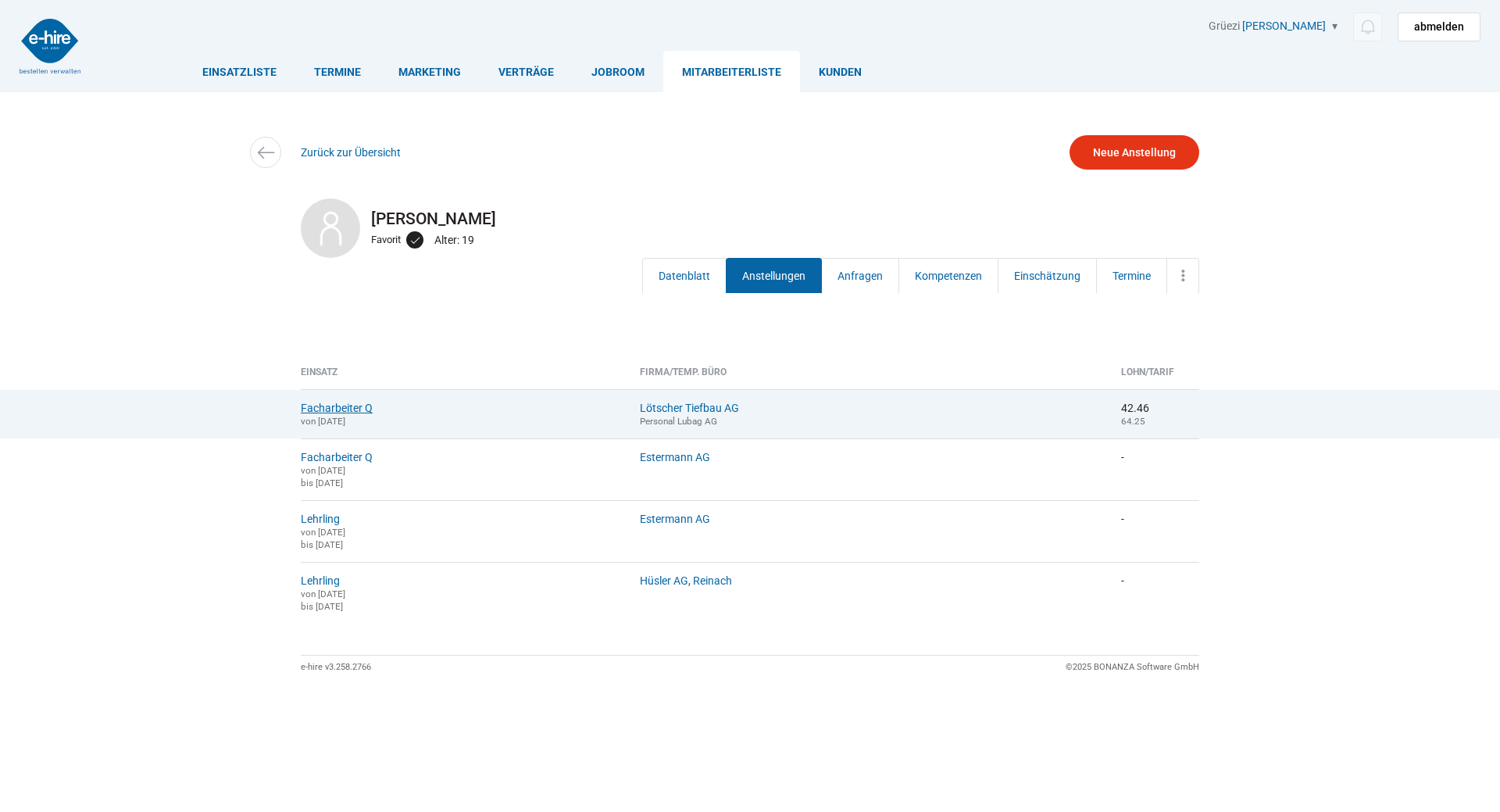
click at [319, 404] on link "Facharbeiter Q" at bounding box center [336, 408] width 72 height 12
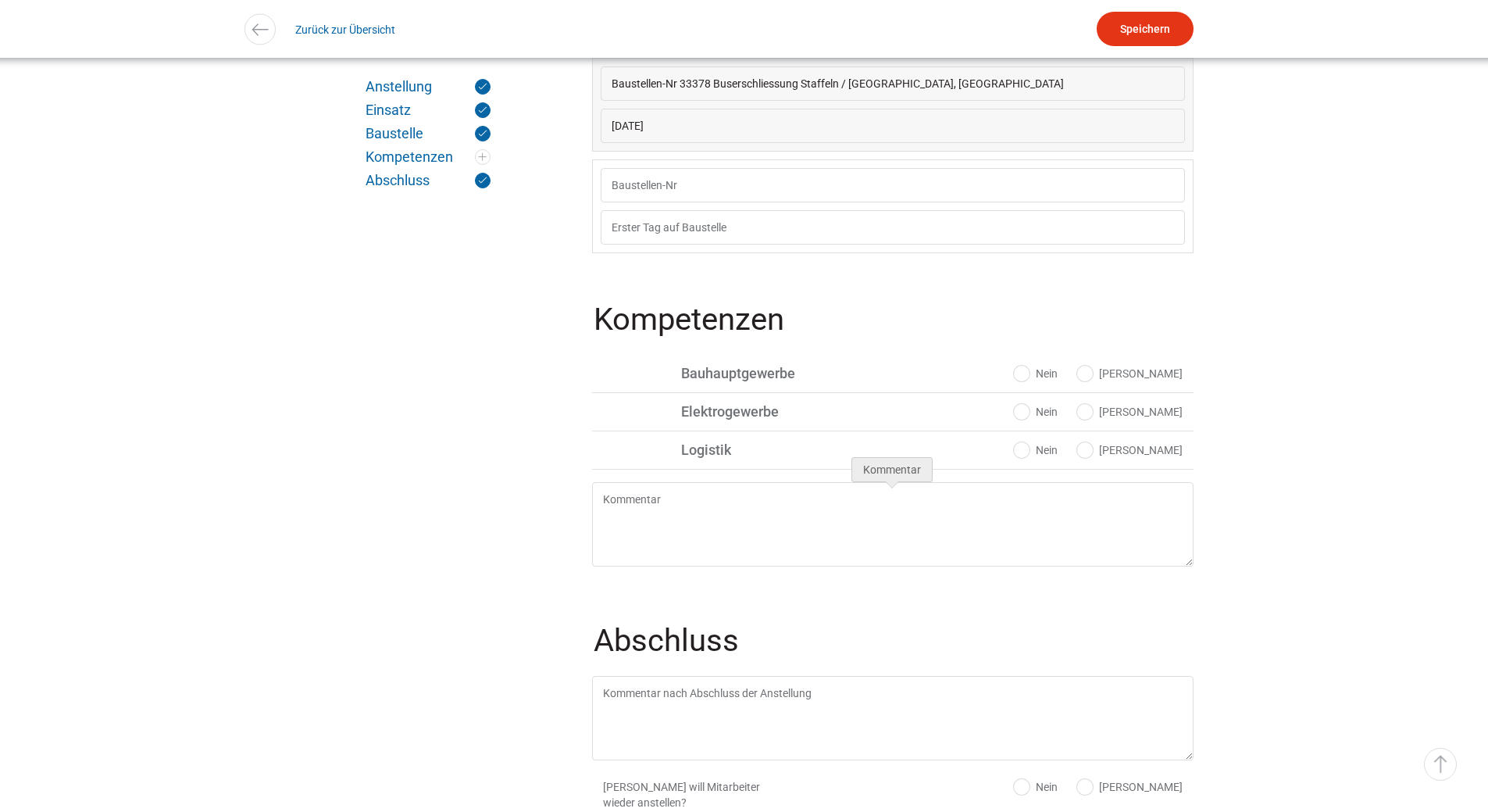
scroll to position [678, 0]
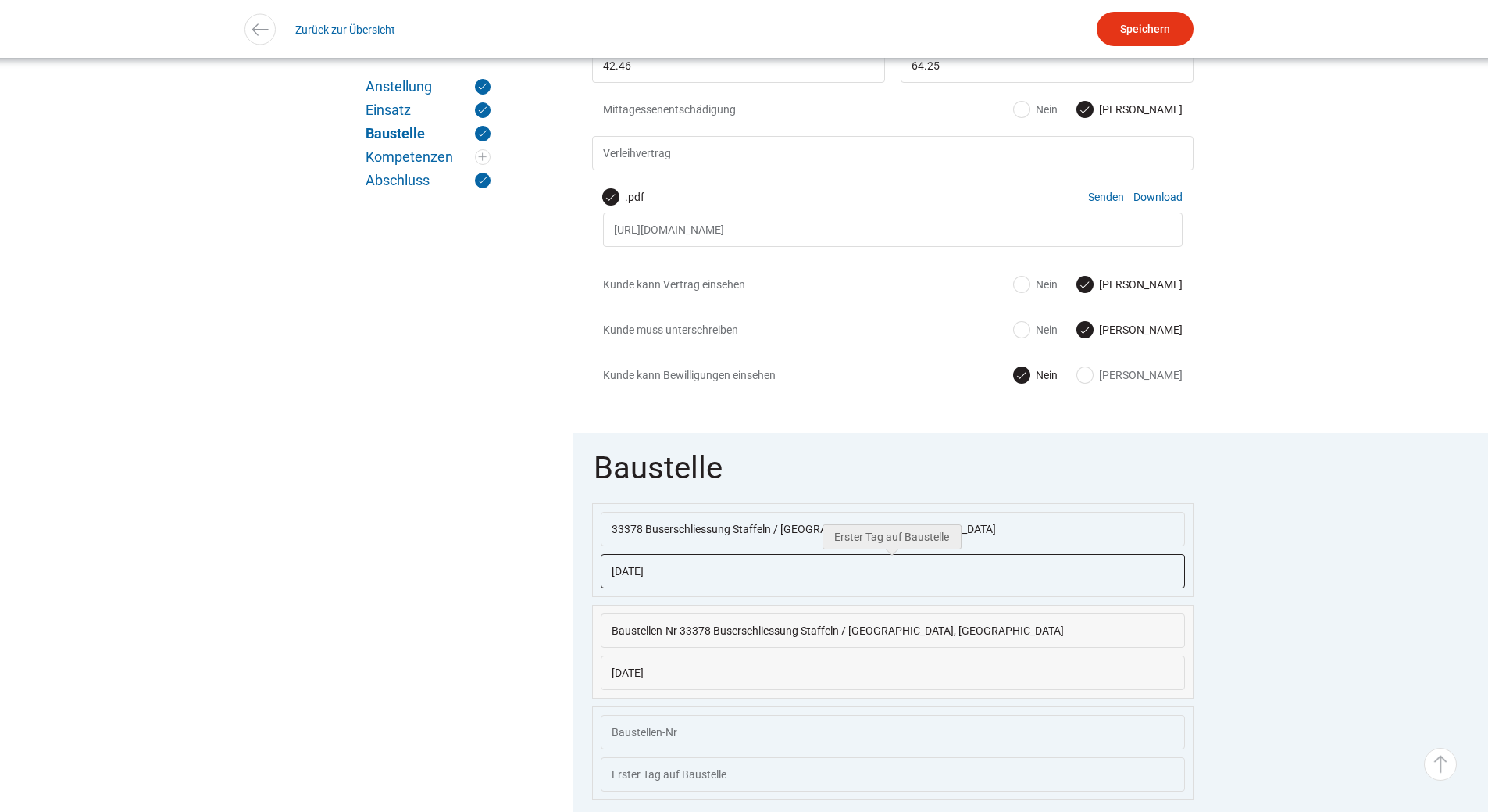
click at [710, 577] on input "28.04.2025" at bounding box center [893, 571] width 585 height 34
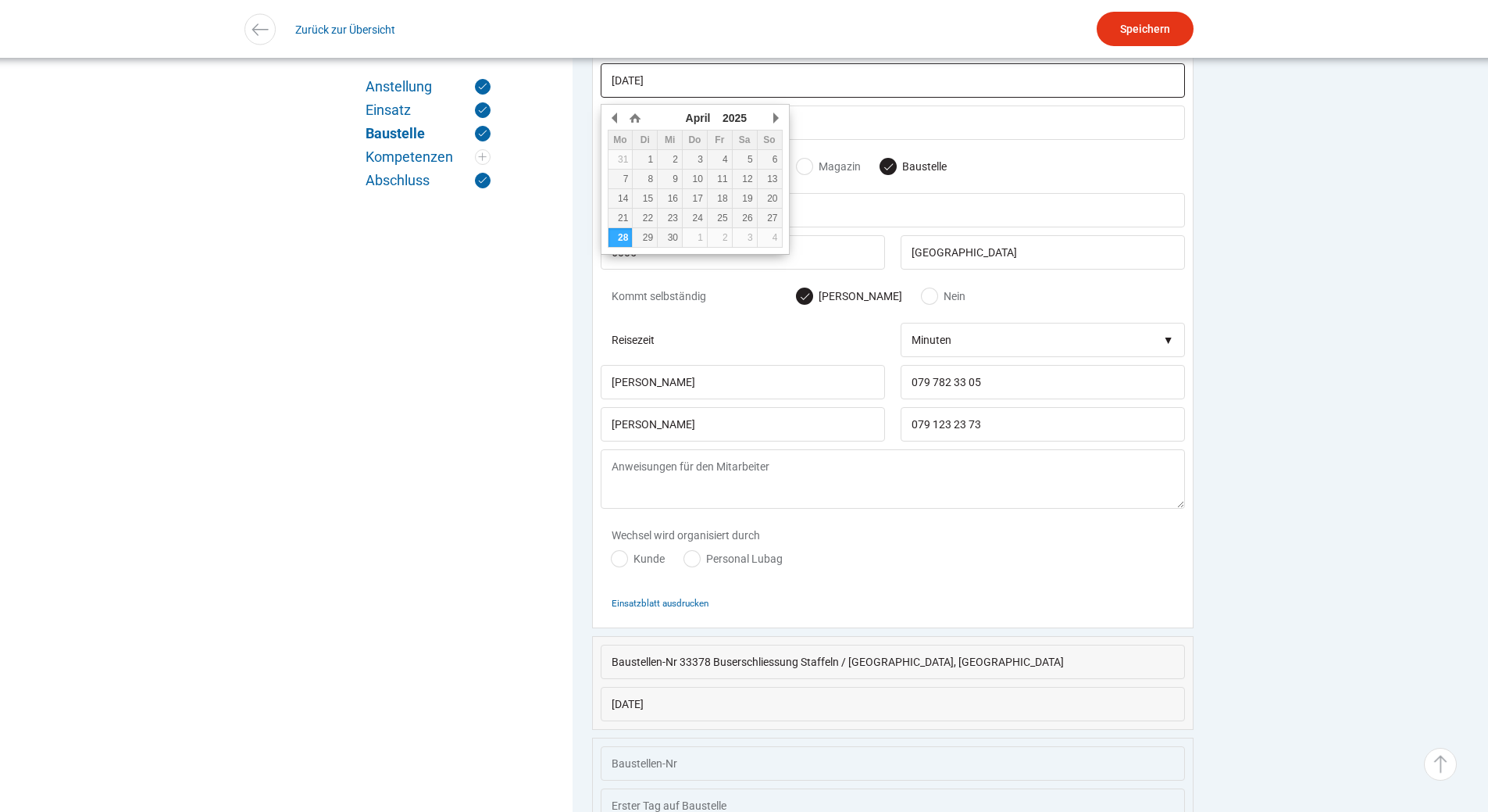
scroll to position [1178, 0]
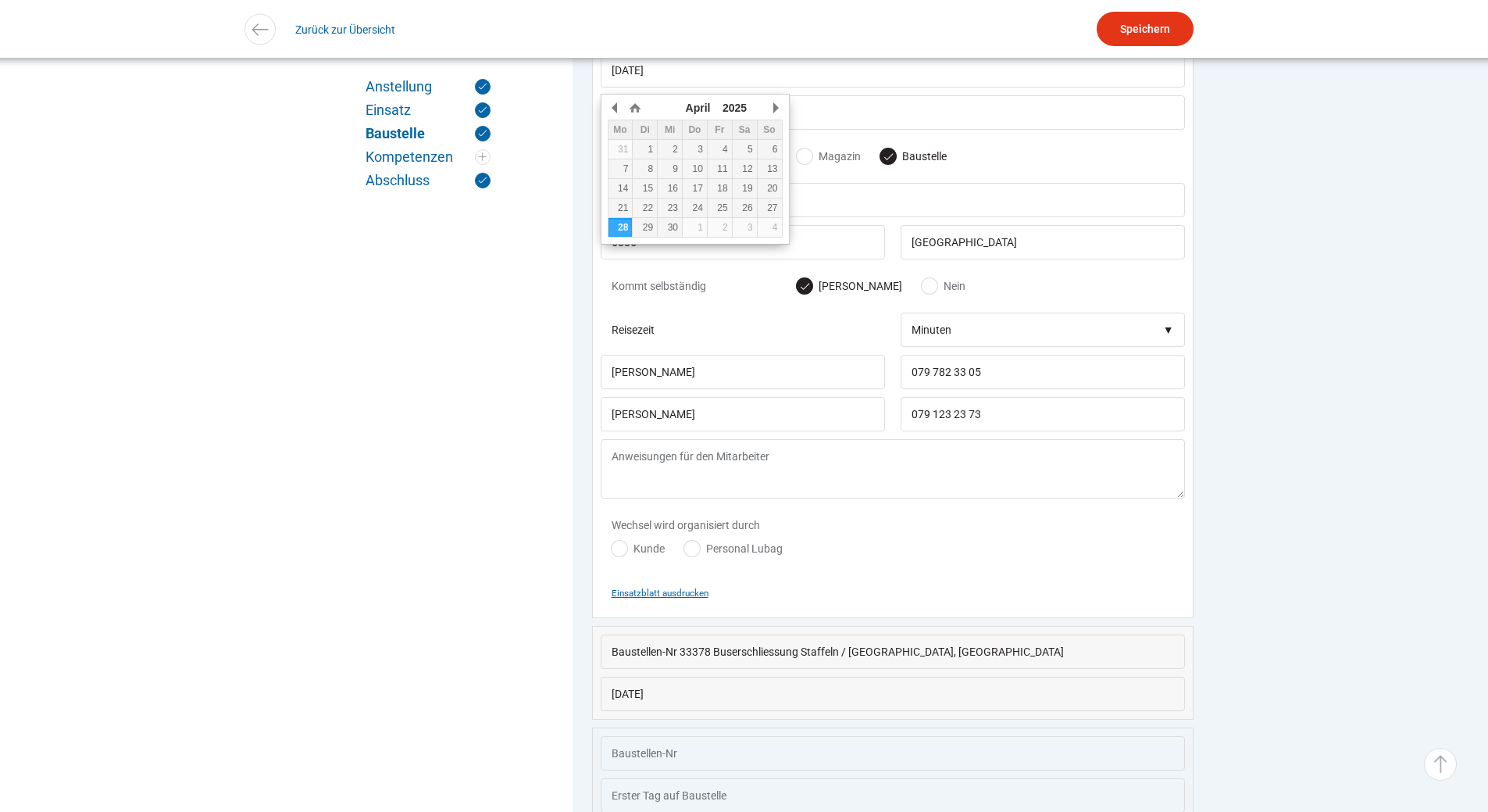
click at [645, 598] on small "Einsatzblatt ausdrucken" at bounding box center [660, 593] width 97 height 11
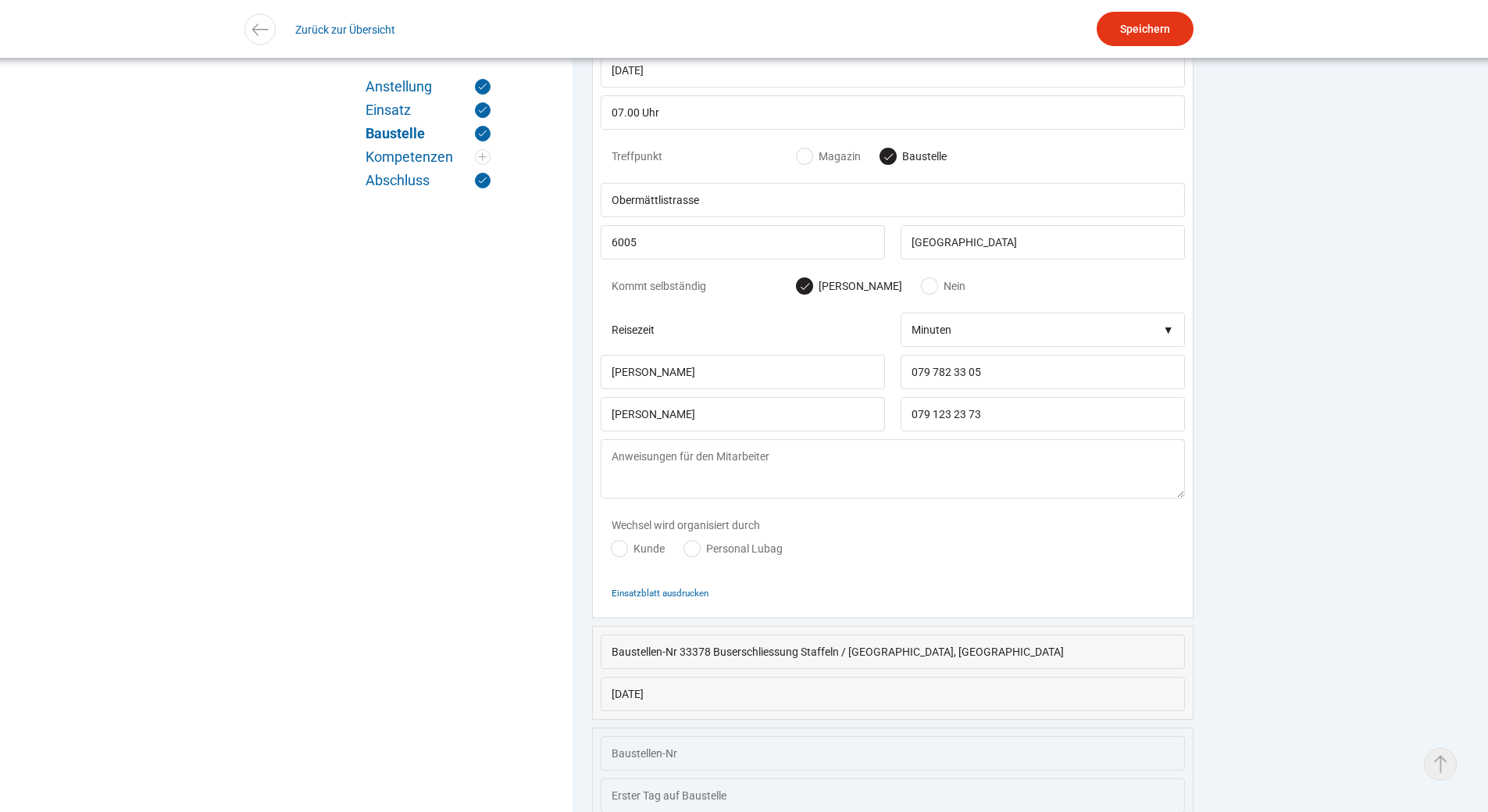
click at [1438, 752] on link "▵ Nach oben" at bounding box center [1440, 763] width 33 height 33
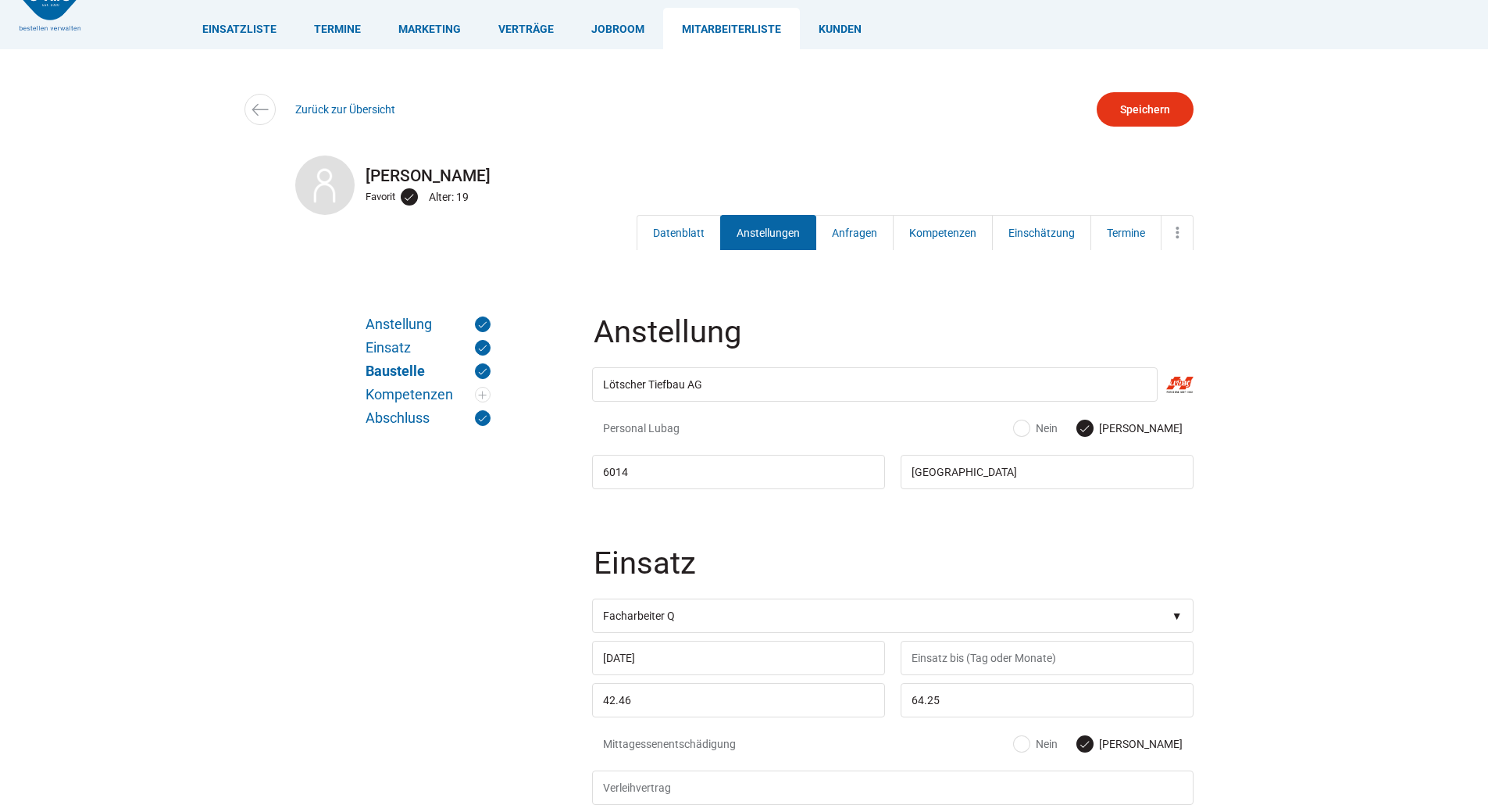
scroll to position [0, 0]
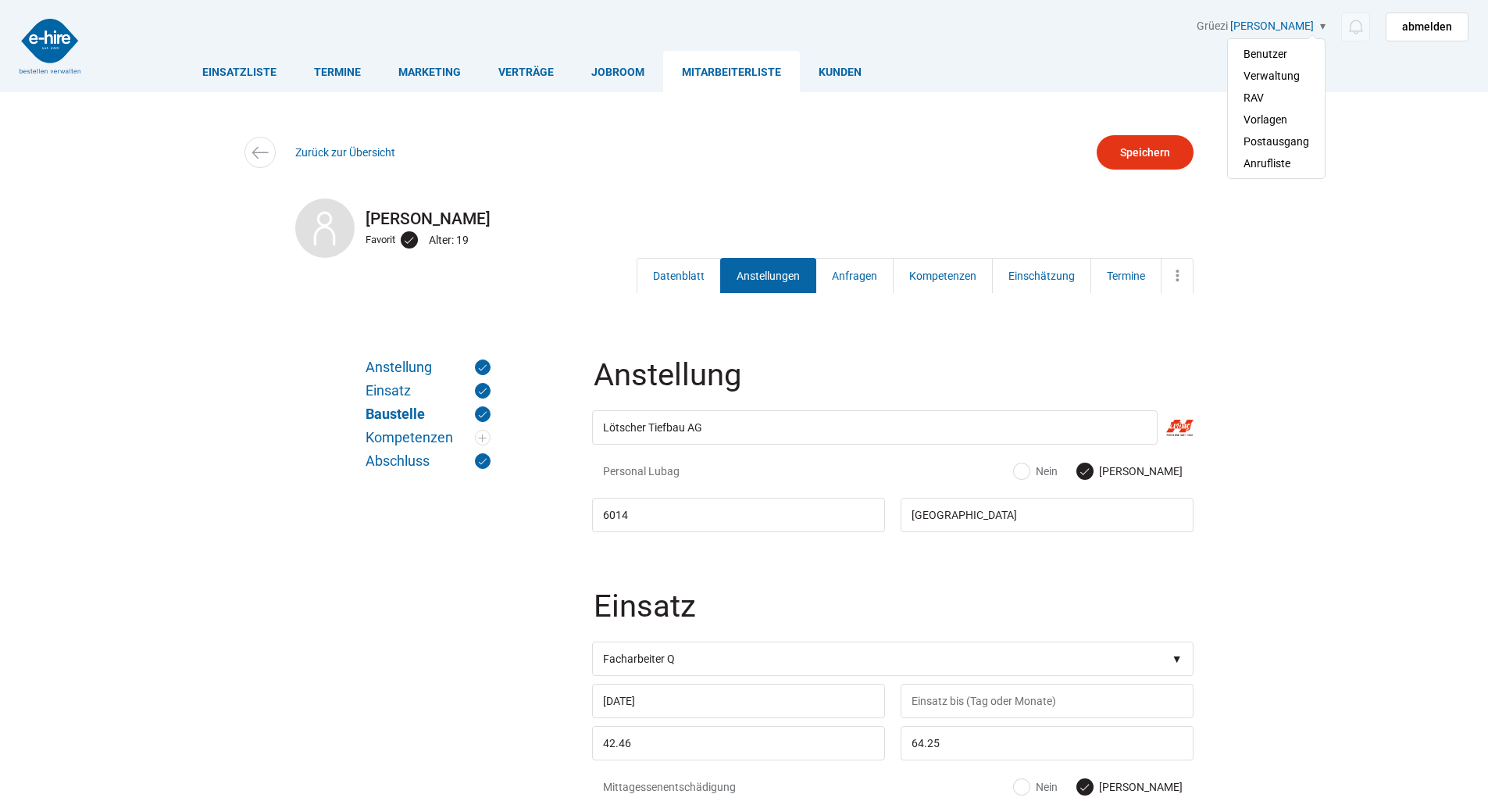
click at [1323, 30] on span "[PERSON_NAME]" at bounding box center [1278, 28] width 96 height 19
click at [1269, 92] on link "RAV" at bounding box center [1277, 97] width 65 height 22
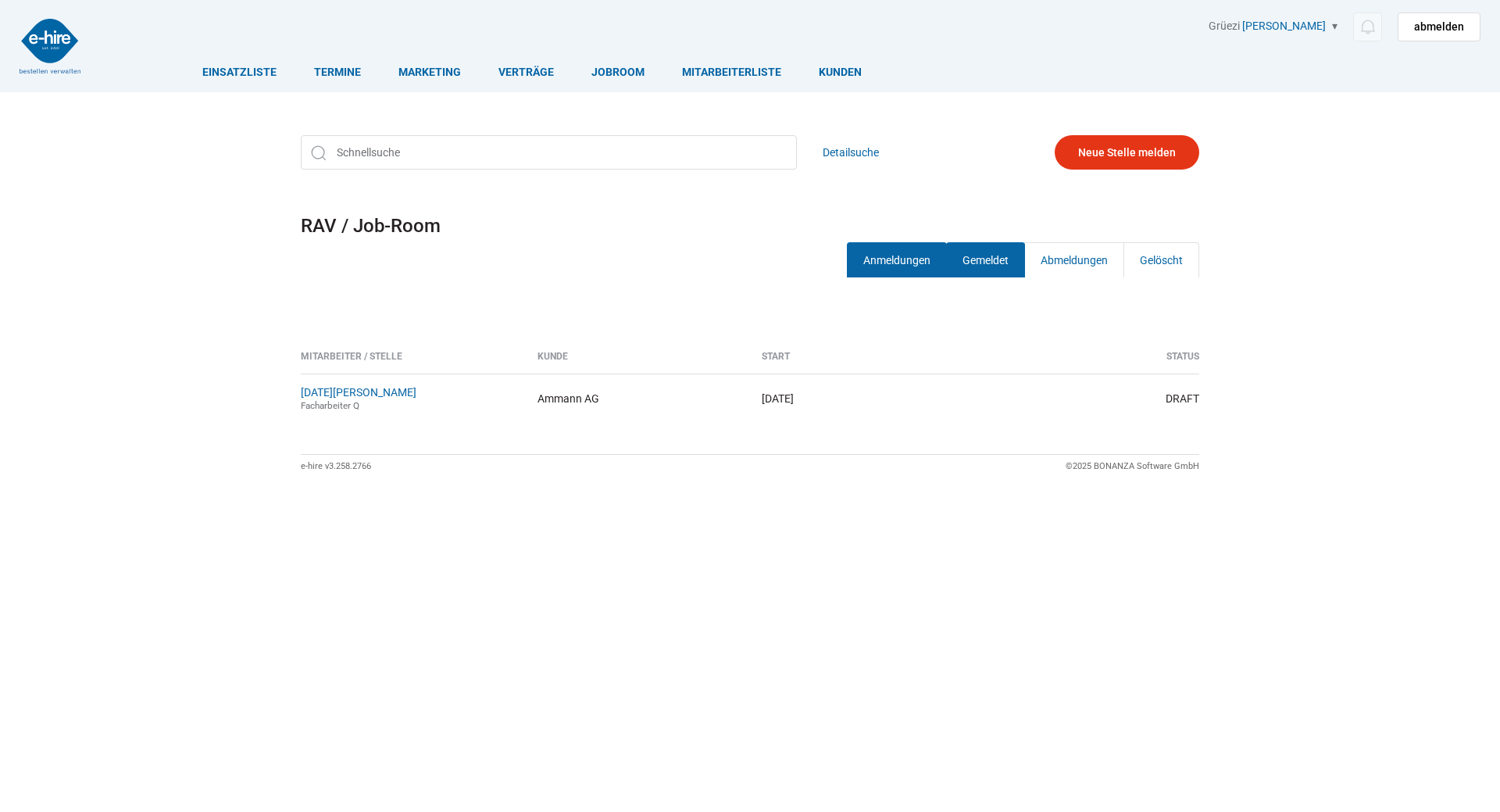
click at [959, 259] on link "Gemeldet" at bounding box center [985, 260] width 79 height 35
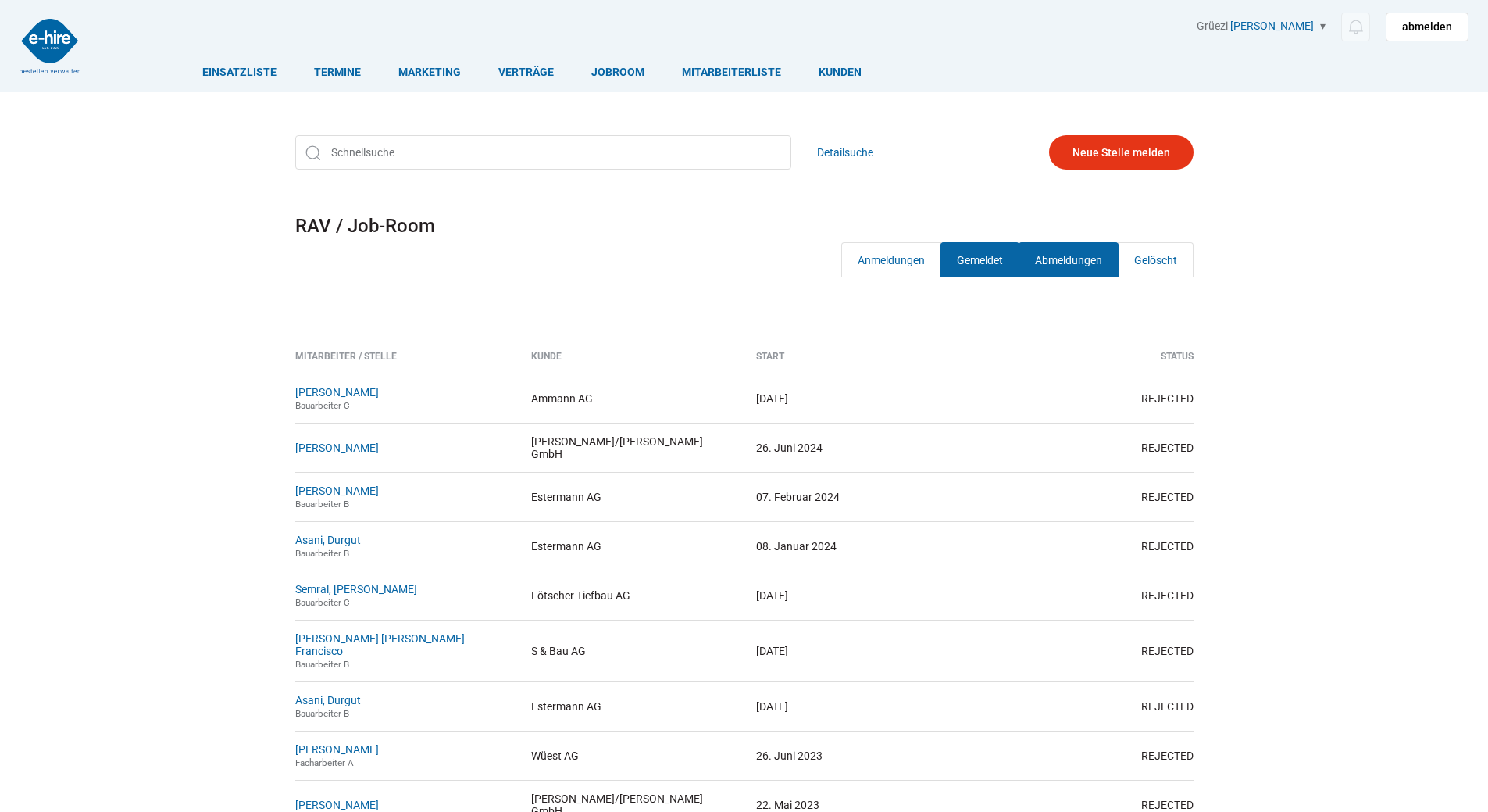
click at [1057, 258] on link "Abmeldungen" at bounding box center [1069, 260] width 100 height 35
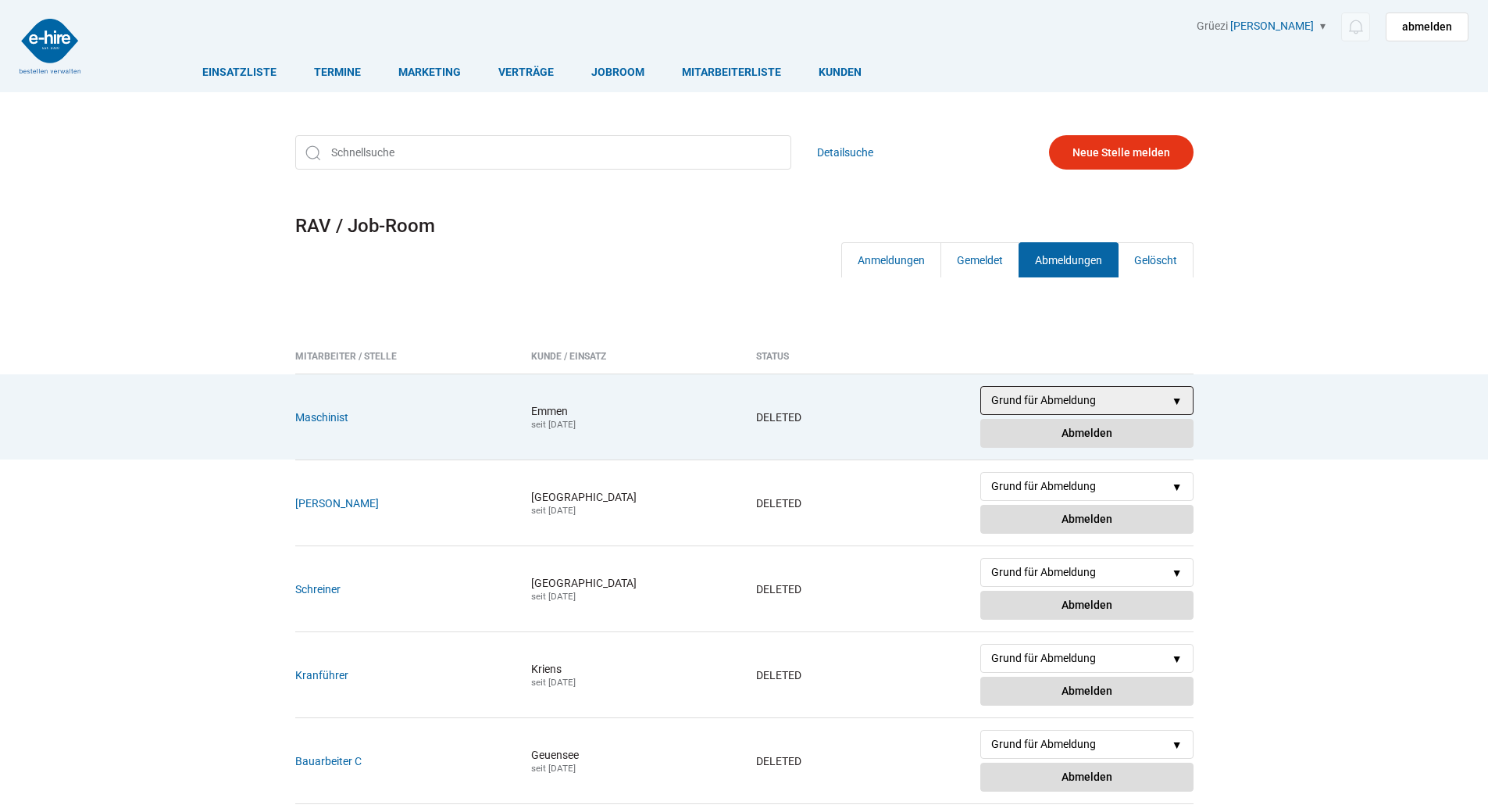
click at [1179, 403] on select "Grund für Abmeldung besetzt durch RAV besetzt durch private Arbeitsvermittlung …" at bounding box center [1086, 400] width 213 height 29
